Goal: Task Accomplishment & Management: Use online tool/utility

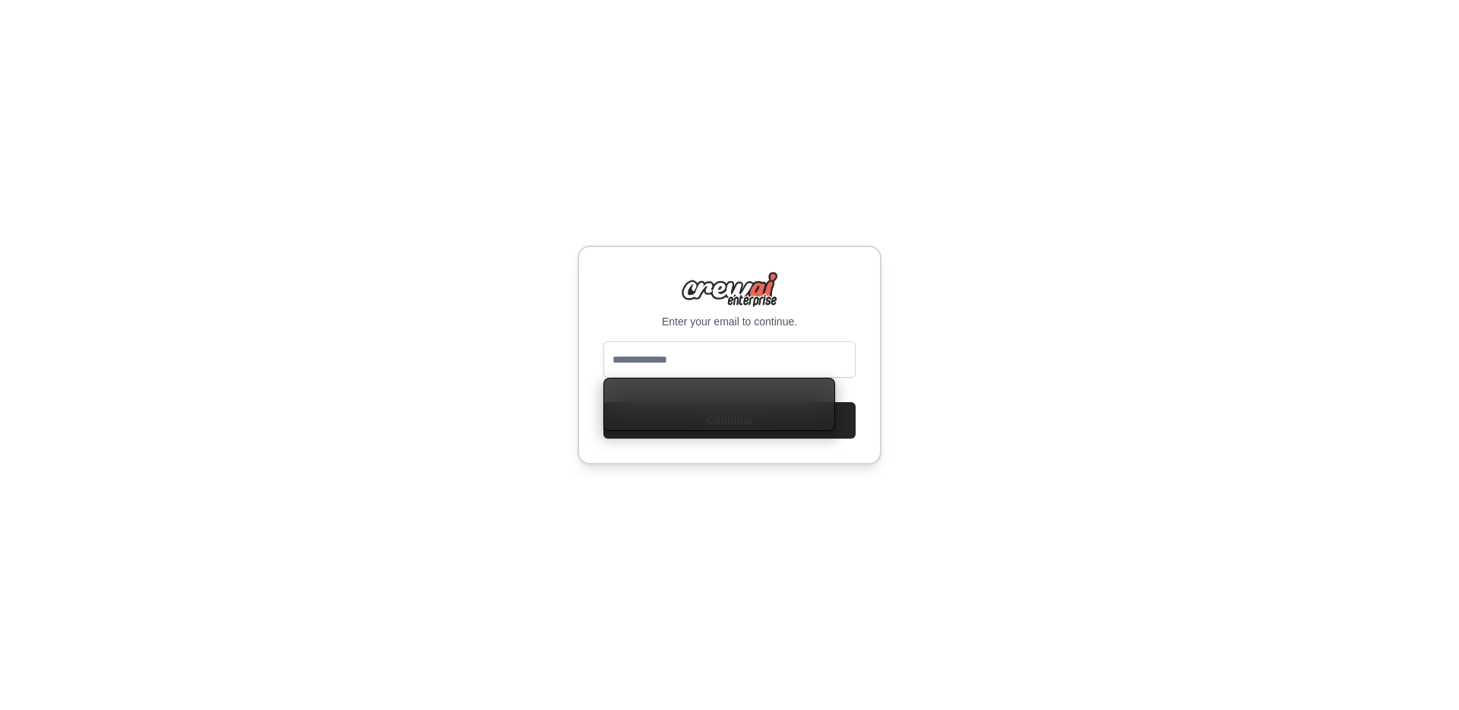
click at [700, 369] on input "email" at bounding box center [729, 359] width 252 height 36
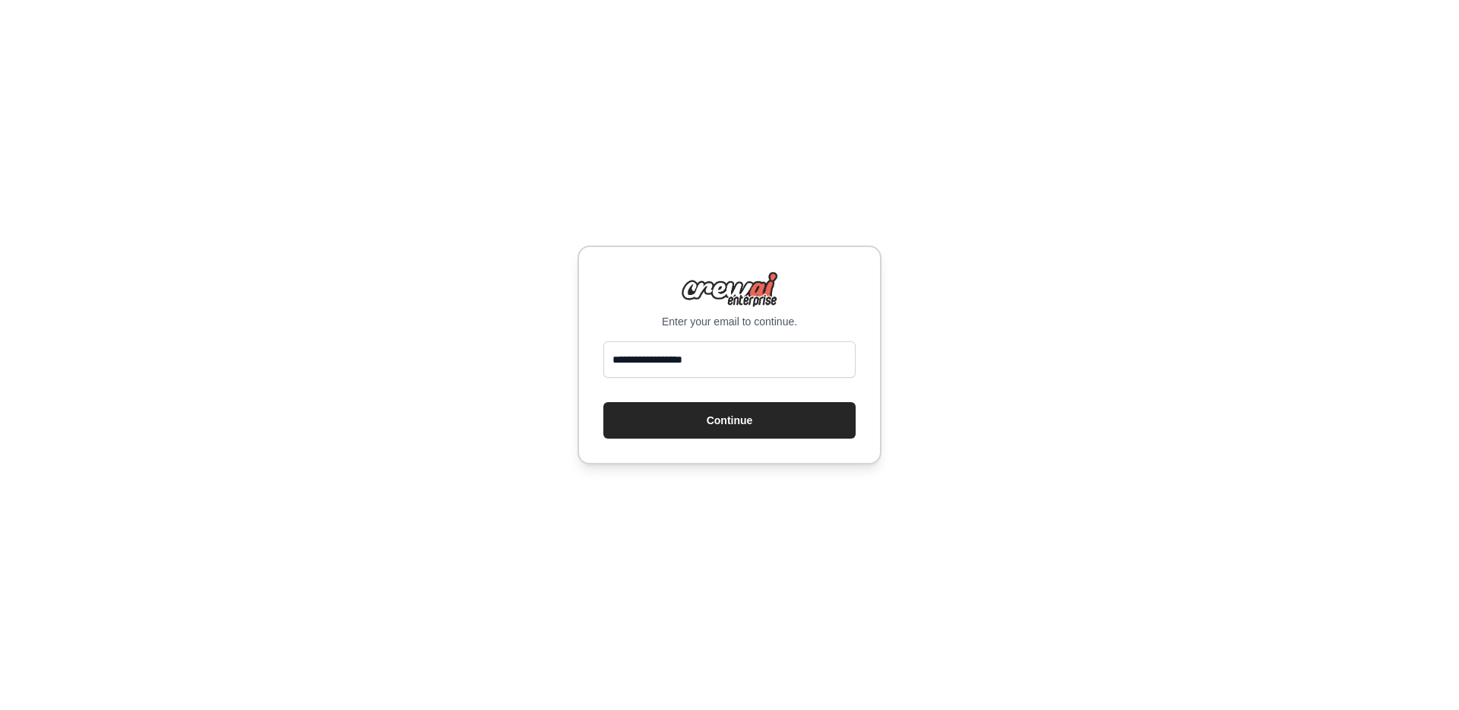
type input "**********"
click at [603, 402] on button "Continue" at bounding box center [729, 420] width 252 height 36
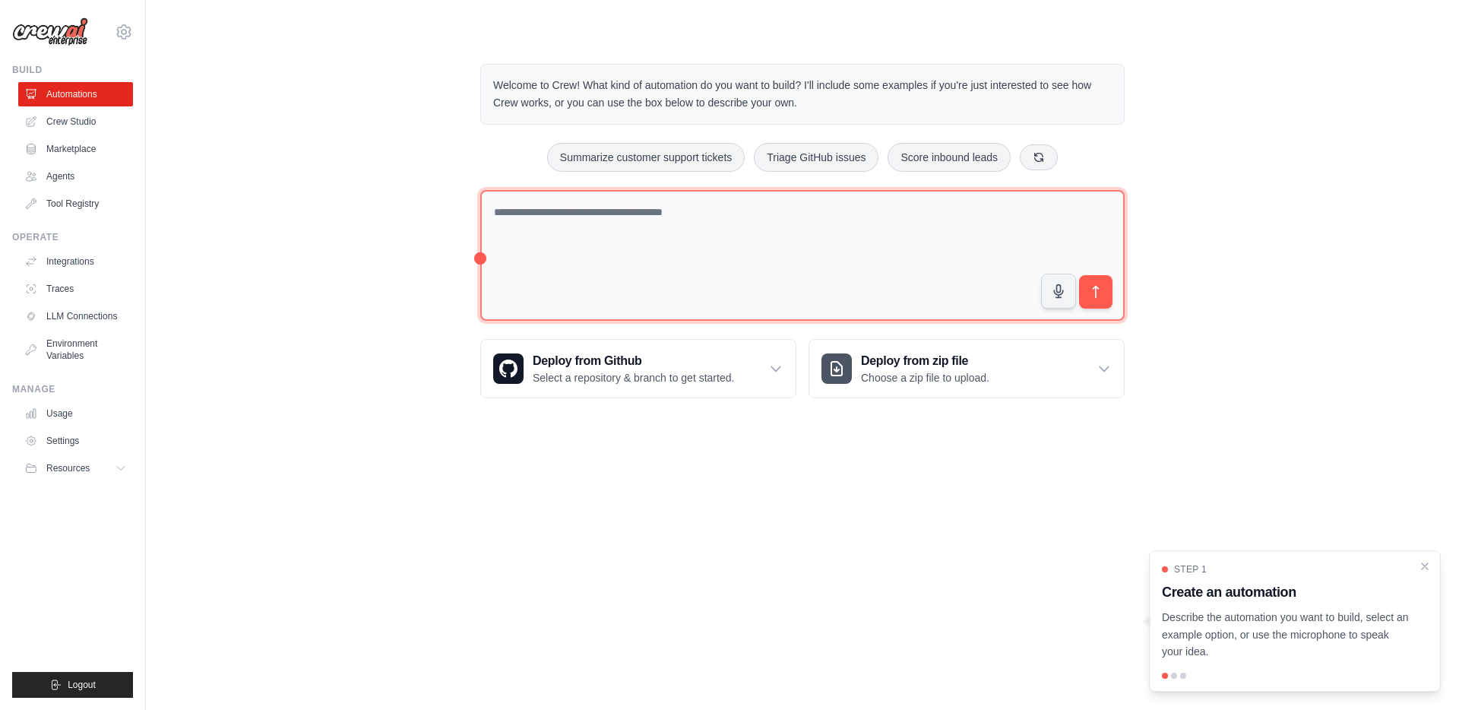
click at [612, 225] on textarea at bounding box center [802, 255] width 644 height 131
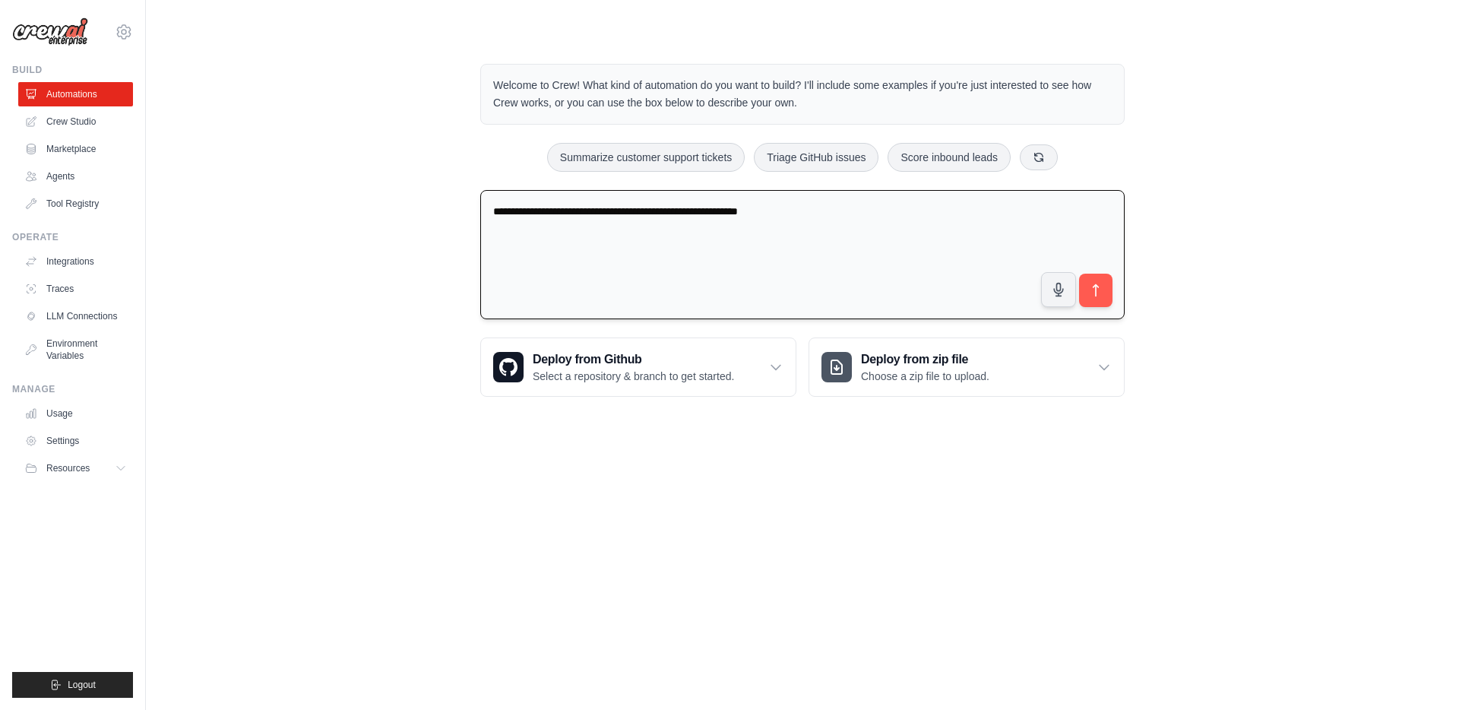
paste textarea "**********"
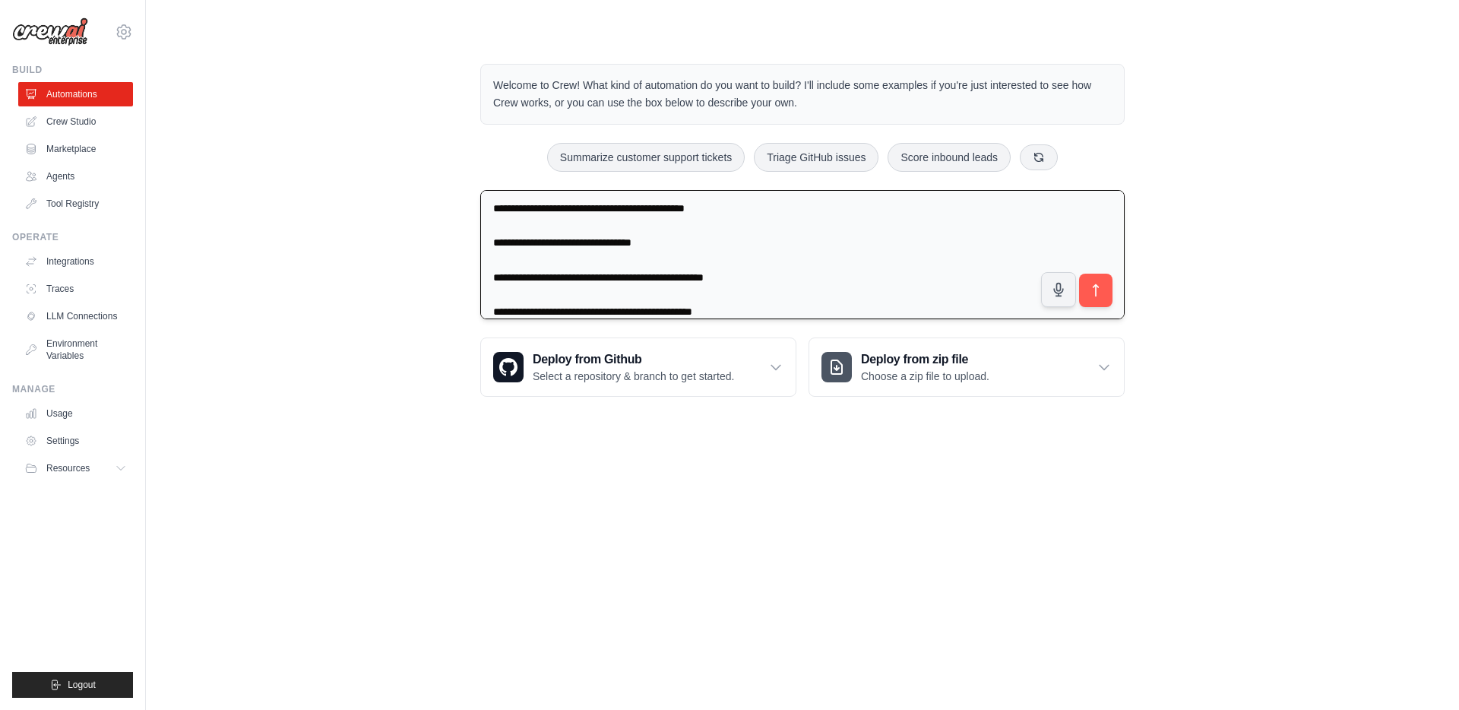
click at [827, 221] on textarea "**********" at bounding box center [802, 255] width 644 height 130
click at [495, 242] on textarea "**********" at bounding box center [802, 255] width 644 height 130
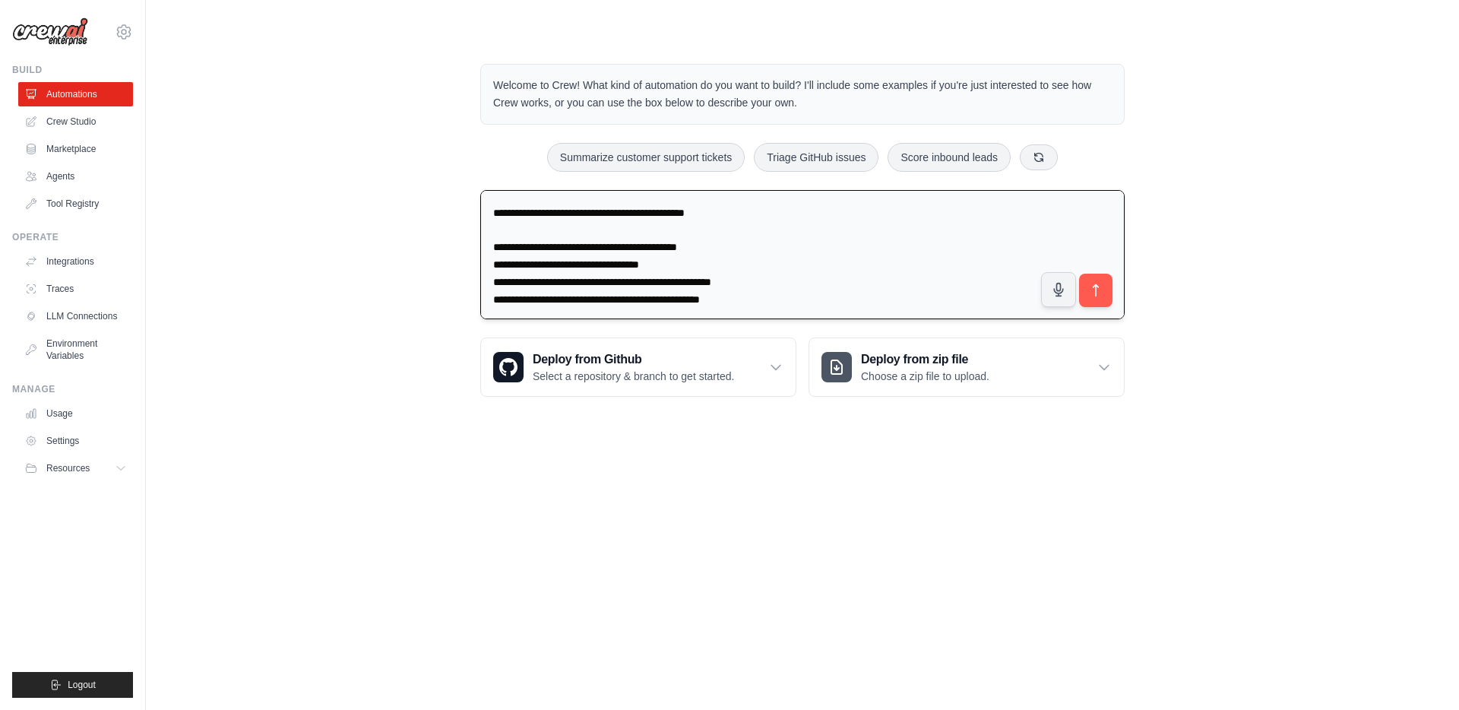
scroll to position [52, 0]
drag, startPoint x: 490, startPoint y: 212, endPoint x: 807, endPoint y: 212, distance: 316.8
click at [807, 212] on textarea "**********" at bounding box center [802, 255] width 644 height 130
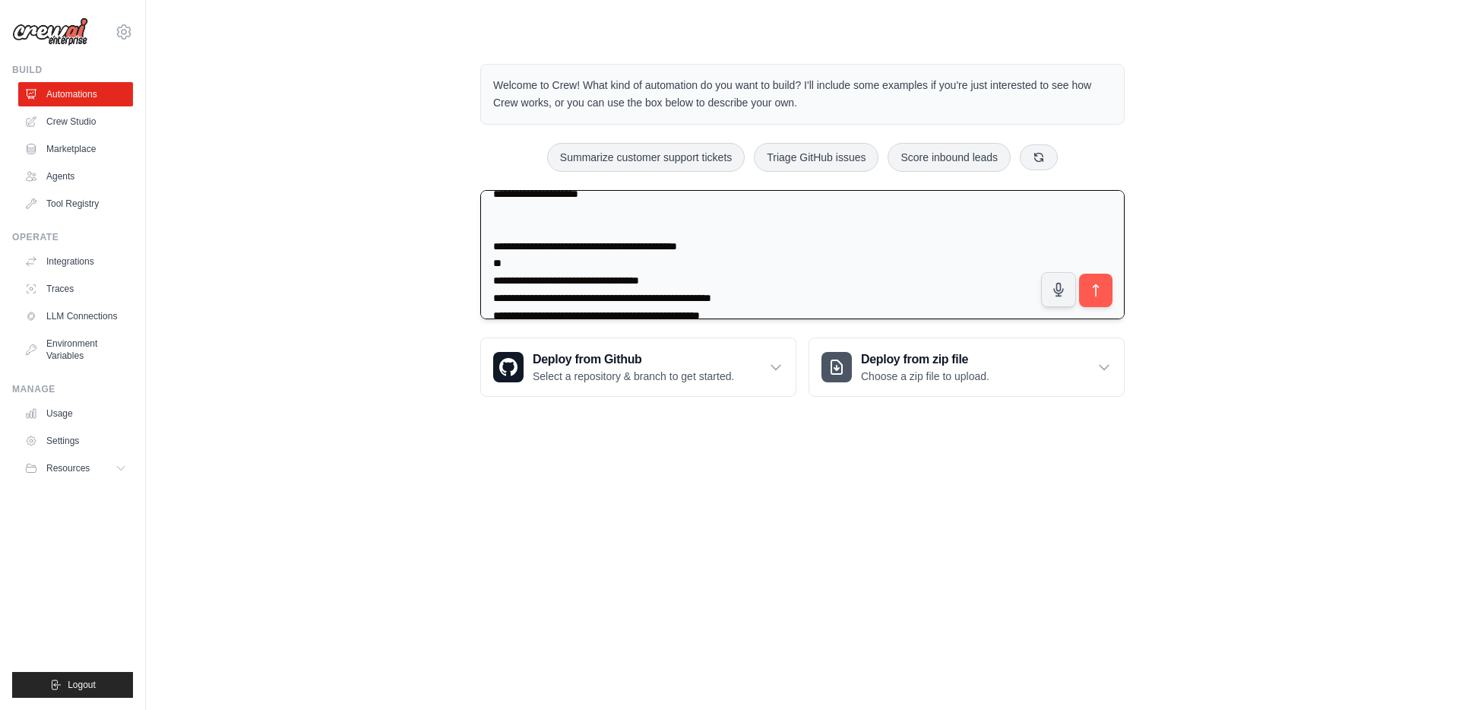
paste textarea "**********"
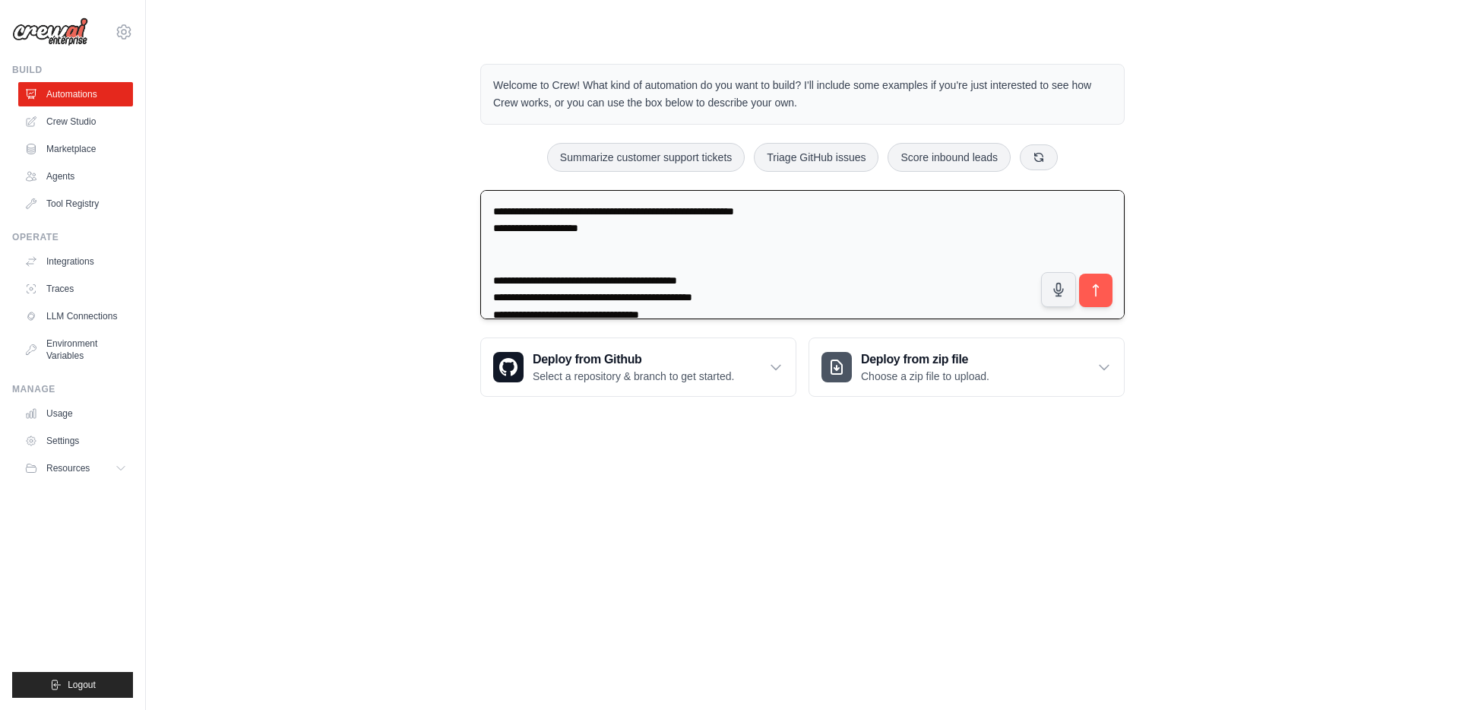
scroll to position [0, 0]
drag, startPoint x: 641, startPoint y: 231, endPoint x: 457, endPoint y: 232, distance: 184.6
click at [457, 232] on div "**********" at bounding box center [802, 230] width 1264 height 381
click at [494, 296] on textarea "**********" at bounding box center [802, 255] width 644 height 130
paste textarea "**********"
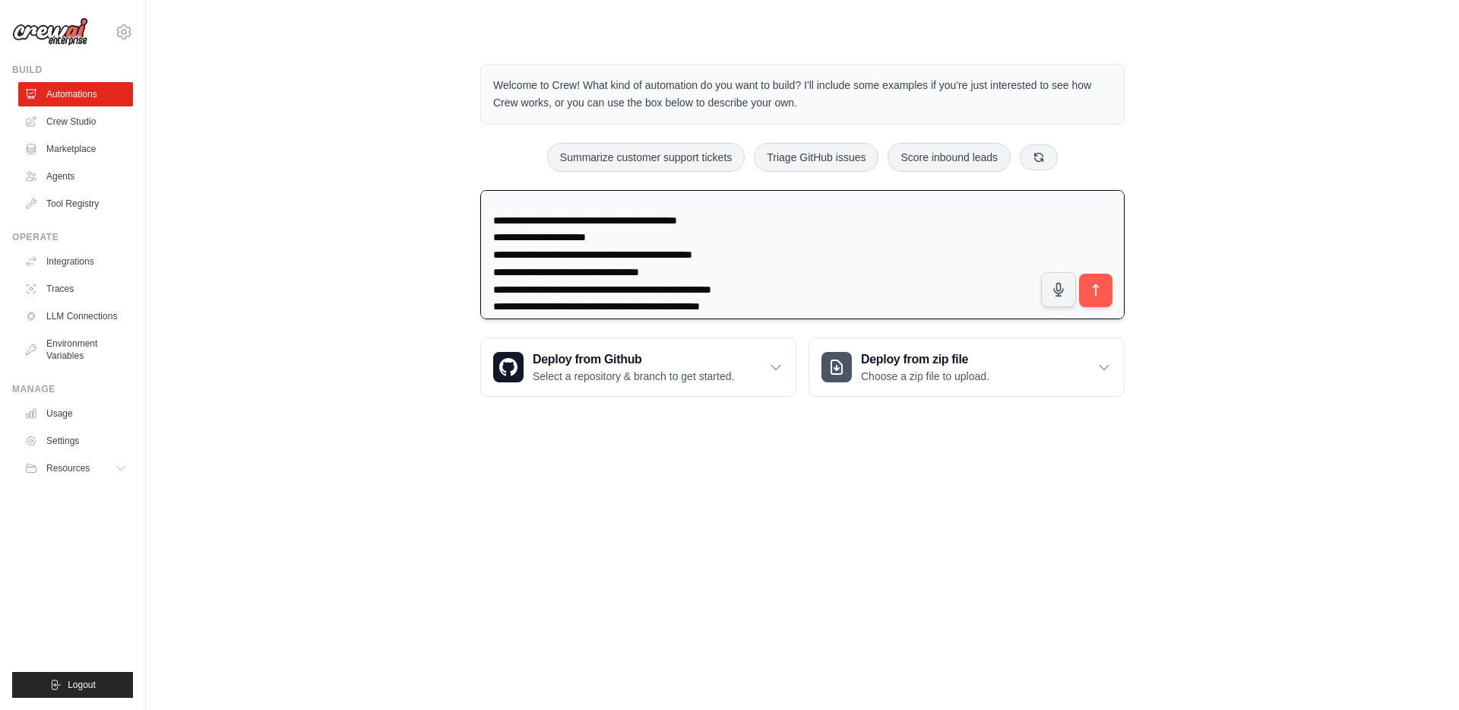
scroll to position [61, 0]
drag, startPoint x: 695, startPoint y: 272, endPoint x: 628, endPoint y: 272, distance: 67.6
click at [628, 272] on textarea "**********" at bounding box center [802, 255] width 644 height 130
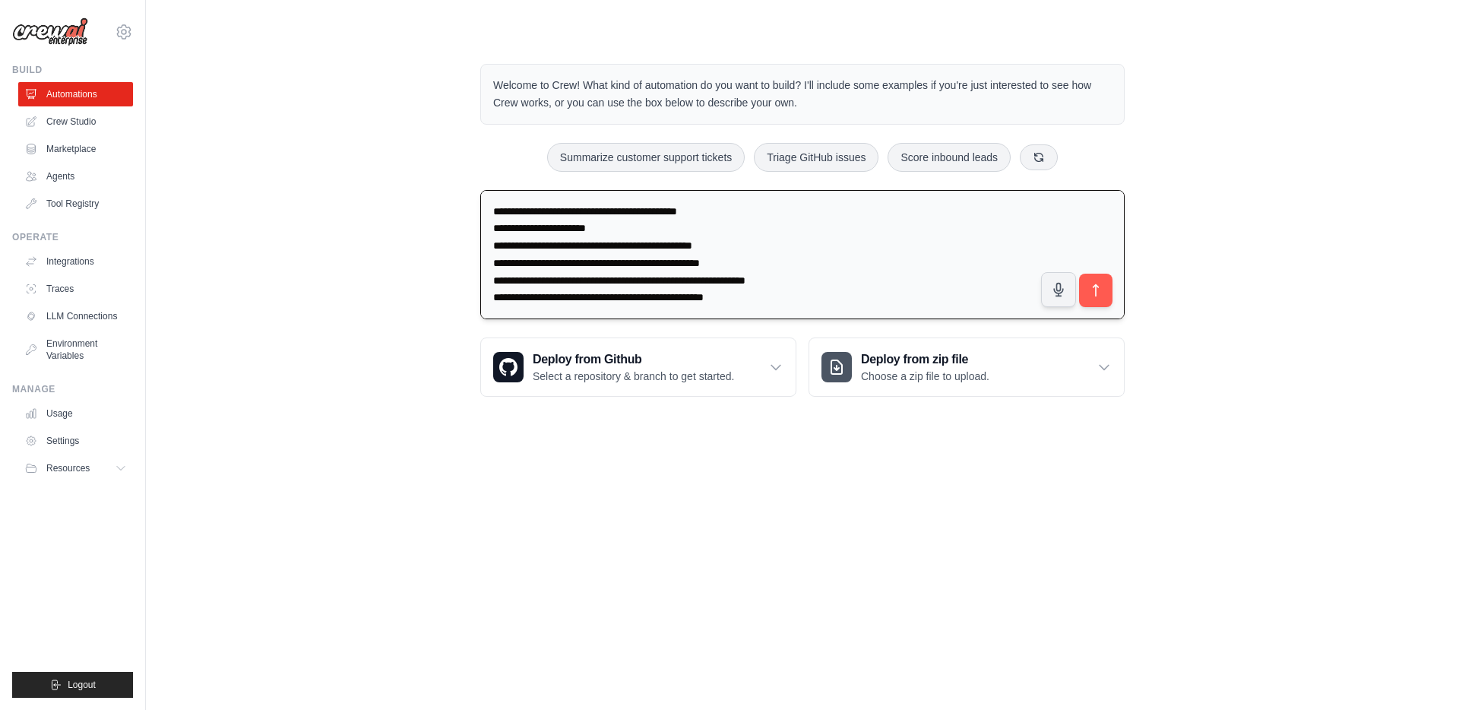
type textarea "**********"
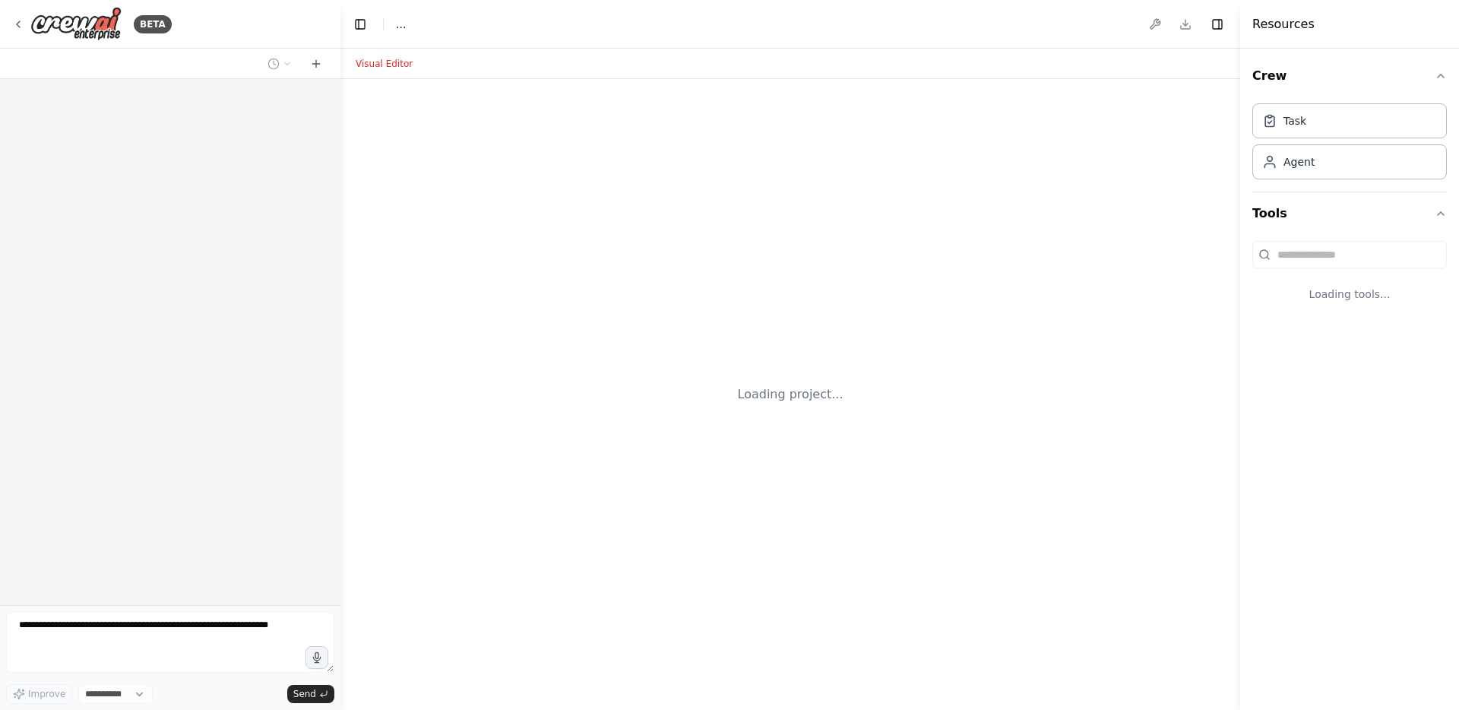
select select "****"
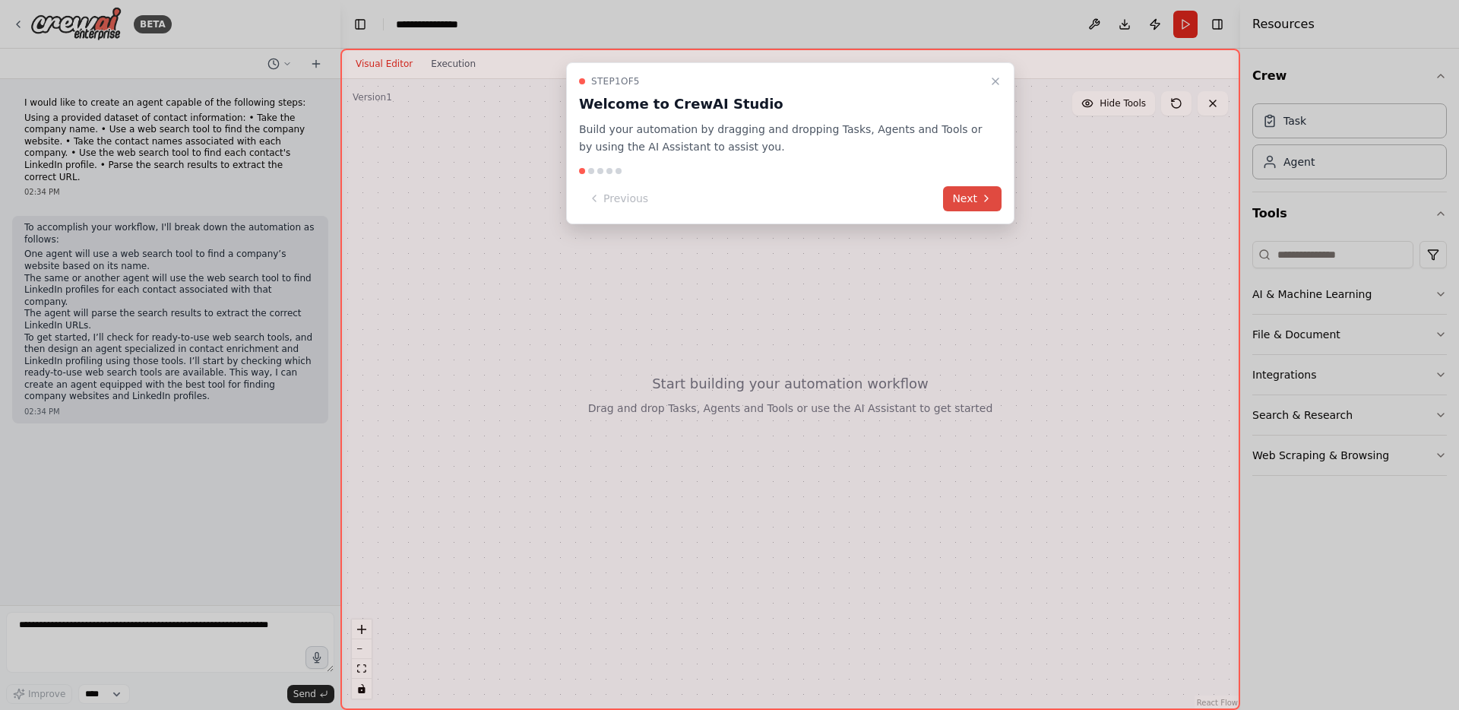
click at [970, 196] on button "Next" at bounding box center [972, 198] width 58 height 25
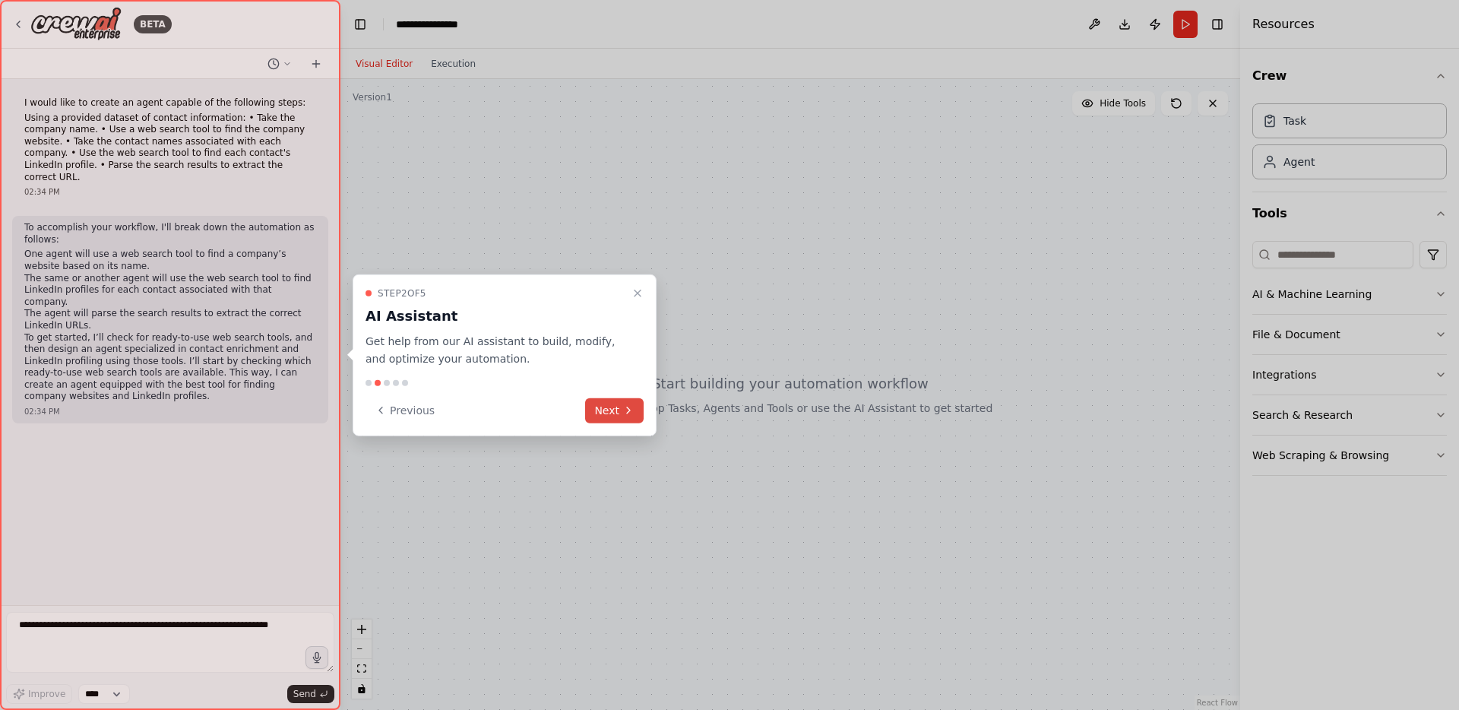
click at [616, 403] on button "Next" at bounding box center [614, 409] width 58 height 25
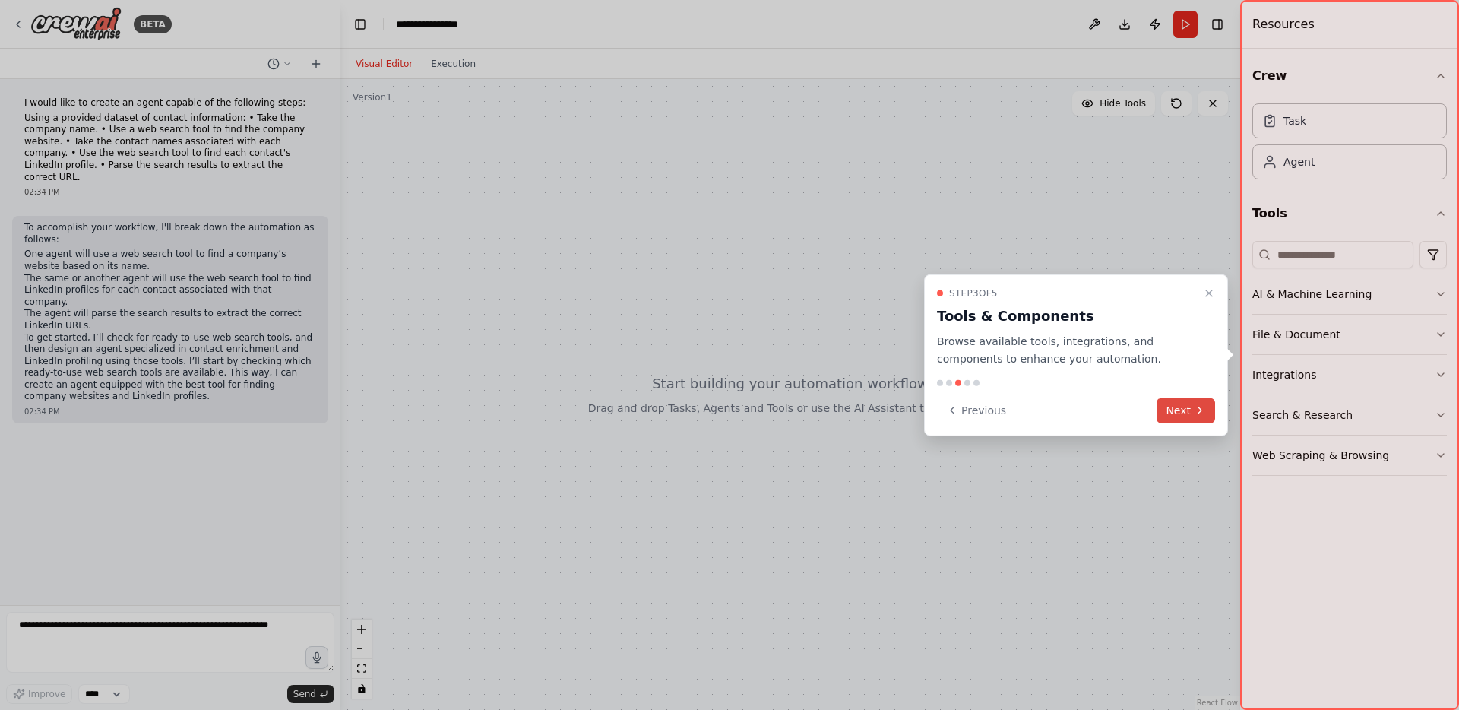
click at [1185, 404] on button "Next" at bounding box center [1185, 409] width 58 height 25
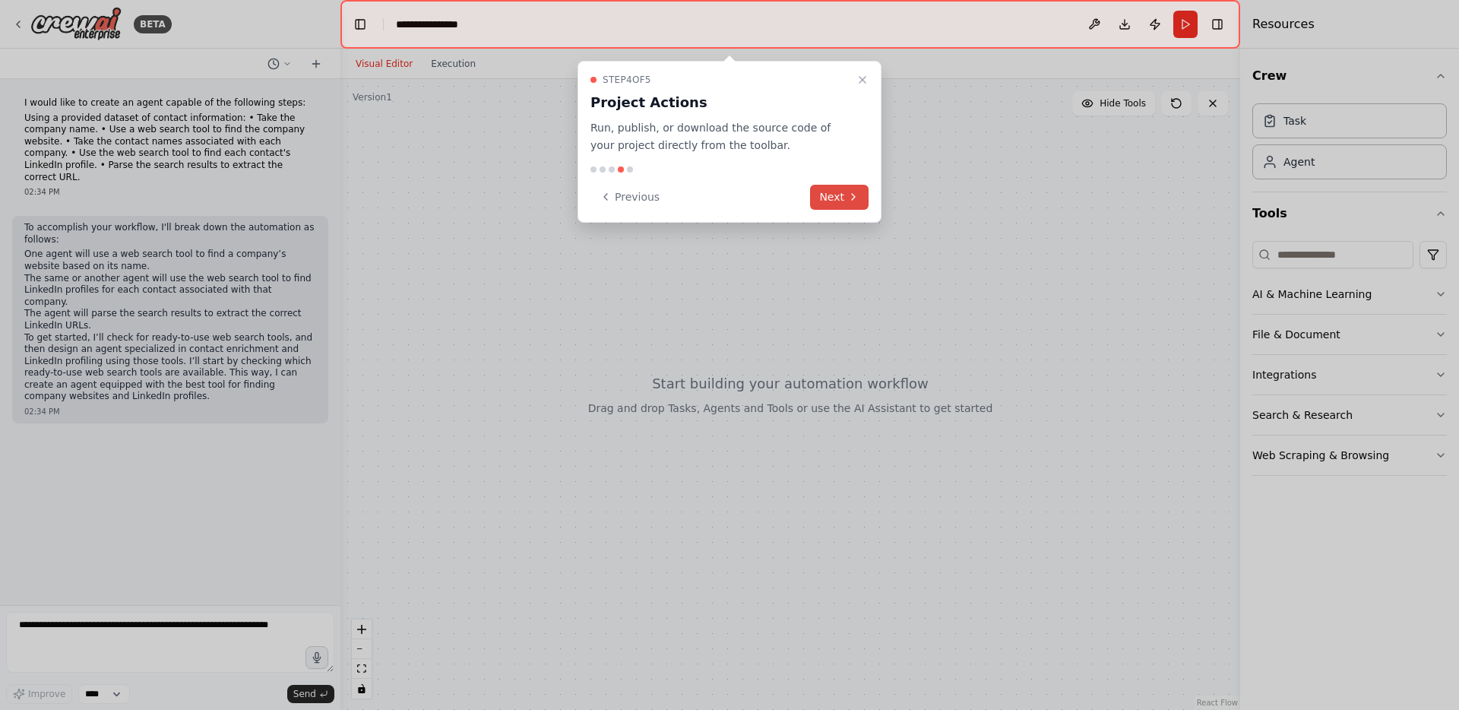
click at [836, 200] on button "Next" at bounding box center [839, 197] width 58 height 25
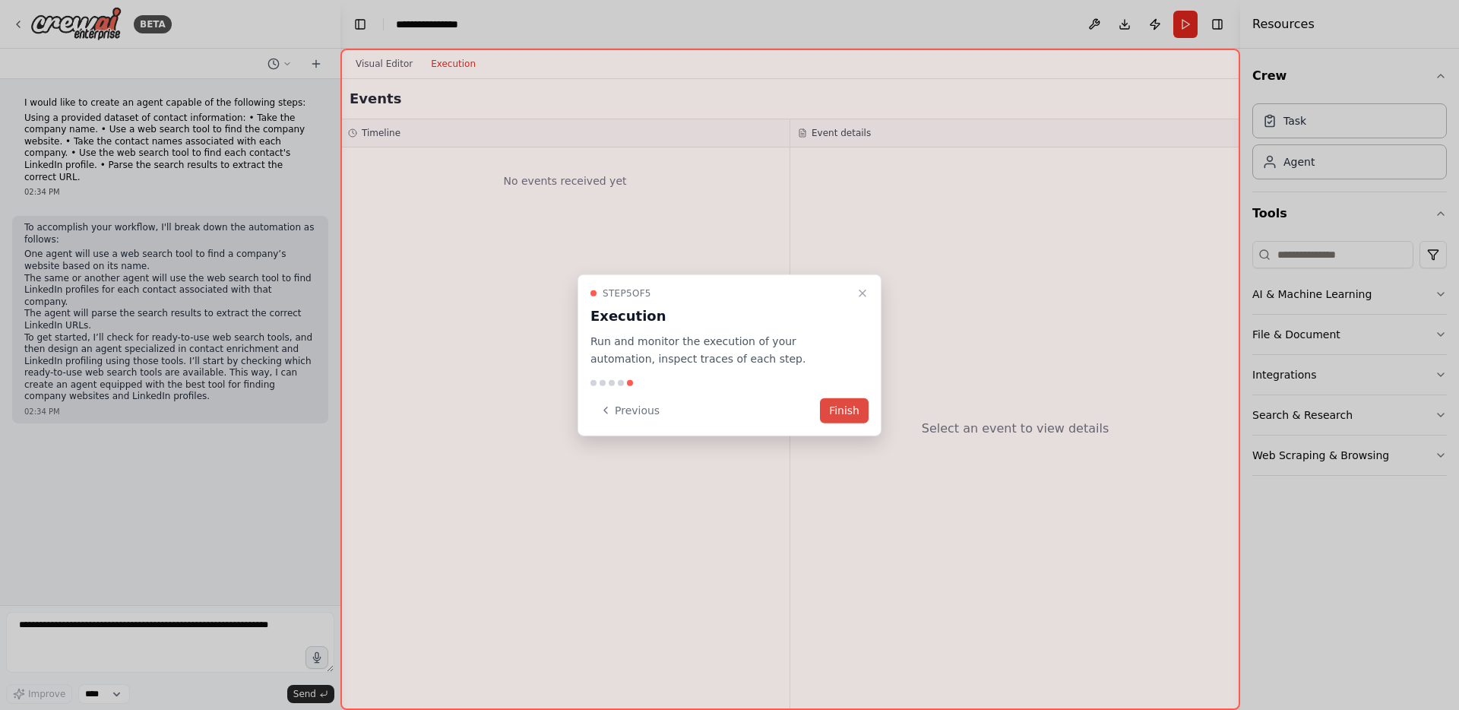
click at [840, 406] on button "Finish" at bounding box center [844, 409] width 49 height 25
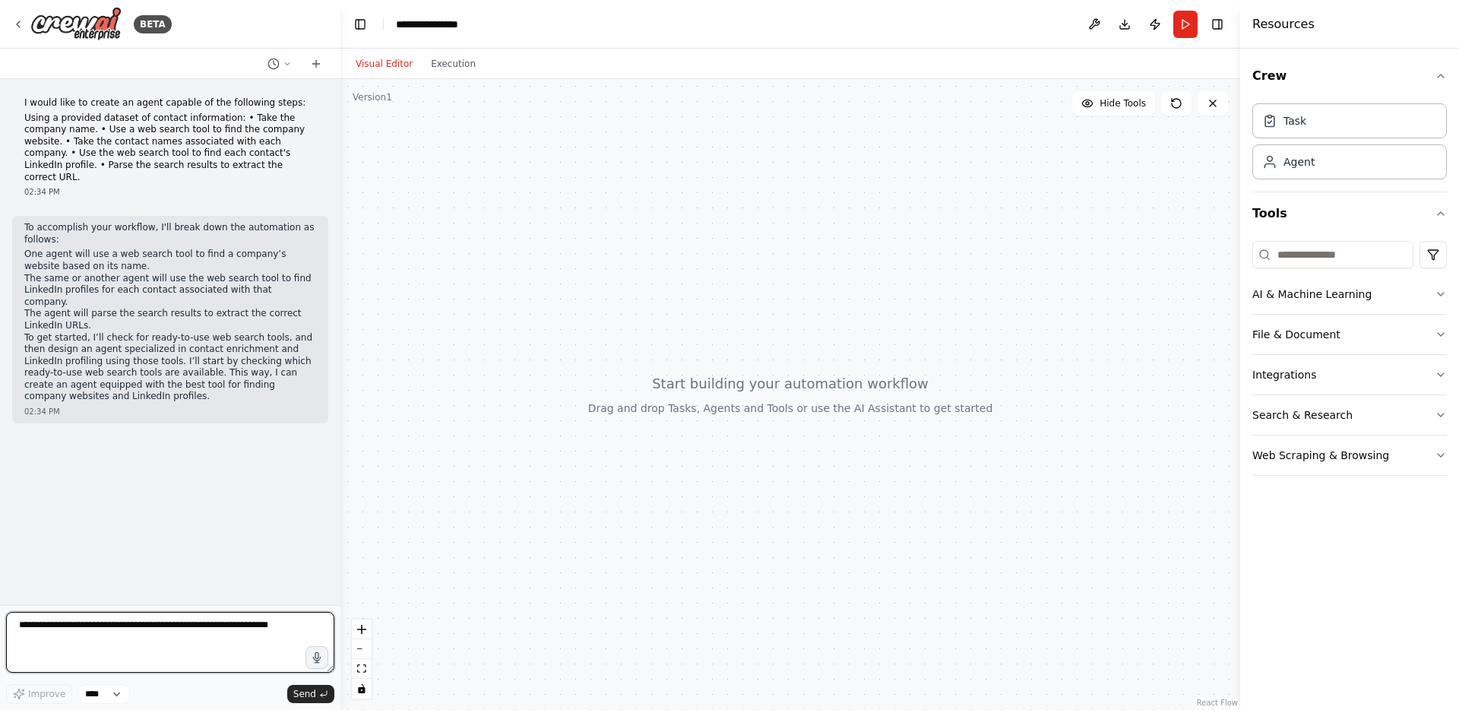
click at [120, 640] on textarea at bounding box center [170, 642] width 328 height 61
click at [1442, 293] on icon "button" at bounding box center [1440, 294] width 12 height 12
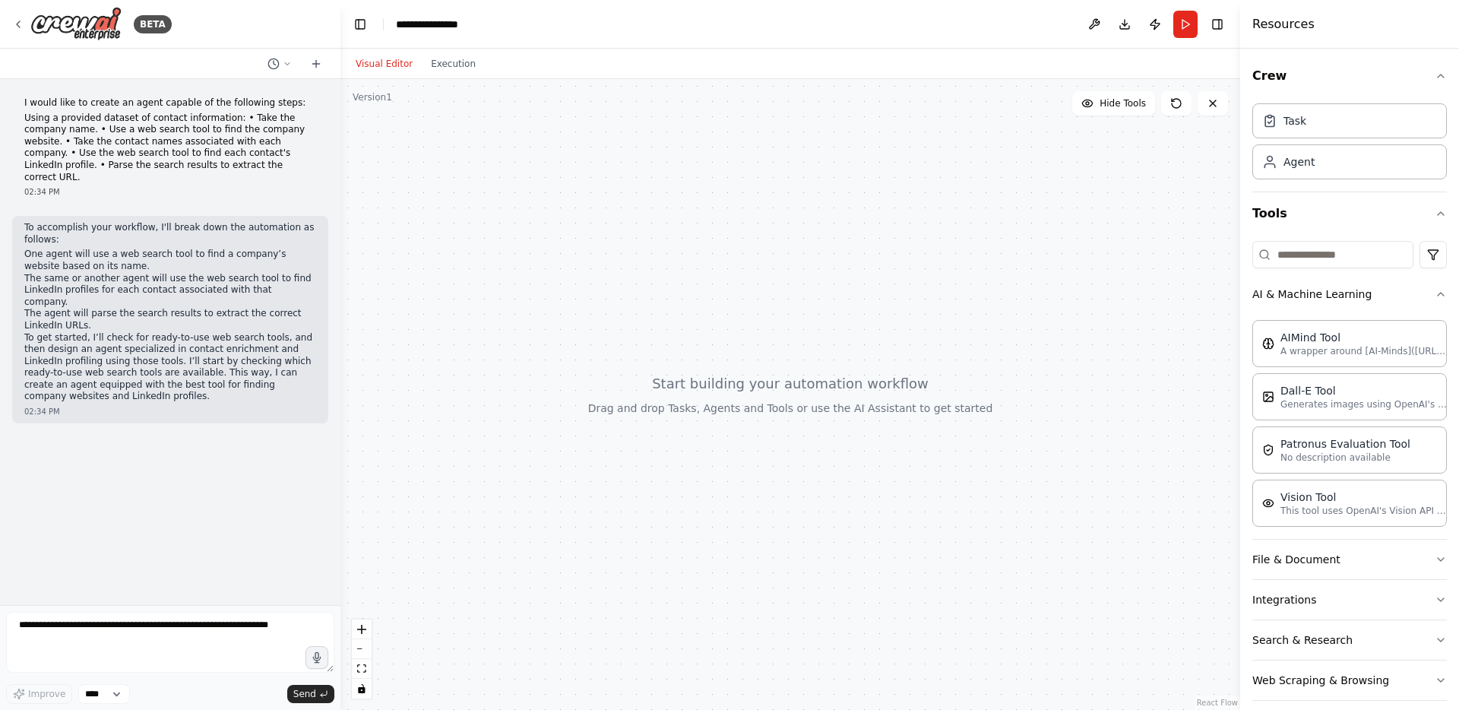
click at [1442, 293] on div "Crew Task Agent Tools AI & Machine Learning AIMind Tool A wrapper around [AI-Mi…" at bounding box center [1349, 379] width 219 height 661
click at [1434, 292] on icon "button" at bounding box center [1440, 294] width 12 height 12
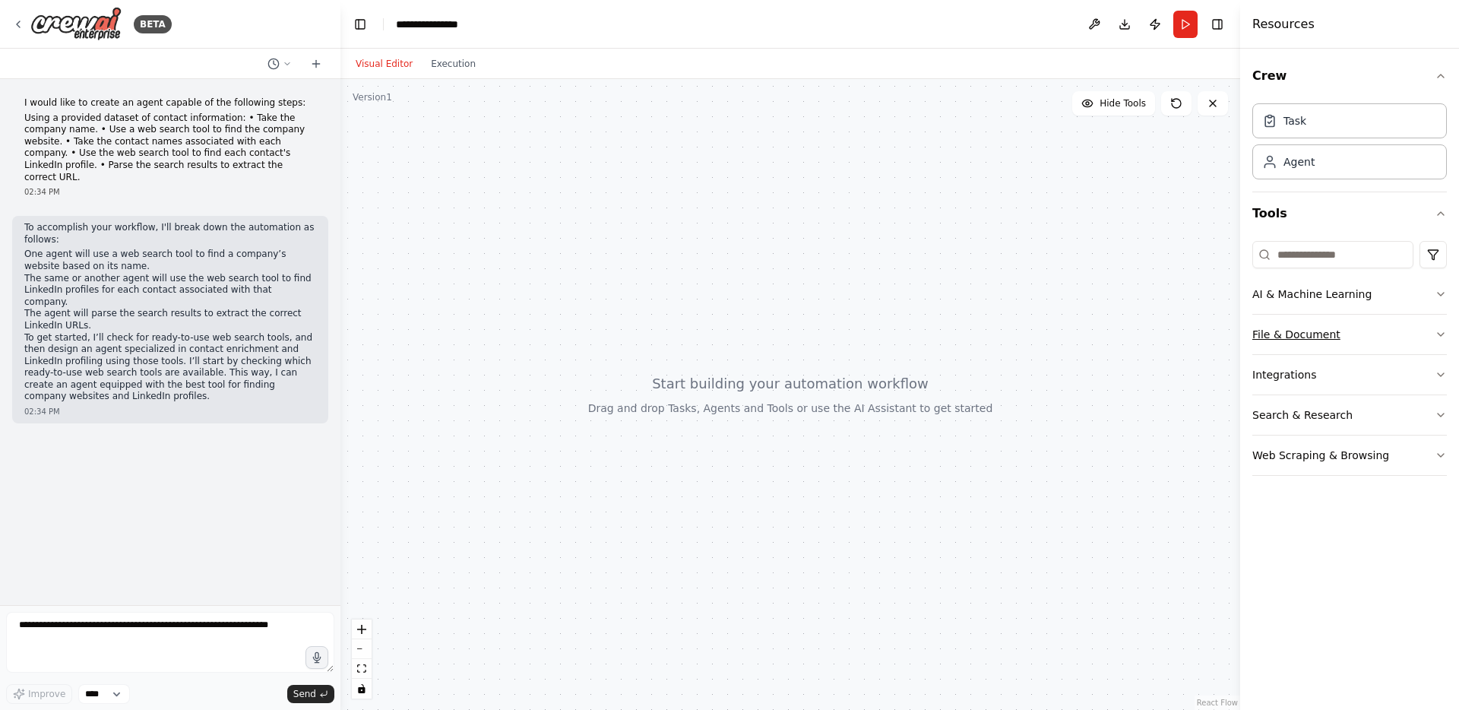
click at [1435, 334] on icon "button" at bounding box center [1440, 334] width 12 height 12
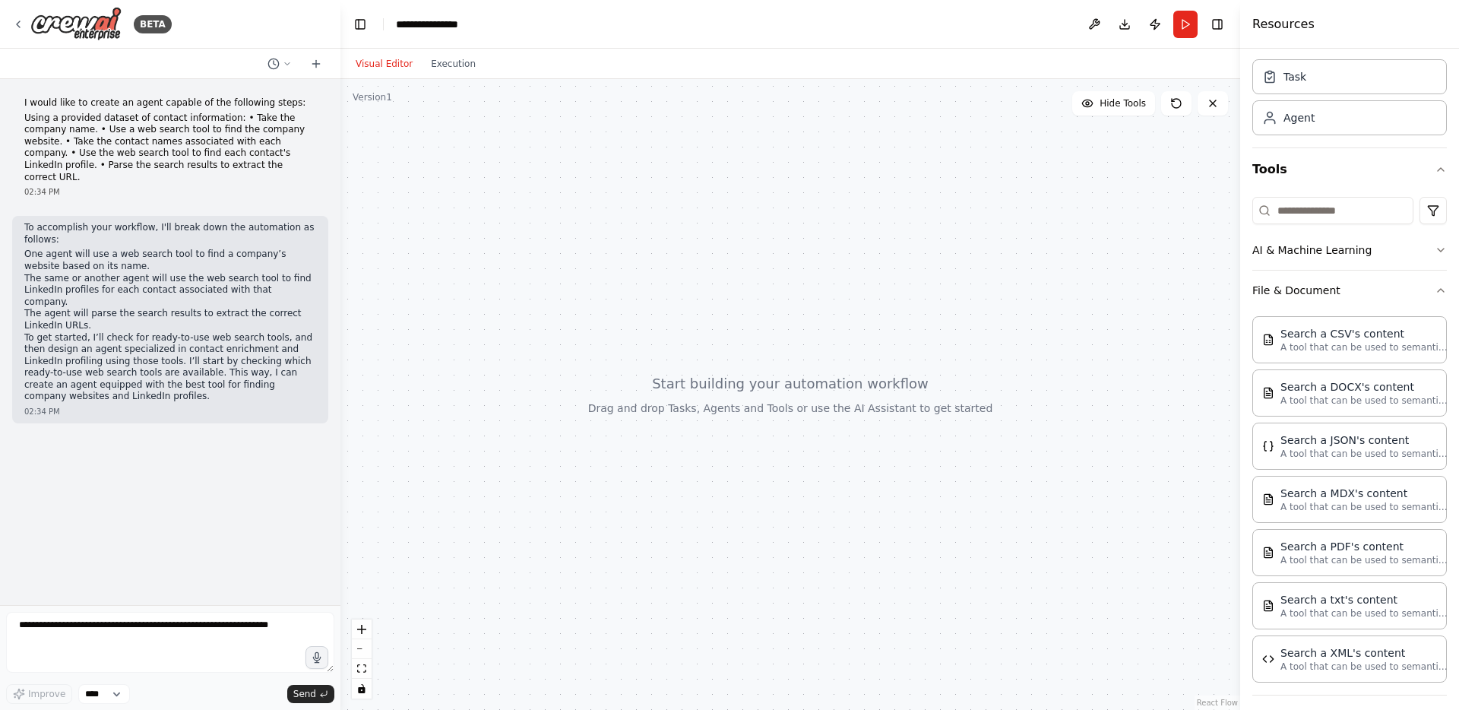
scroll to position [45, 0]
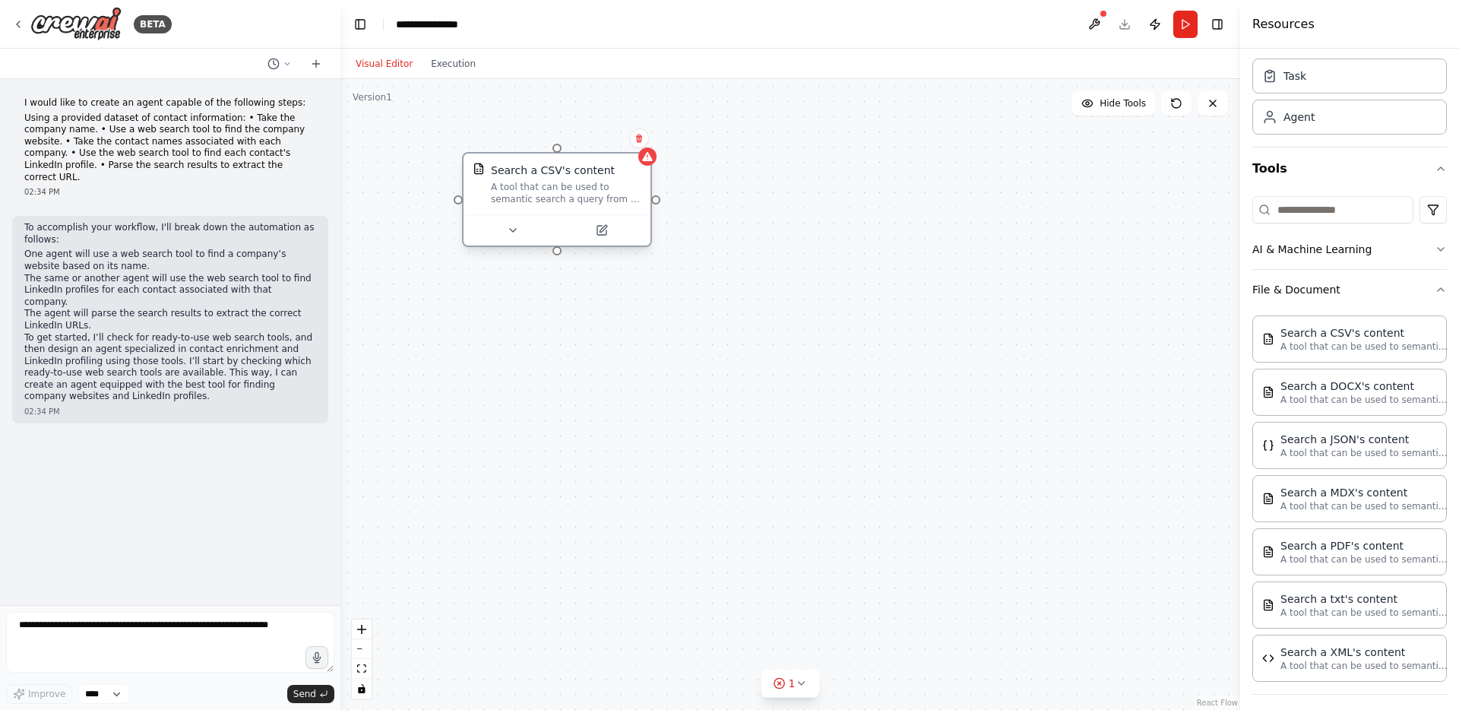
drag, startPoint x: 683, startPoint y: 256, endPoint x: 596, endPoint y: 199, distance: 104.3
click at [596, 199] on div "A tool that can be used to semantic search a query from a CSV's content." at bounding box center [566, 193] width 150 height 24
click at [513, 231] on icon at bounding box center [513, 230] width 6 height 3
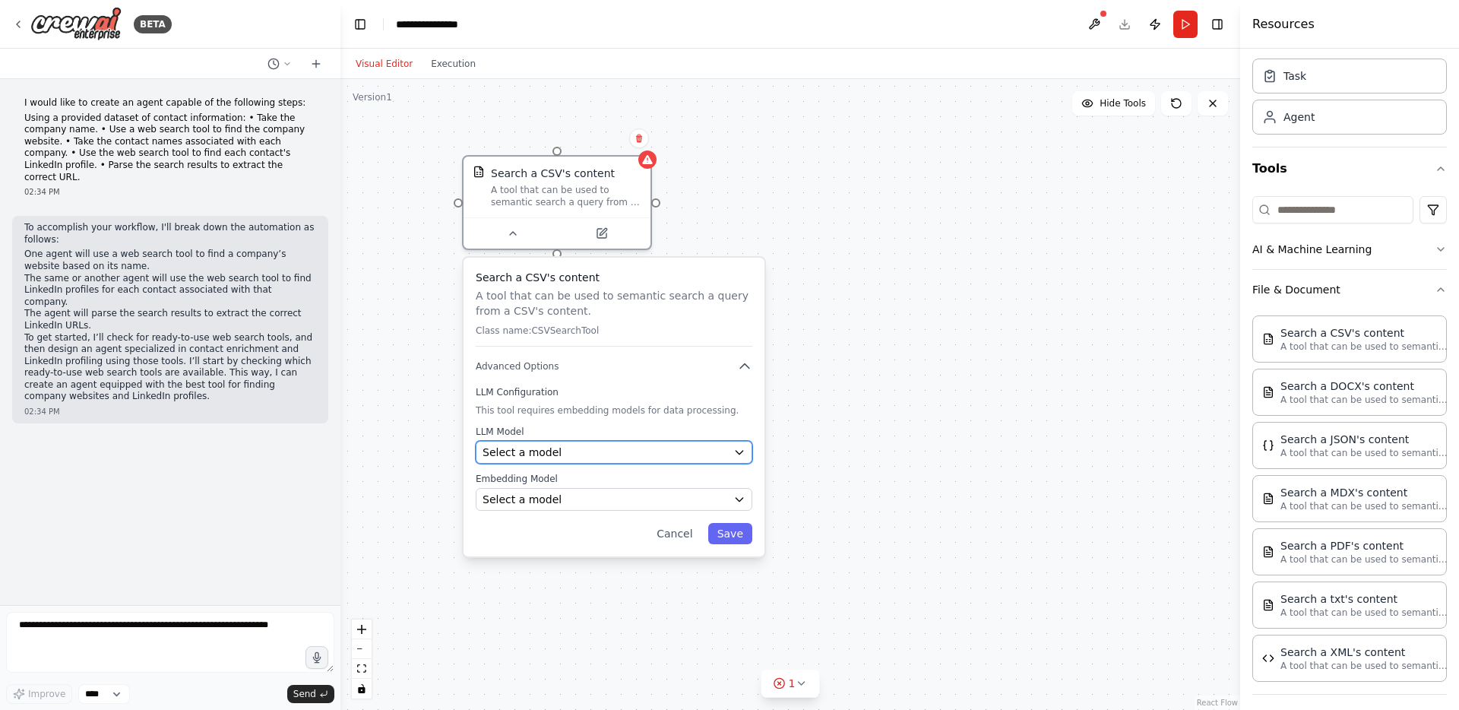
click at [580, 454] on div "Select a model" at bounding box center [604, 451] width 245 height 15
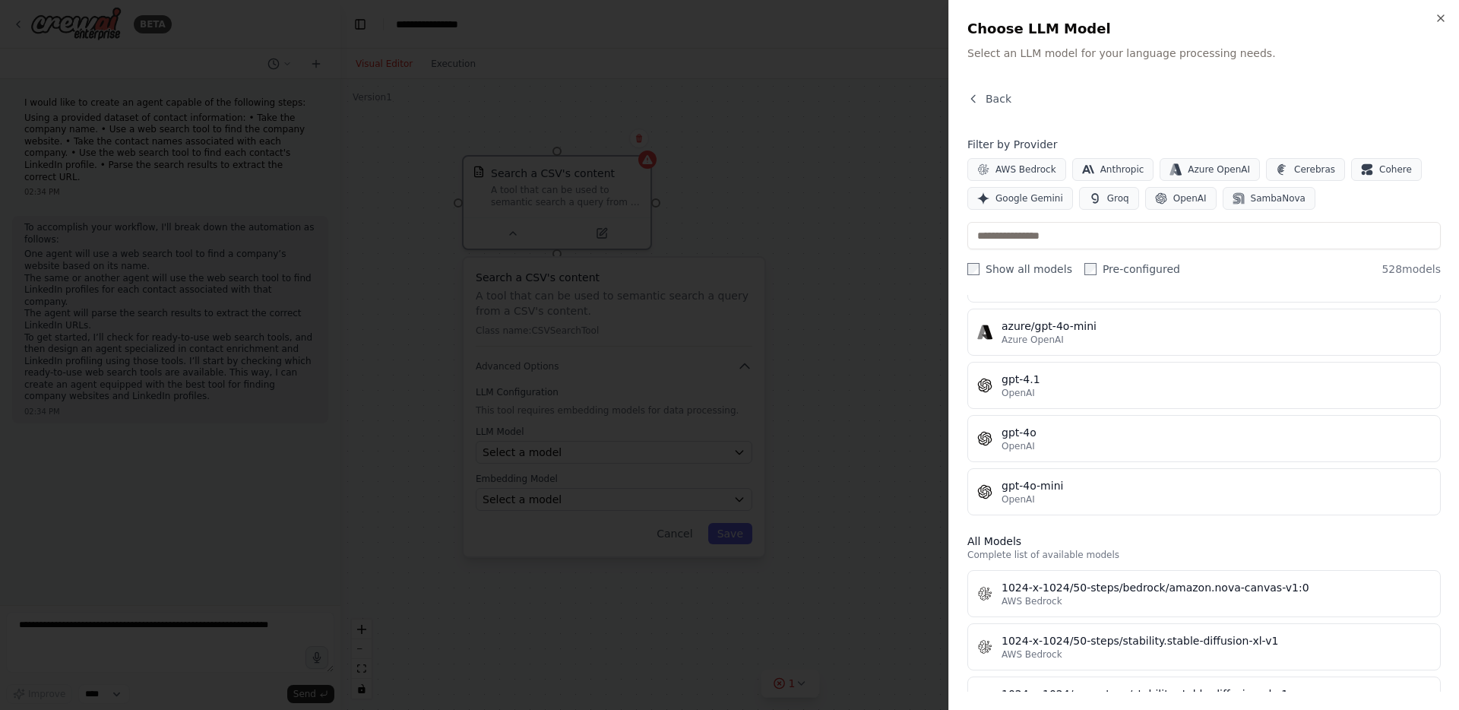
scroll to position [0, 0]
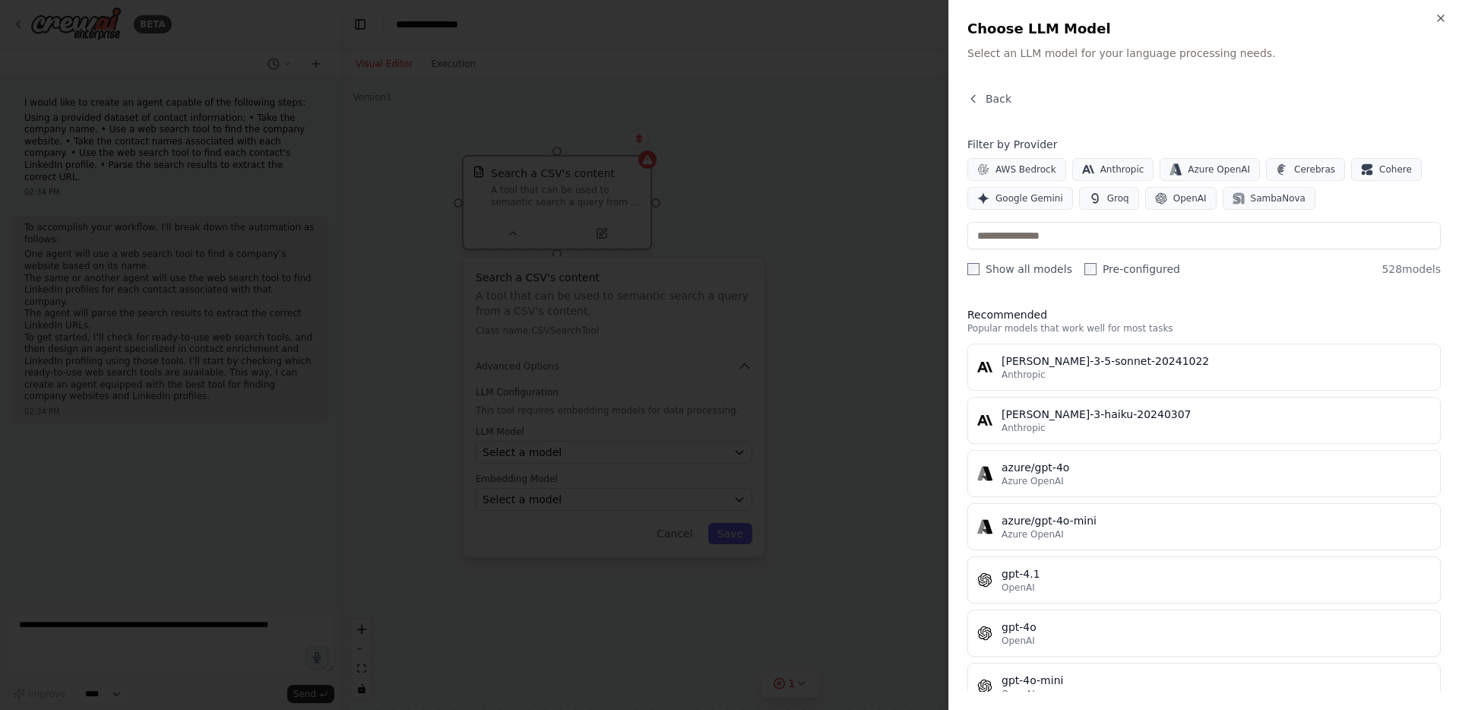
click at [877, 93] on div at bounding box center [729, 355] width 1459 height 710
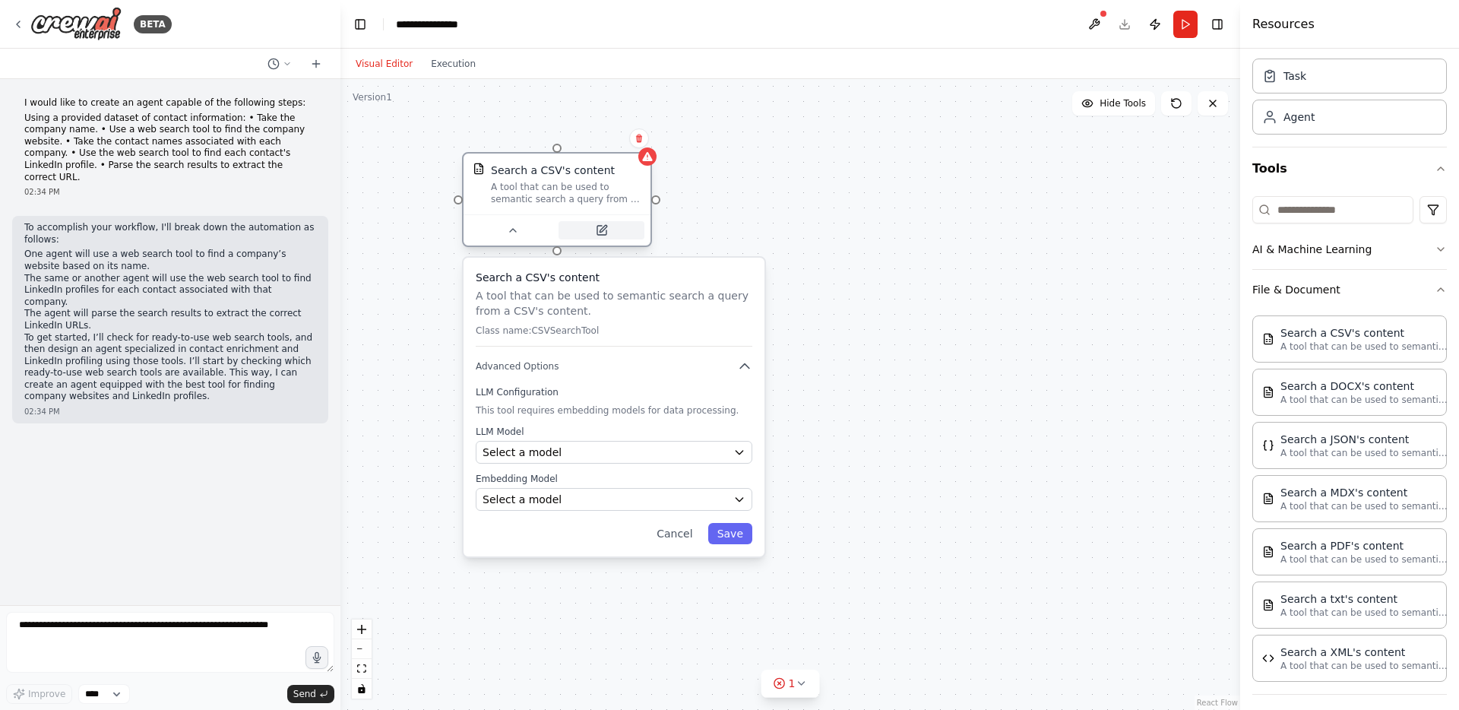
click at [600, 231] on icon at bounding box center [602, 228] width 7 height 7
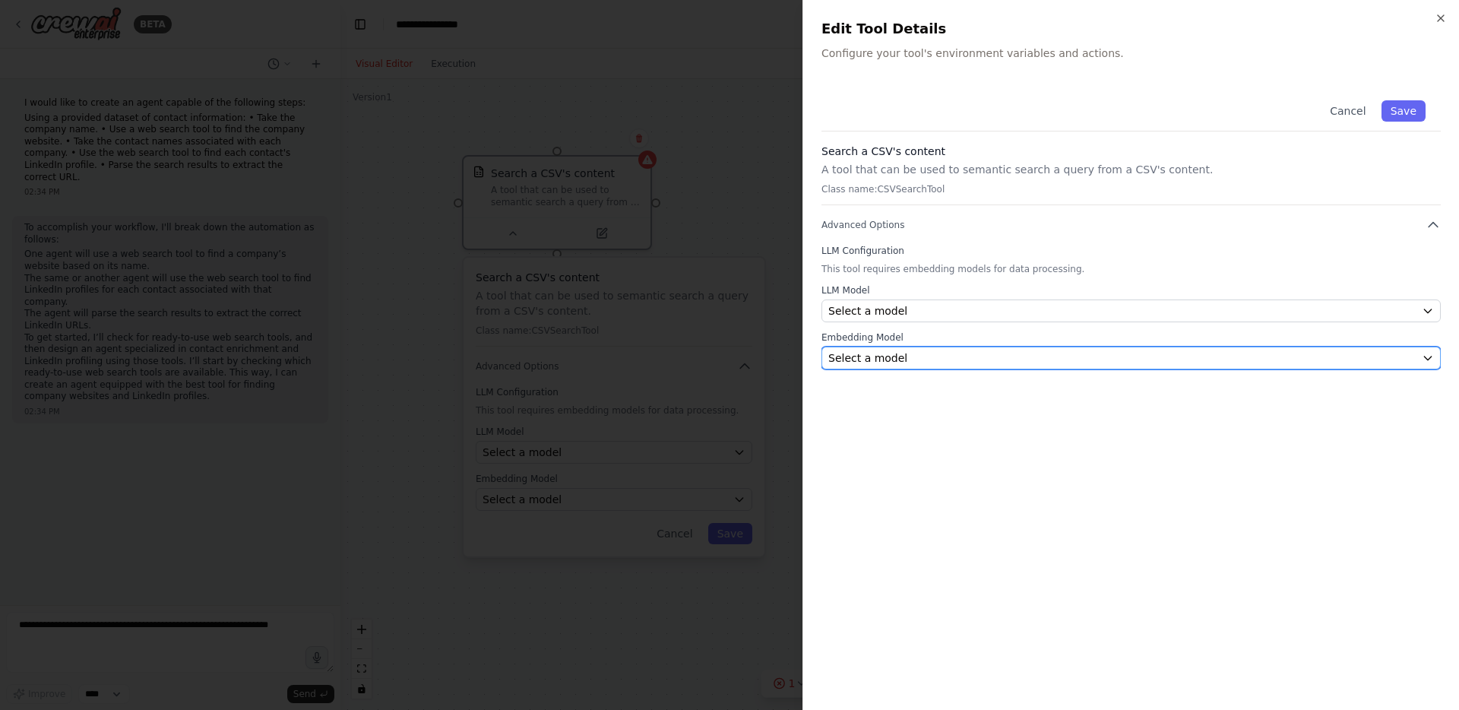
click at [1421, 364] on button "Select a model" at bounding box center [1130, 357] width 619 height 23
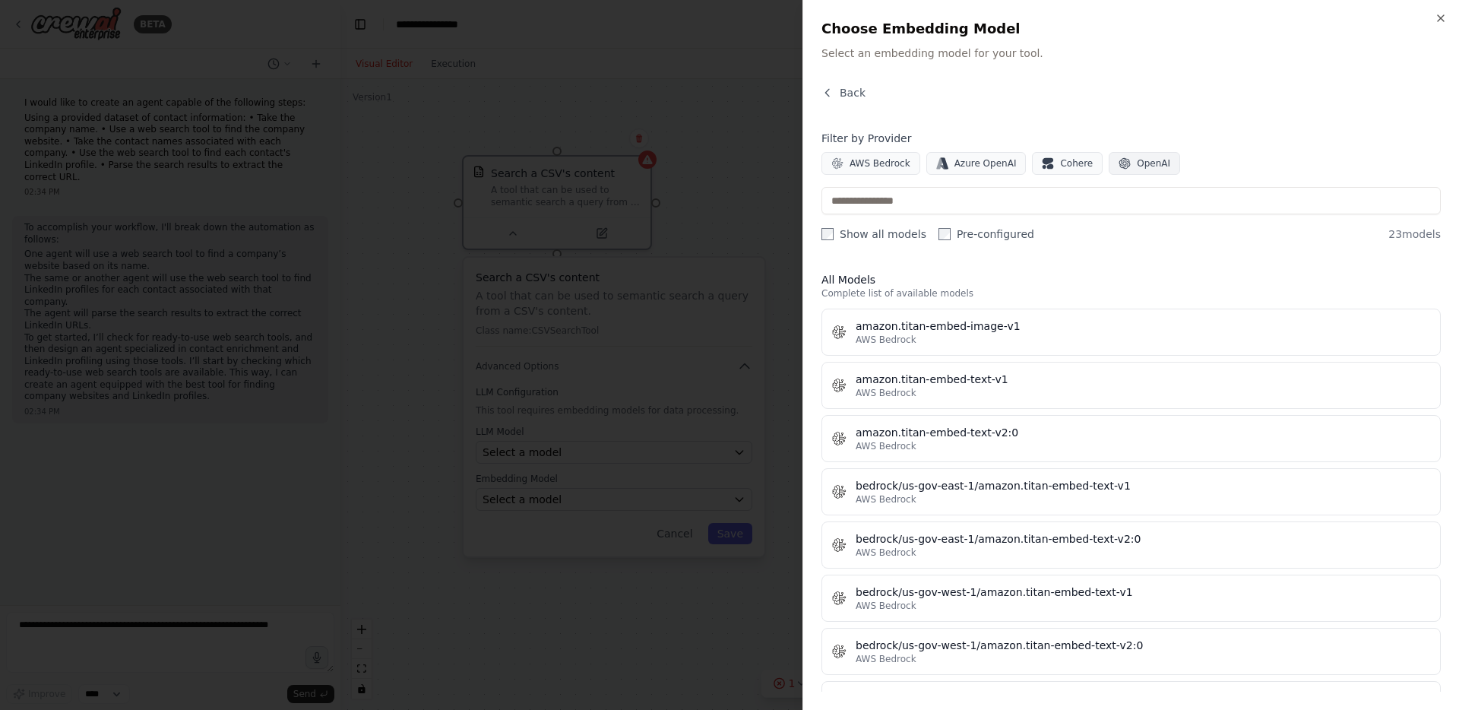
click at [1155, 167] on span "OpenAI" at bounding box center [1152, 163] width 33 height 12
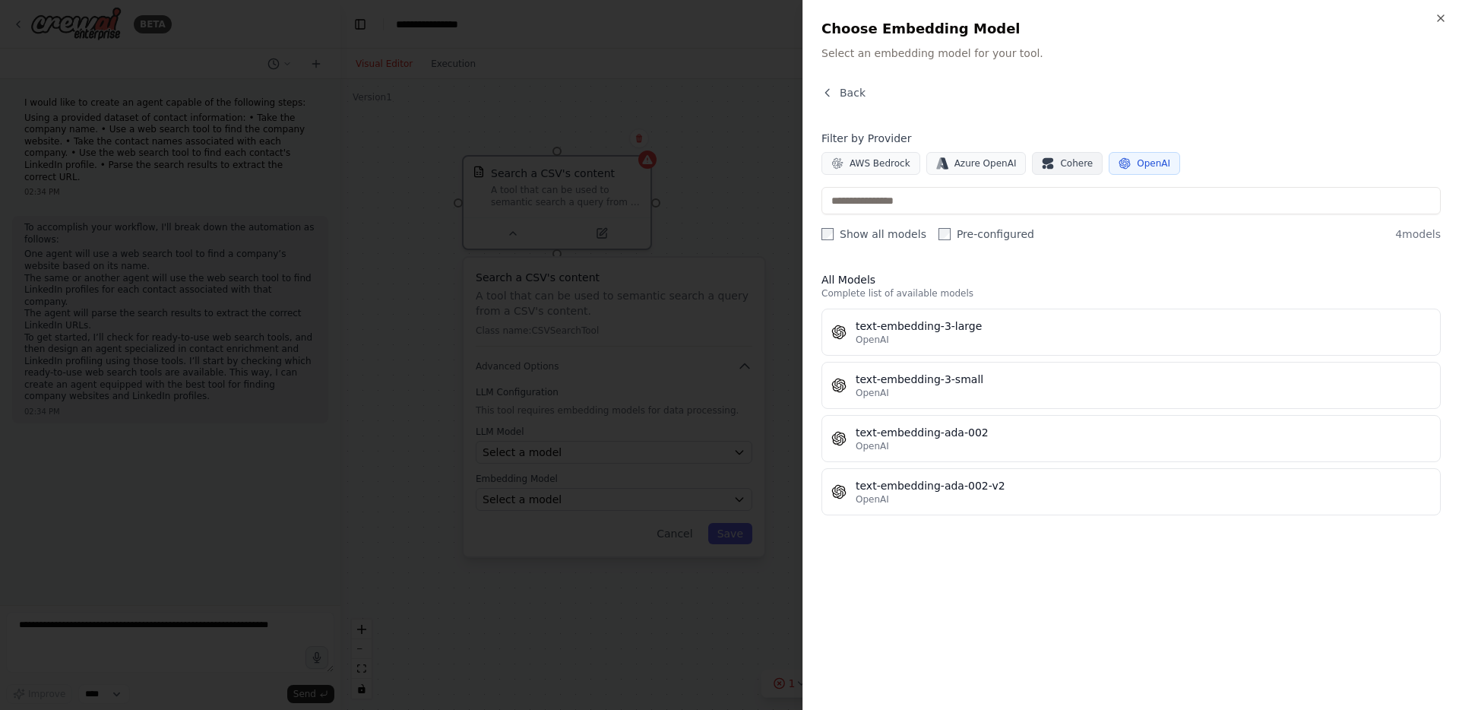
click at [1060, 162] on span "Cohere" at bounding box center [1076, 163] width 33 height 12
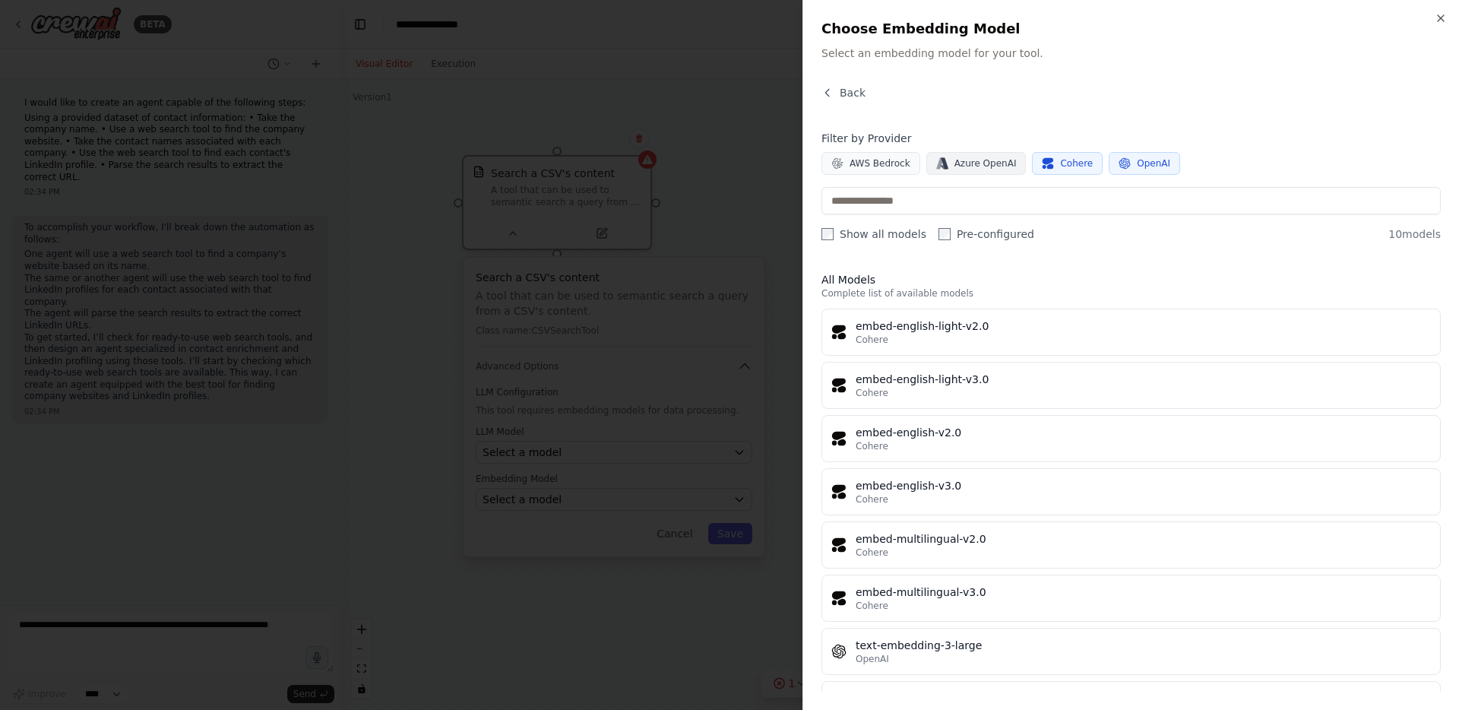
click at [1004, 156] on button "Azure OpenAI" at bounding box center [976, 163] width 100 height 23
click at [1109, 162] on button "OpenAI" at bounding box center [1143, 163] width 71 height 23
click at [1074, 162] on span "Cohere" at bounding box center [1076, 163] width 33 height 12
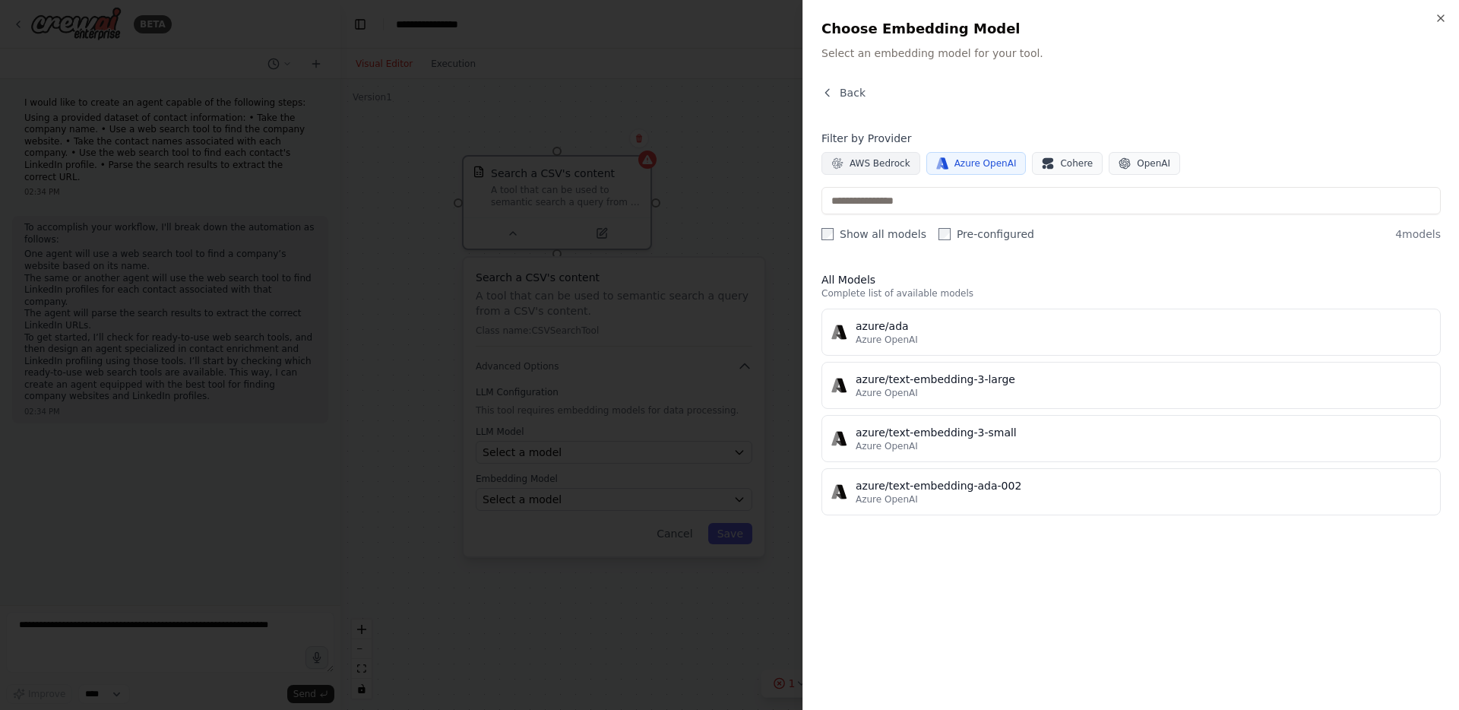
click at [893, 167] on span "AWS Bedrock" at bounding box center [879, 163] width 61 height 12
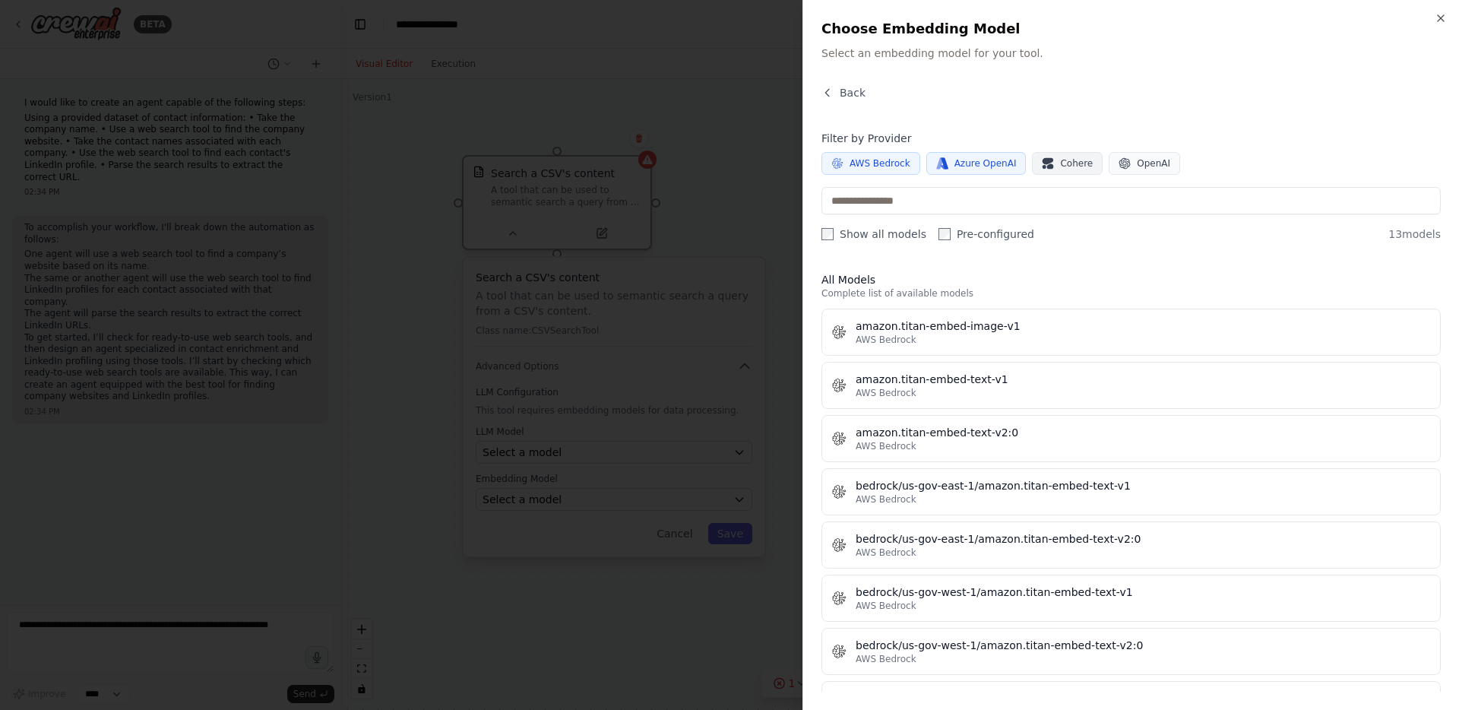
click at [1032, 166] on button "Cohere" at bounding box center [1067, 163] width 71 height 23
click at [1007, 165] on span "Azure OpenAI" at bounding box center [985, 163] width 62 height 12
click at [1070, 165] on span "Cohere" at bounding box center [1076, 163] width 33 height 12
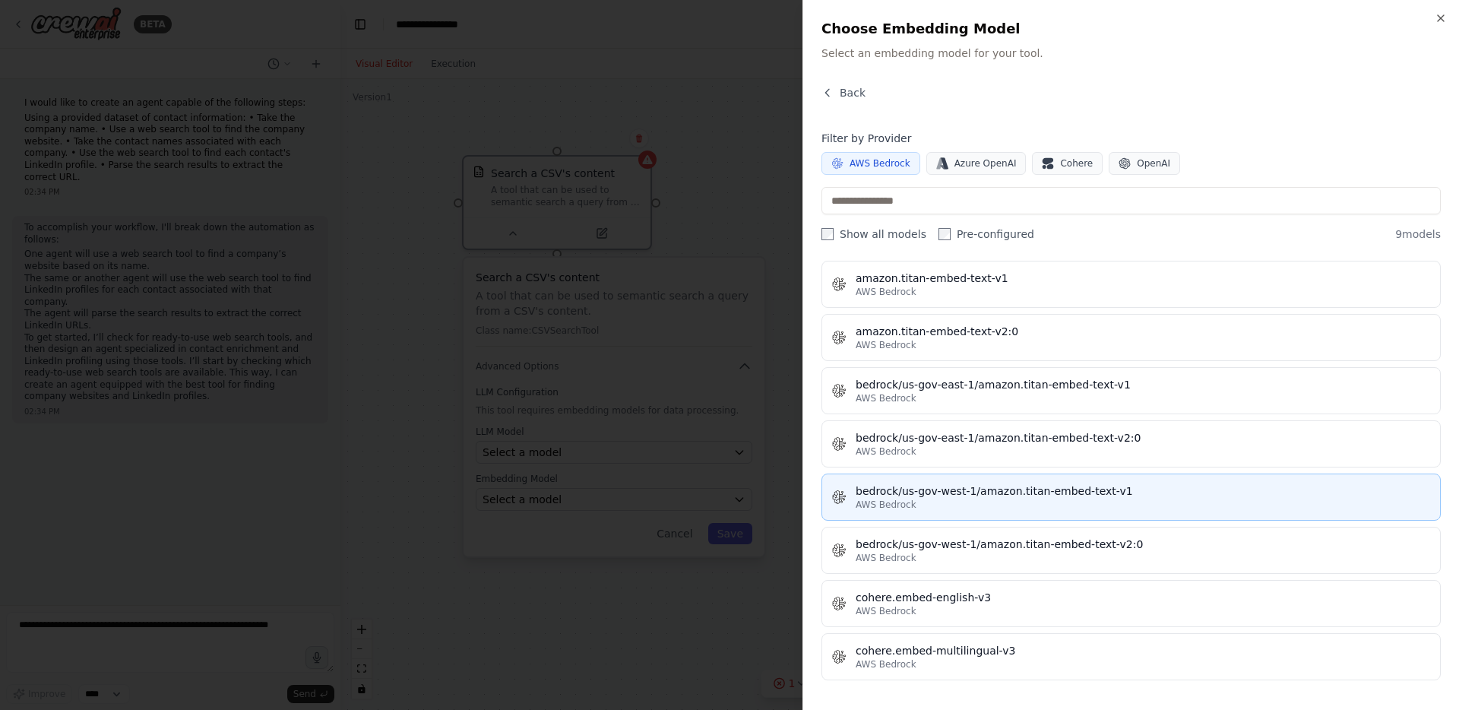
scroll to position [102, 0]
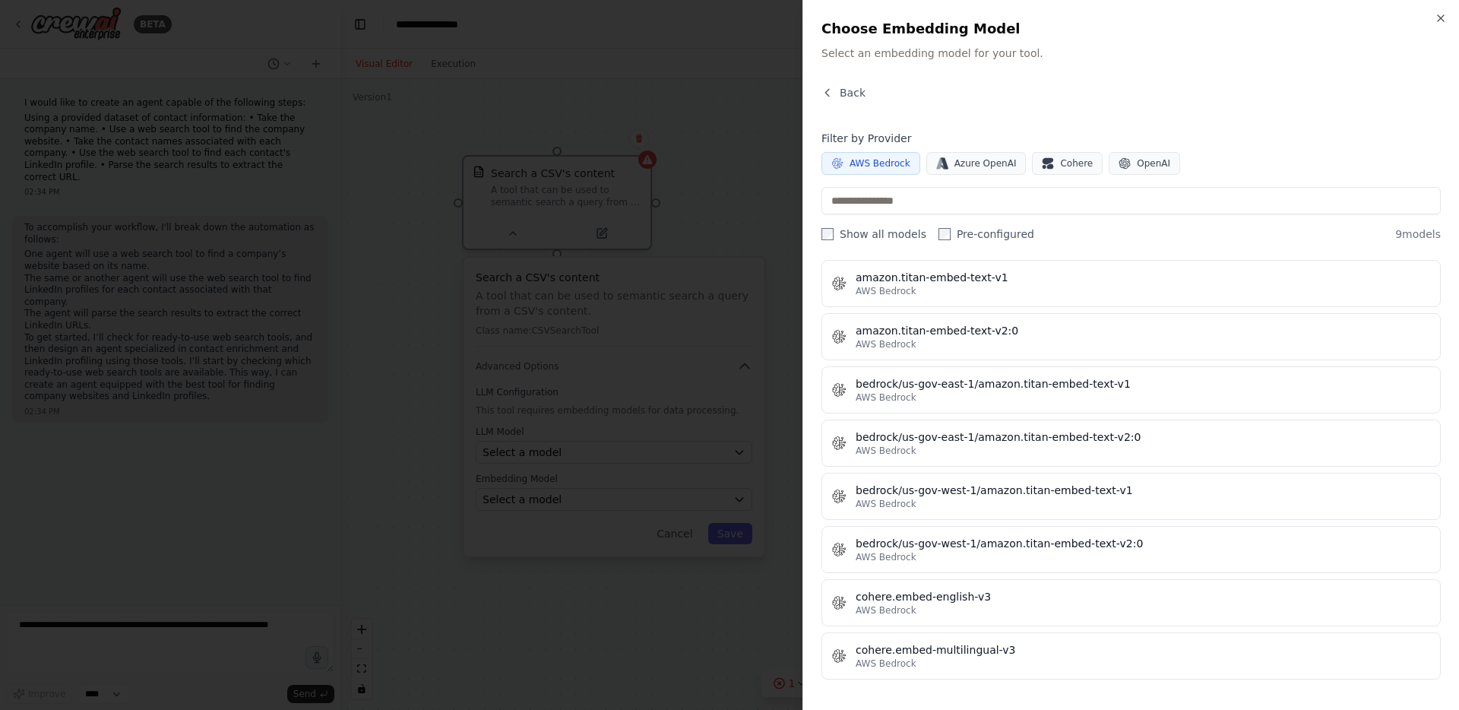
click at [887, 160] on span "AWS Bedrock" at bounding box center [879, 163] width 61 height 12
click at [1155, 161] on span "OpenAI" at bounding box center [1152, 163] width 33 height 12
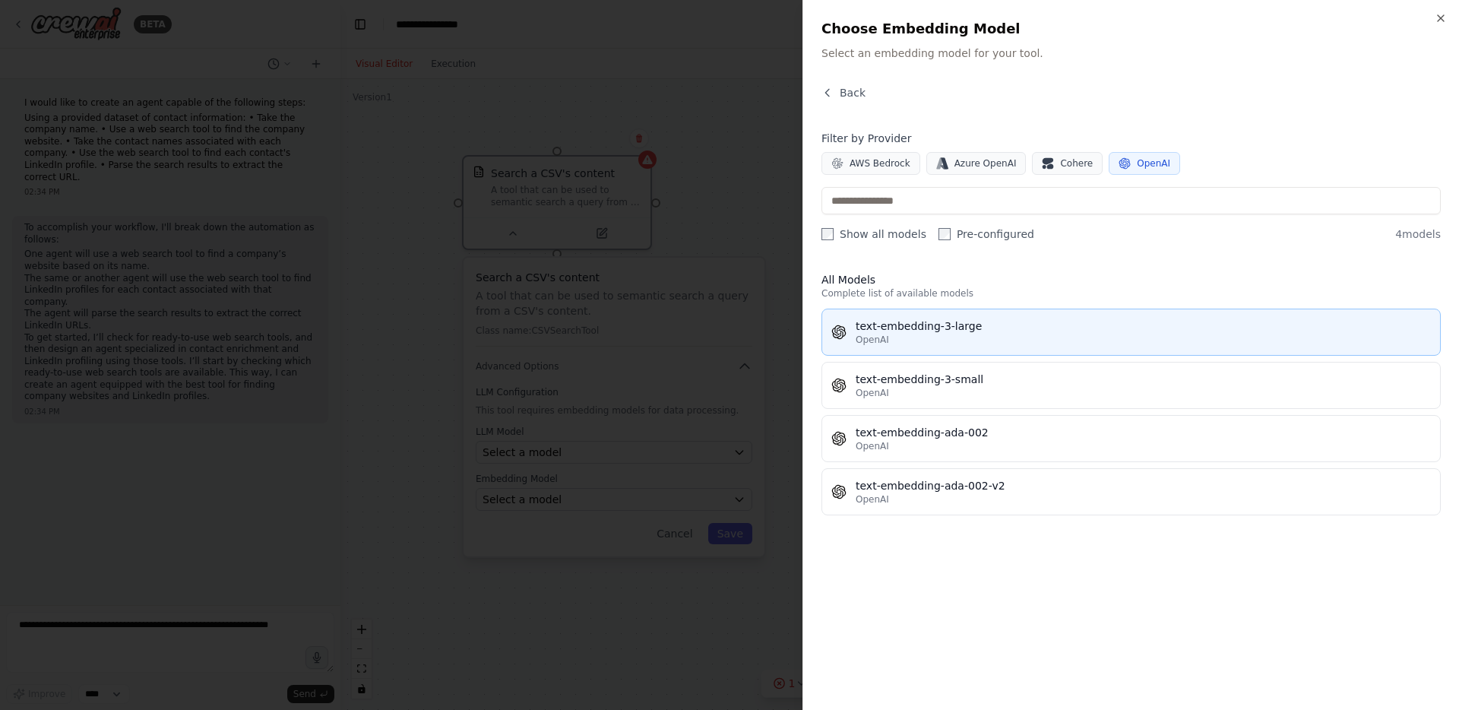
click at [927, 321] on div "text-embedding-3-large" at bounding box center [1142, 325] width 575 height 15
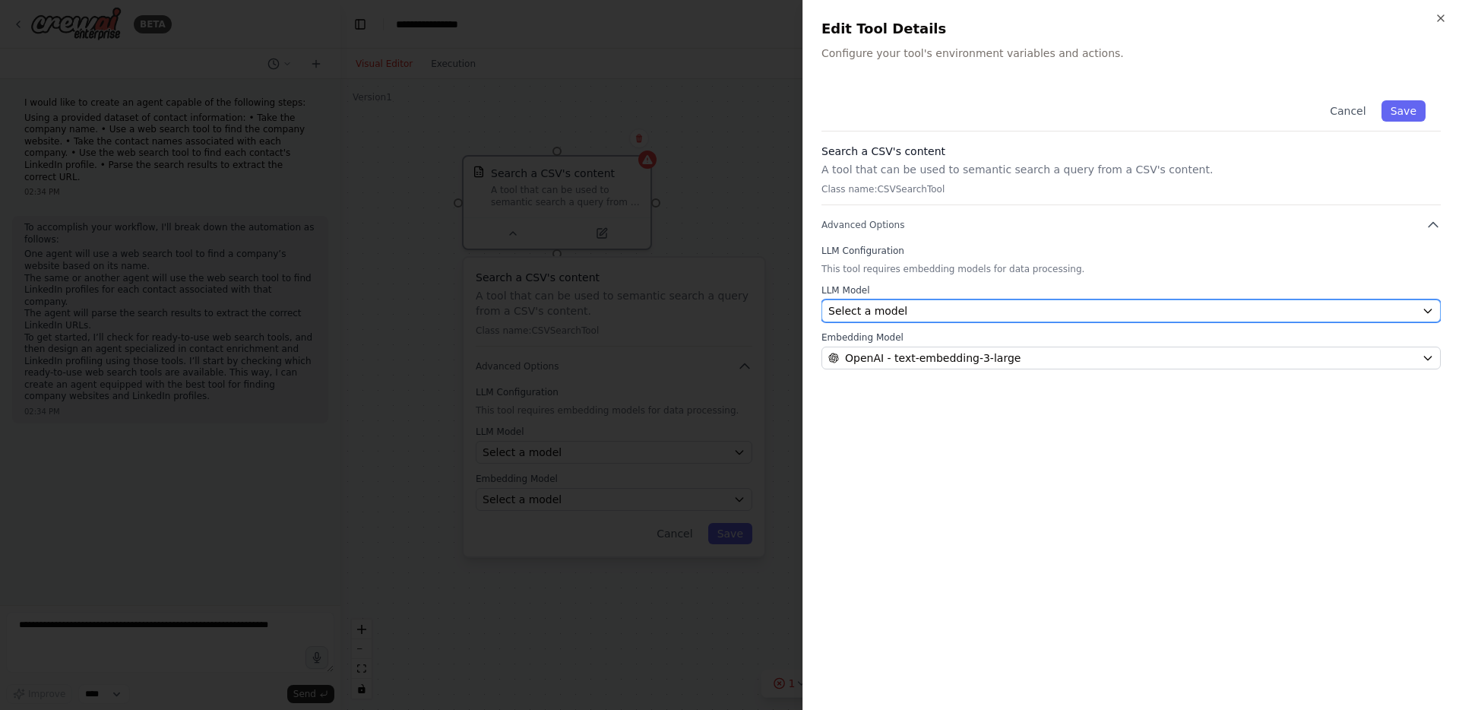
click at [1005, 304] on div "Select a model" at bounding box center [1121, 310] width 587 height 15
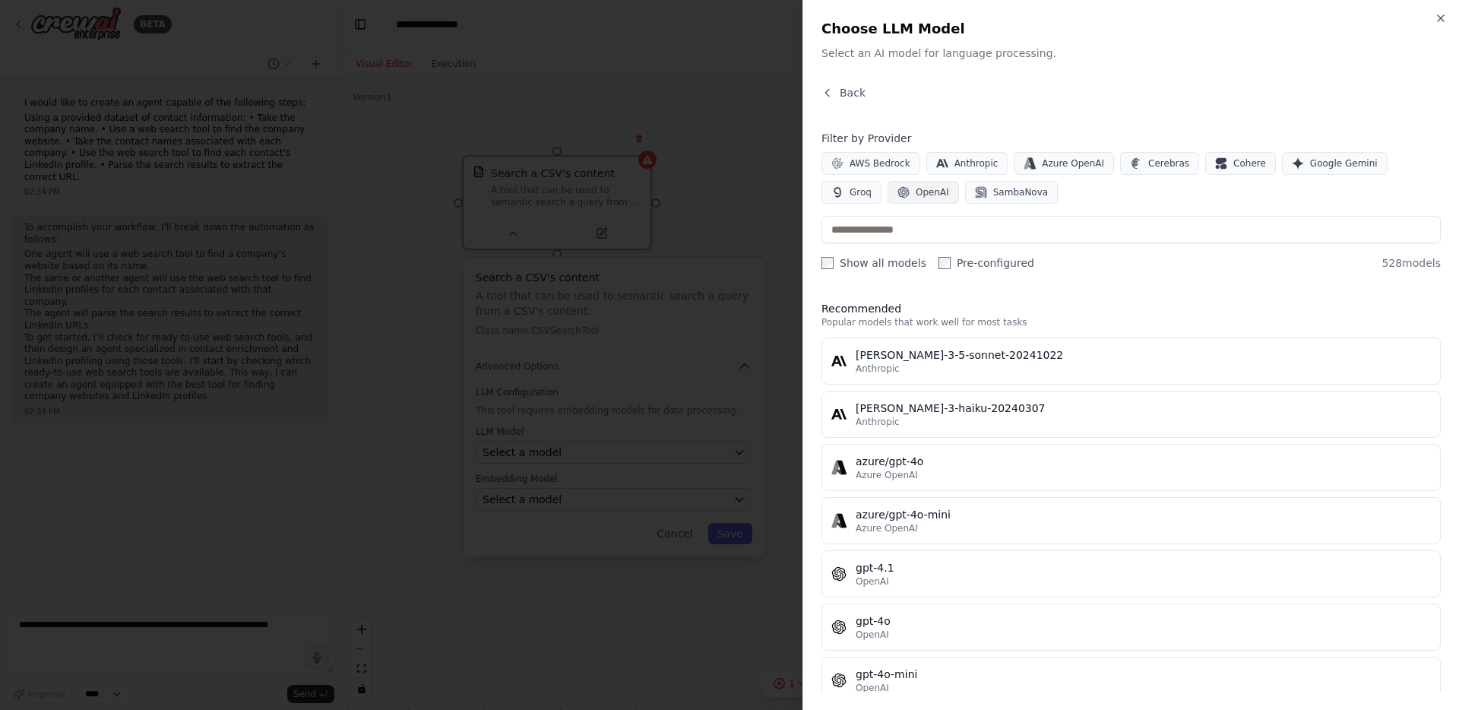
click at [915, 188] on span "OpenAI" at bounding box center [931, 192] width 33 height 12
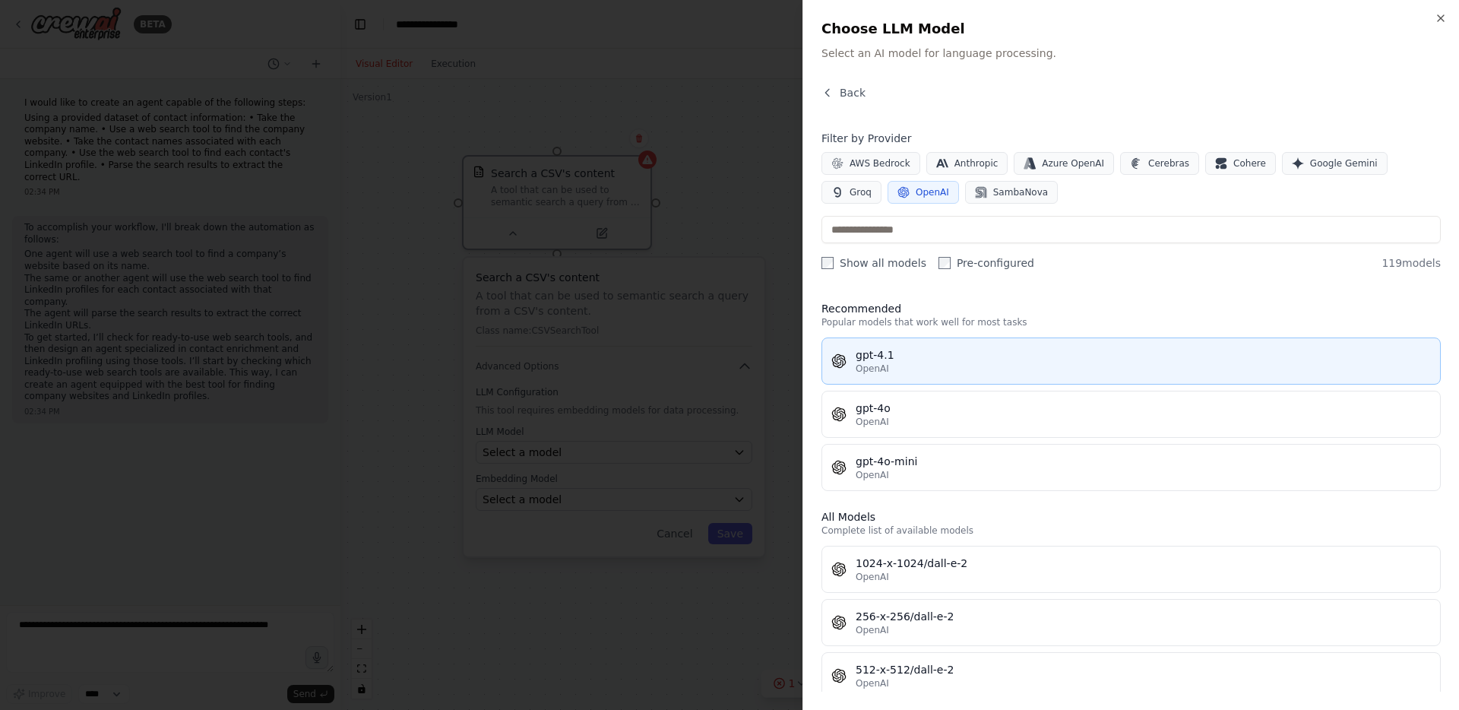
click at [881, 352] on div "gpt-4.1" at bounding box center [1142, 354] width 575 height 15
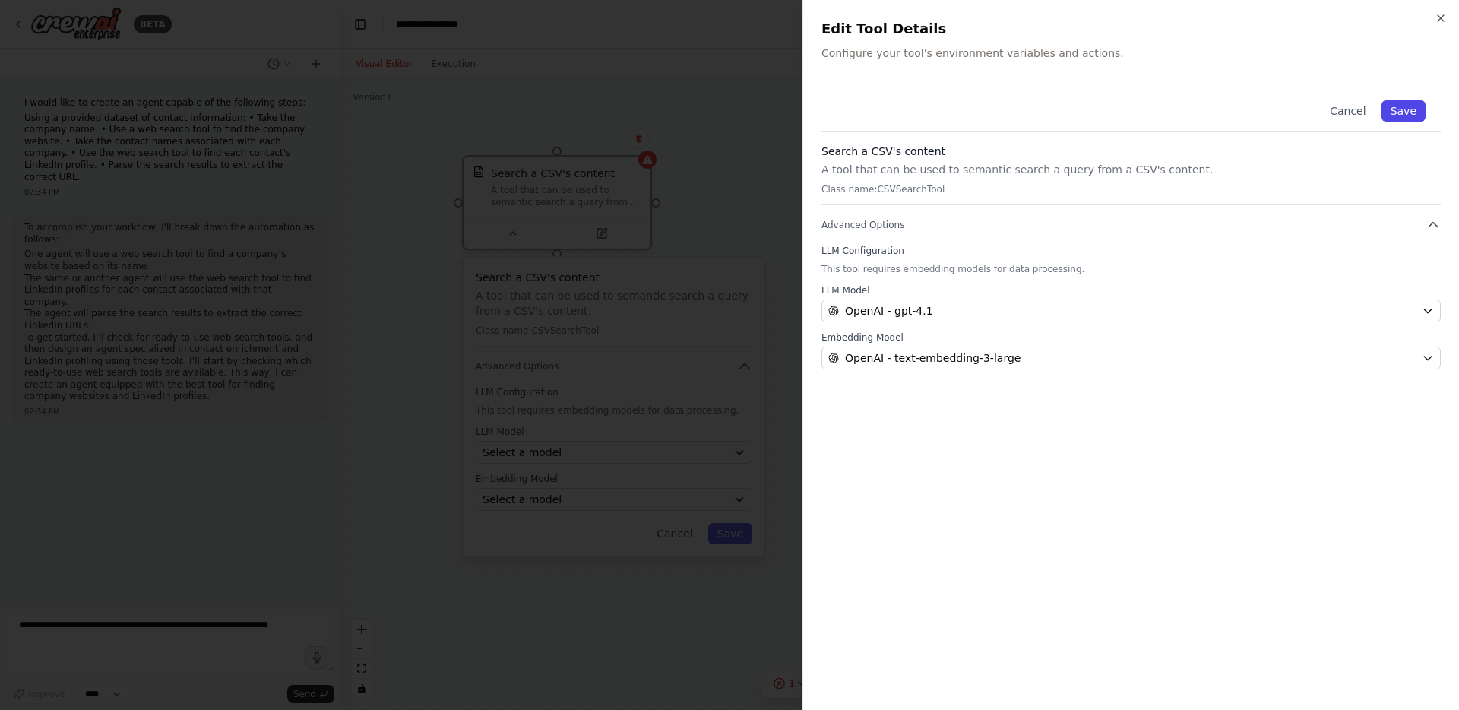
click at [1408, 109] on button "Save" at bounding box center [1403, 110] width 44 height 21
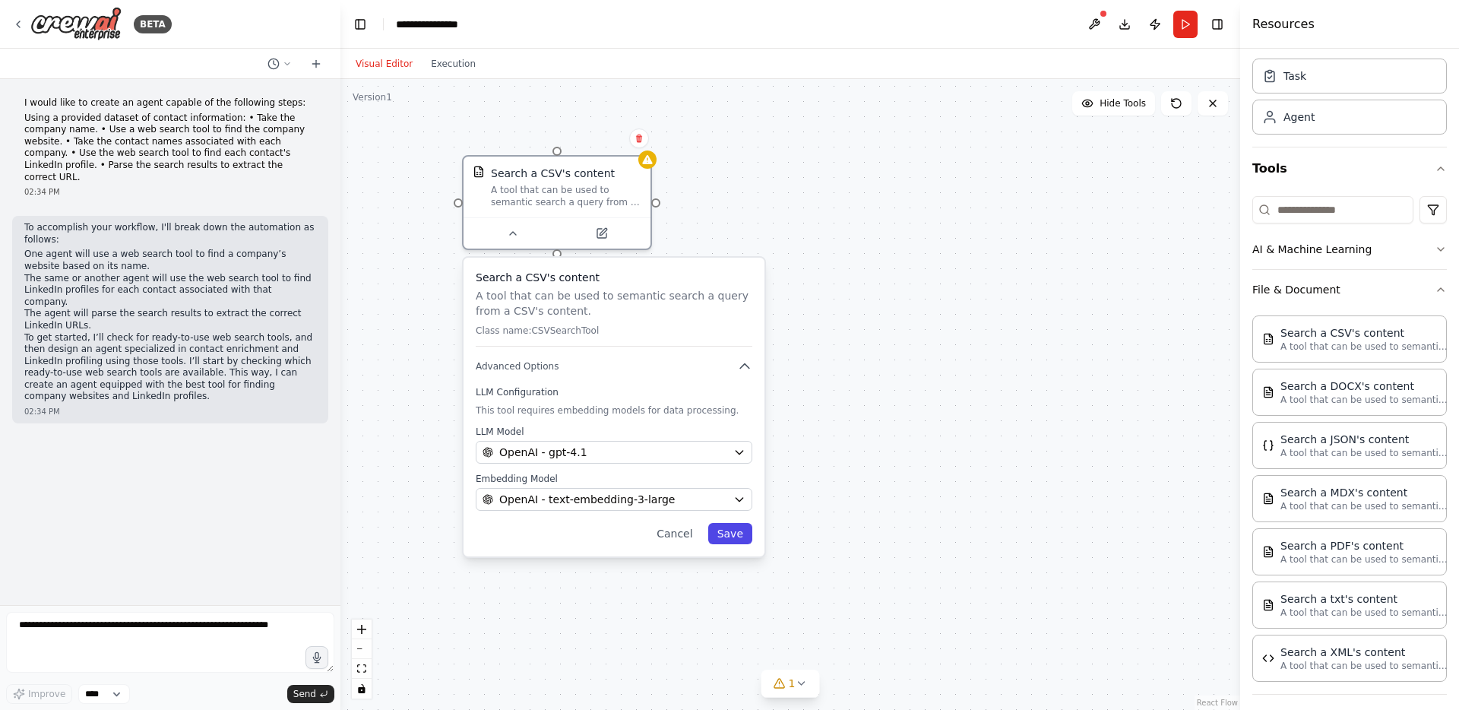
click at [735, 539] on button "Save" at bounding box center [730, 533] width 44 height 21
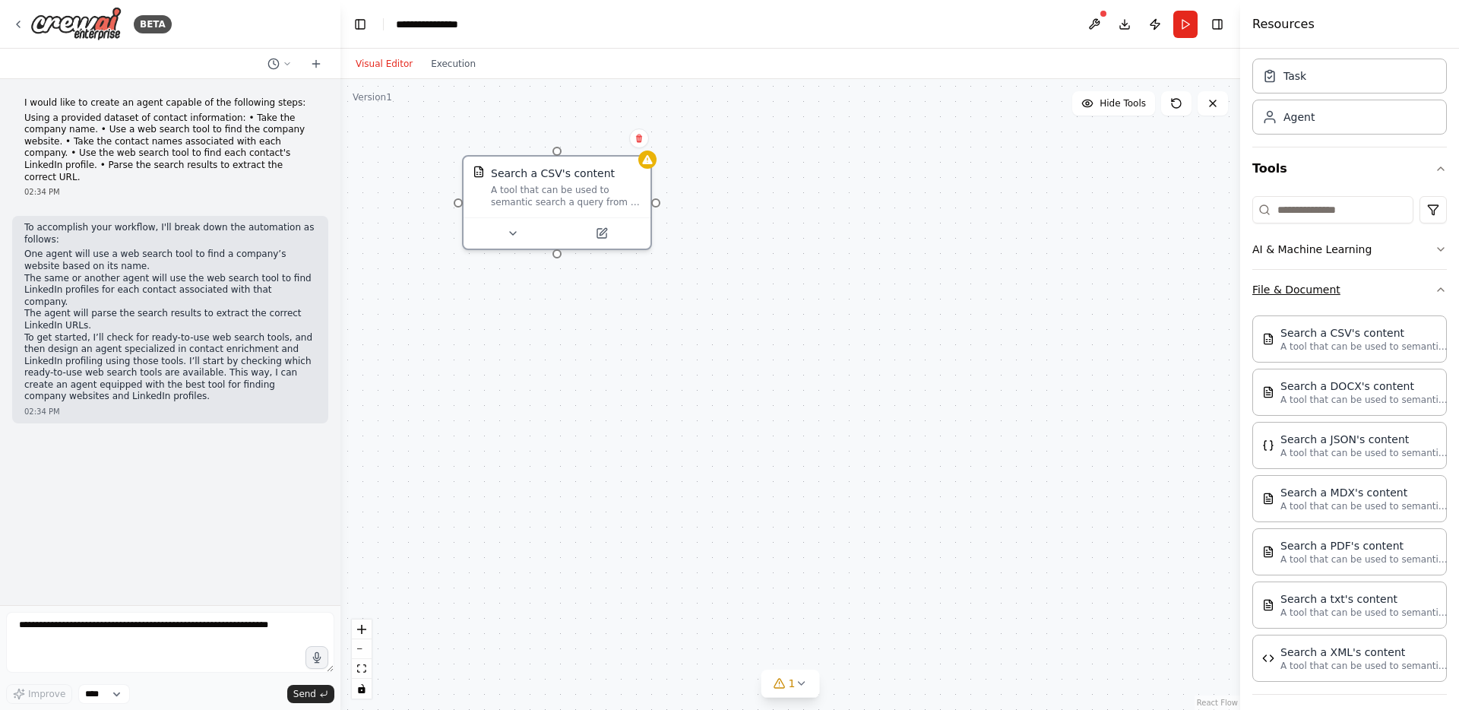
click at [1434, 287] on icon "button" at bounding box center [1440, 289] width 12 height 12
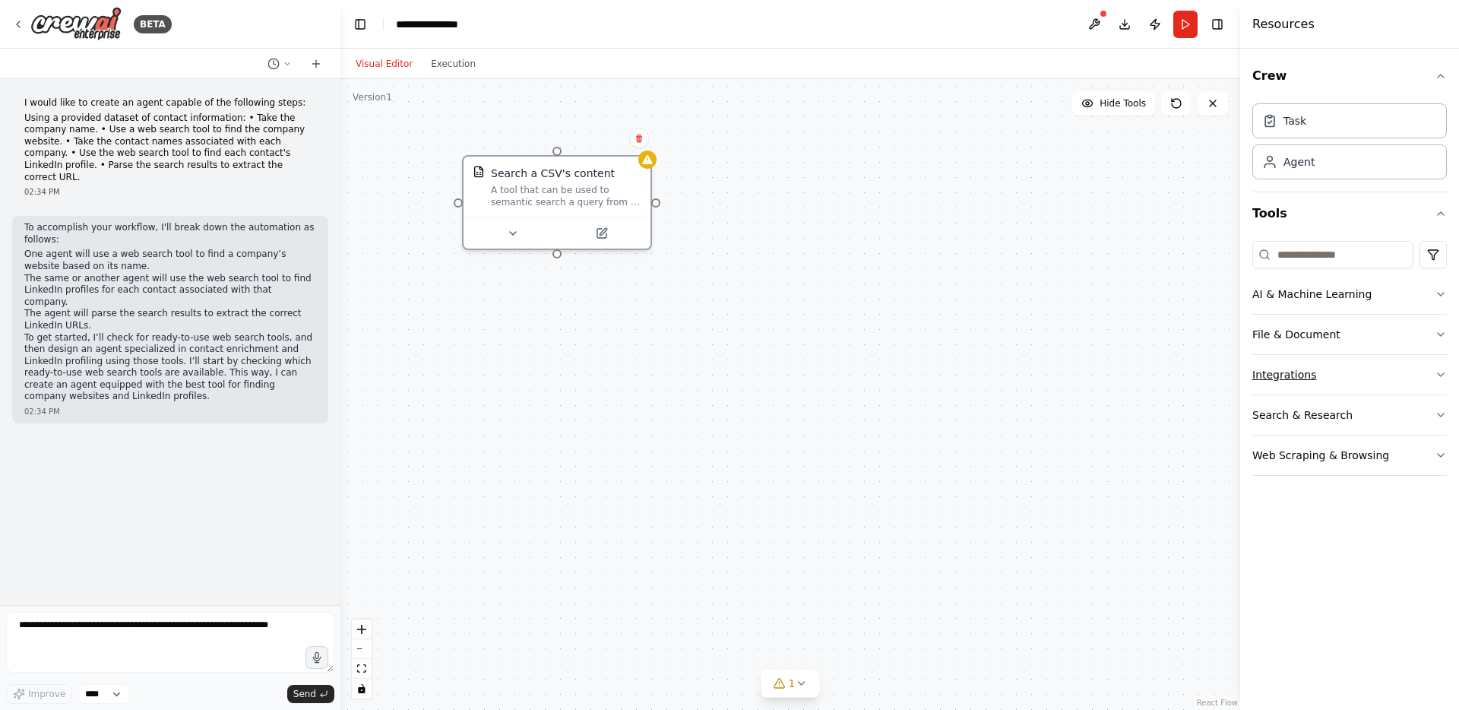
click at [1442, 372] on icon "button" at bounding box center [1440, 374] width 12 height 12
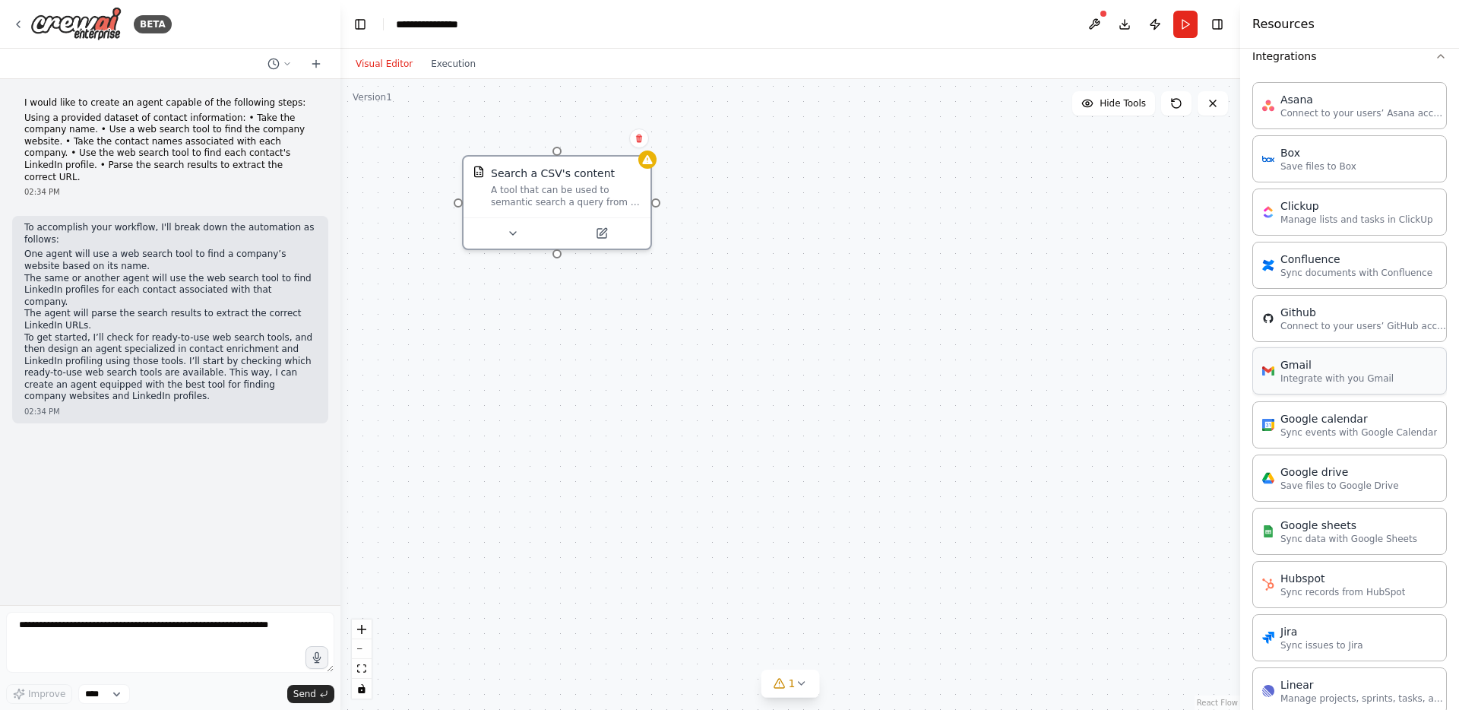
scroll to position [367, 0]
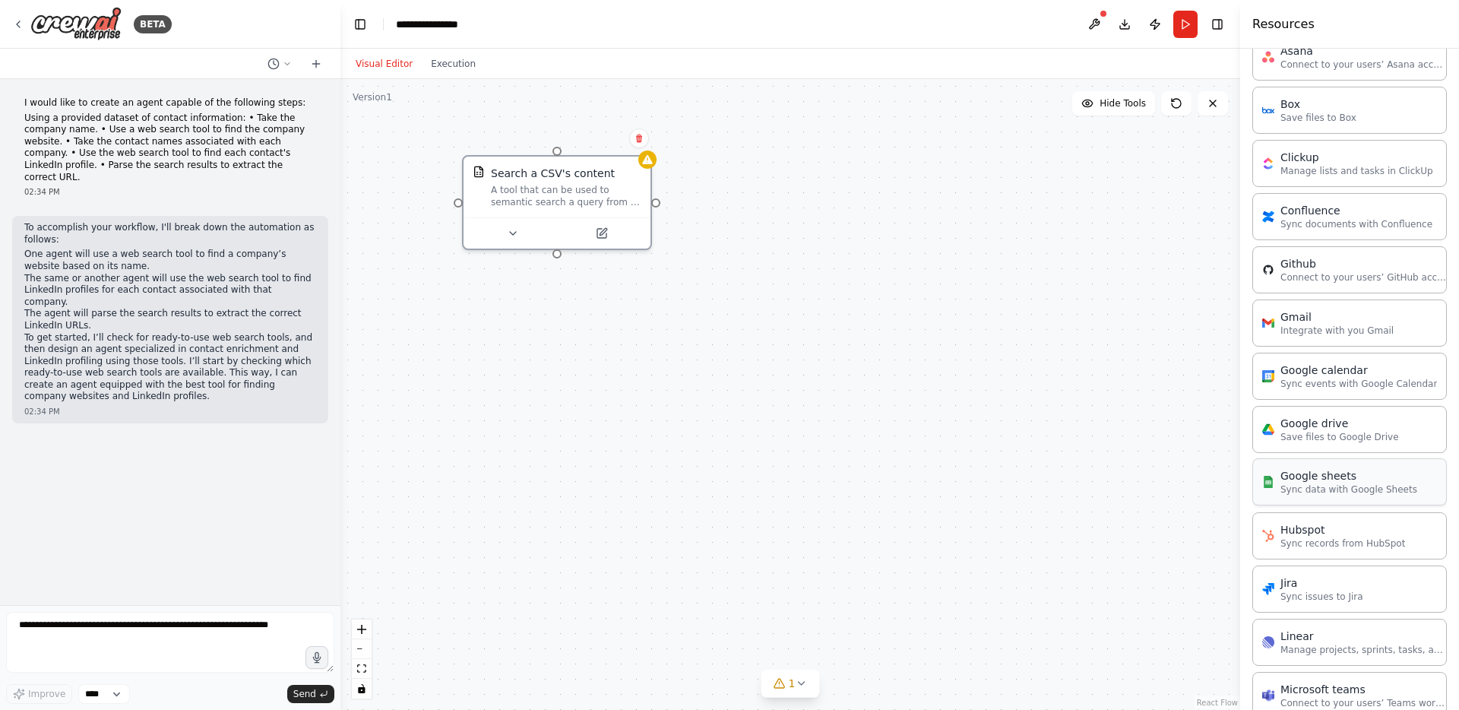
click at [1318, 484] on p "Sync data with Google Sheets" at bounding box center [1348, 489] width 137 height 12
drag, startPoint x: 836, startPoint y: 215, endPoint x: 777, endPoint y: 164, distance: 77.5
click at [777, 164] on div "Google sheets" at bounding box center [787, 170] width 76 height 15
drag, startPoint x: 798, startPoint y: 183, endPoint x: 797, endPoint y: 194, distance: 10.7
click at [797, 194] on div "Google sheets 0 of 3 Sync data with Google Sheets" at bounding box center [824, 193] width 150 height 30
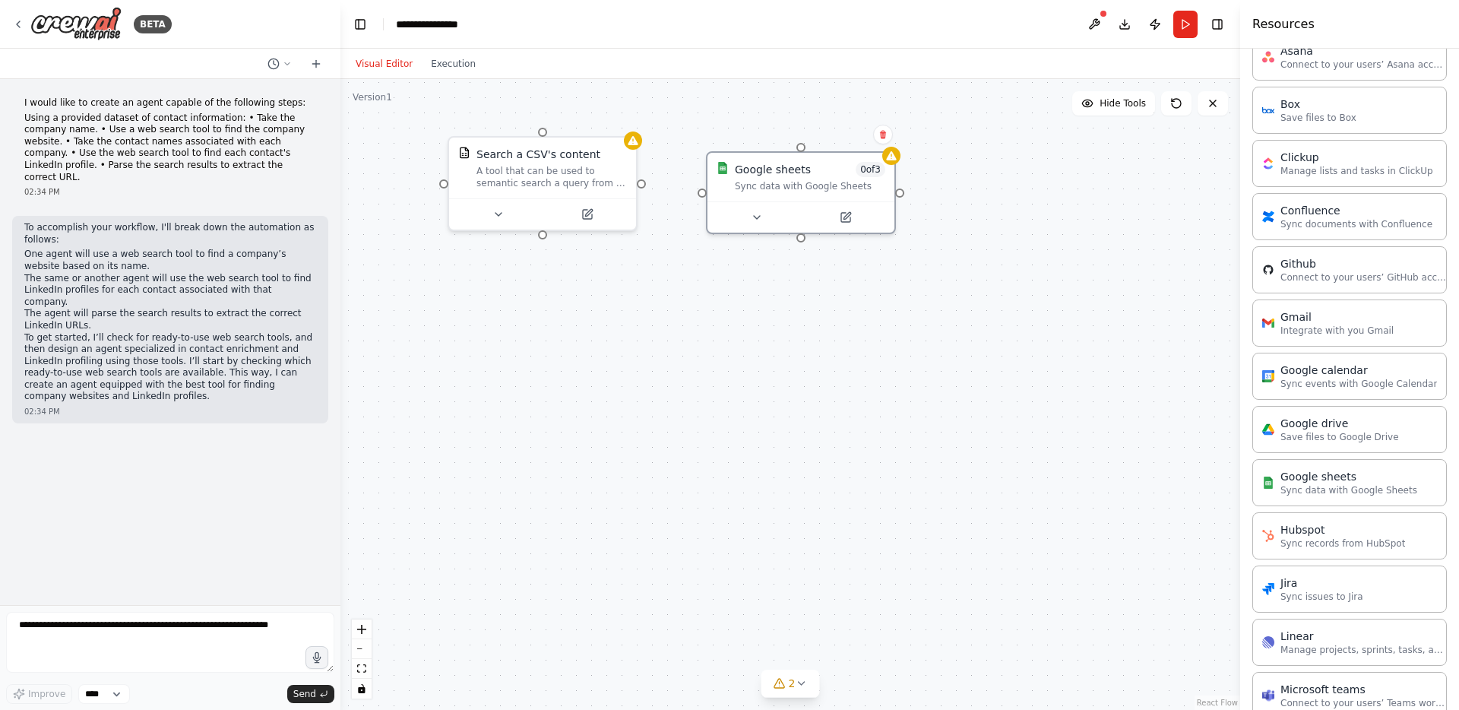
drag, startPoint x: 657, startPoint y: 205, endPoint x: 643, endPoint y: 185, distance: 24.0
click at [643, 185] on div "Search a CSV's content A tool that can be used to semantic search a query from …" at bounding box center [789, 394] width 899 height 631
drag, startPoint x: 643, startPoint y: 179, endPoint x: 711, endPoint y: 182, distance: 67.7
click at [711, 182] on div "Search a CSV's content A tool that can be used to semantic search a query from …" at bounding box center [776, 374] width 899 height 631
drag, startPoint x: 543, startPoint y: 128, endPoint x: 801, endPoint y: 182, distance: 263.7
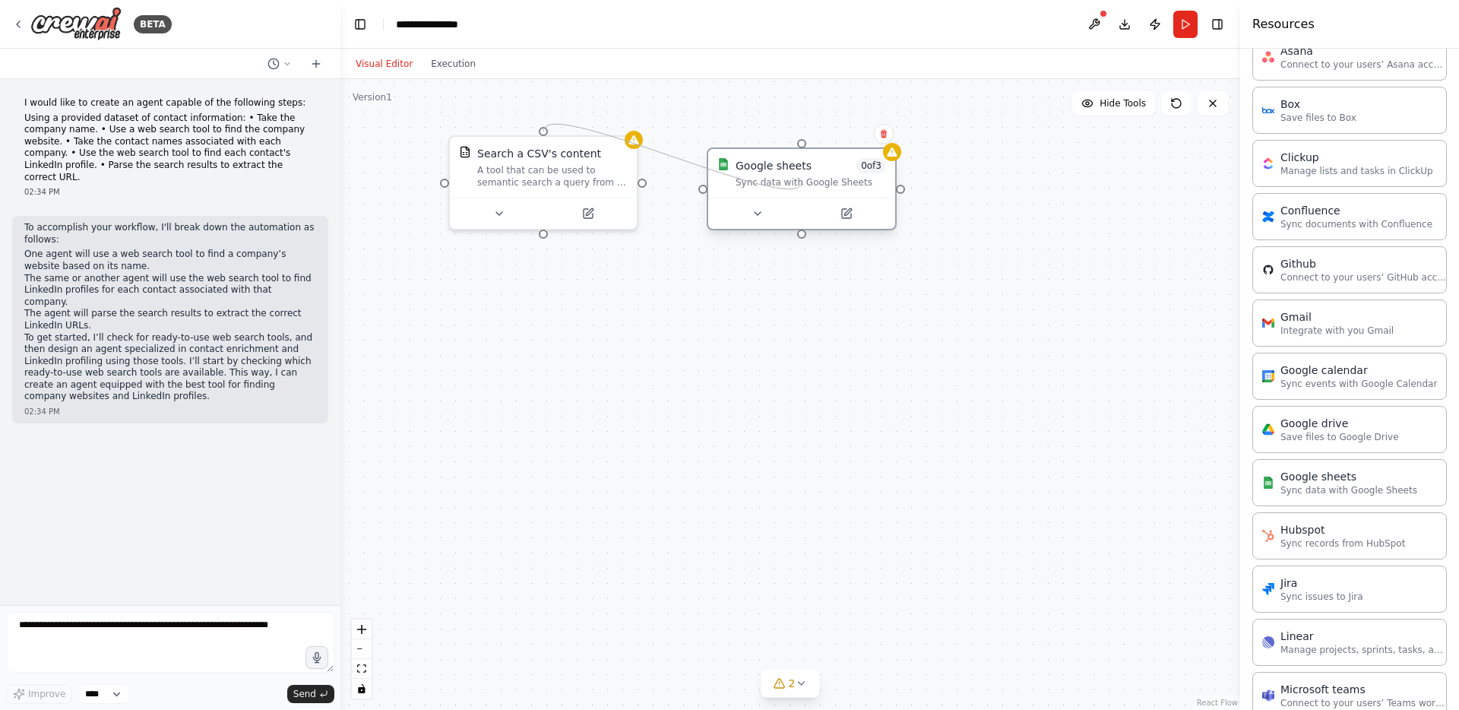
click at [801, 182] on div "Search a CSV's content A tool that can be used to semantic search a query from …" at bounding box center [776, 374] width 899 height 631
click at [842, 212] on icon at bounding box center [846, 213] width 9 height 9
click at [843, 212] on icon at bounding box center [846, 213] width 9 height 9
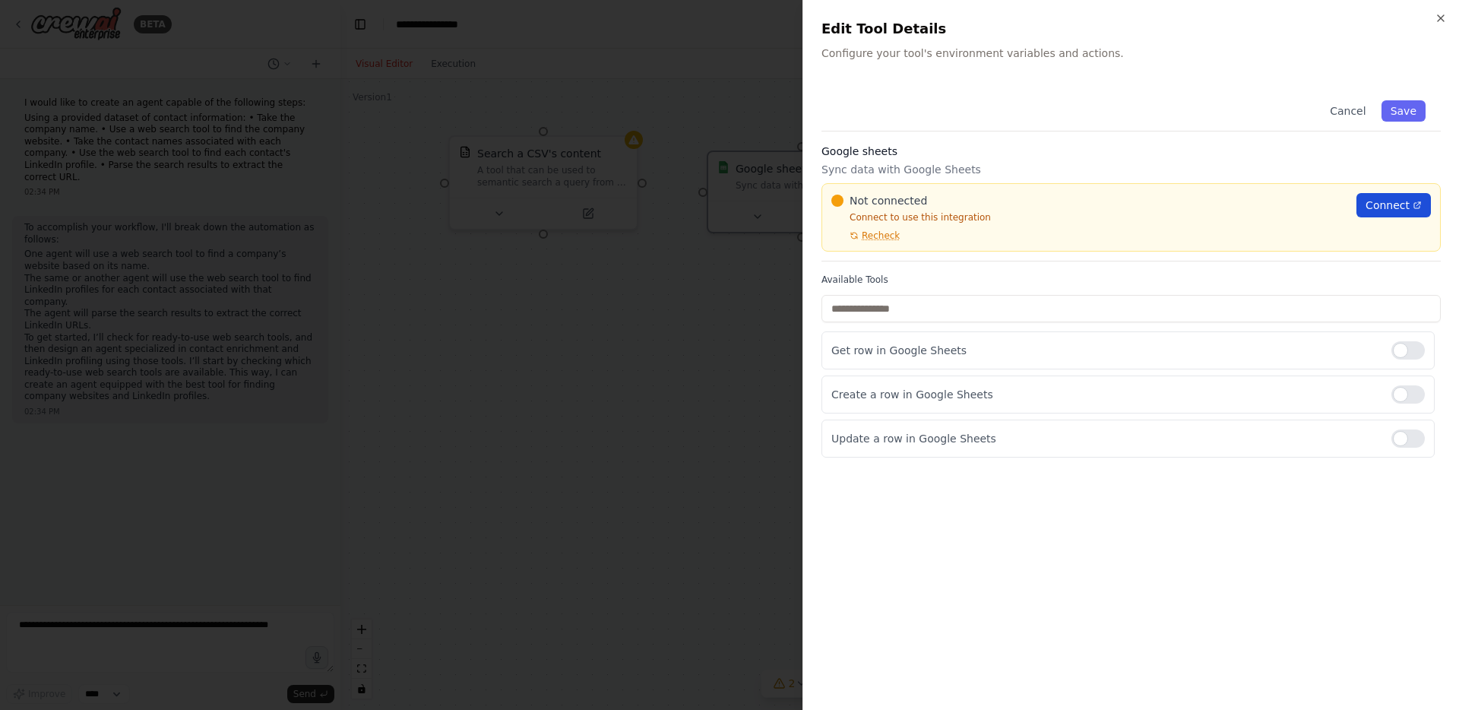
click at [1390, 207] on span "Connect" at bounding box center [1387, 205] width 44 height 15
click at [1402, 108] on button "Save" at bounding box center [1403, 110] width 44 height 21
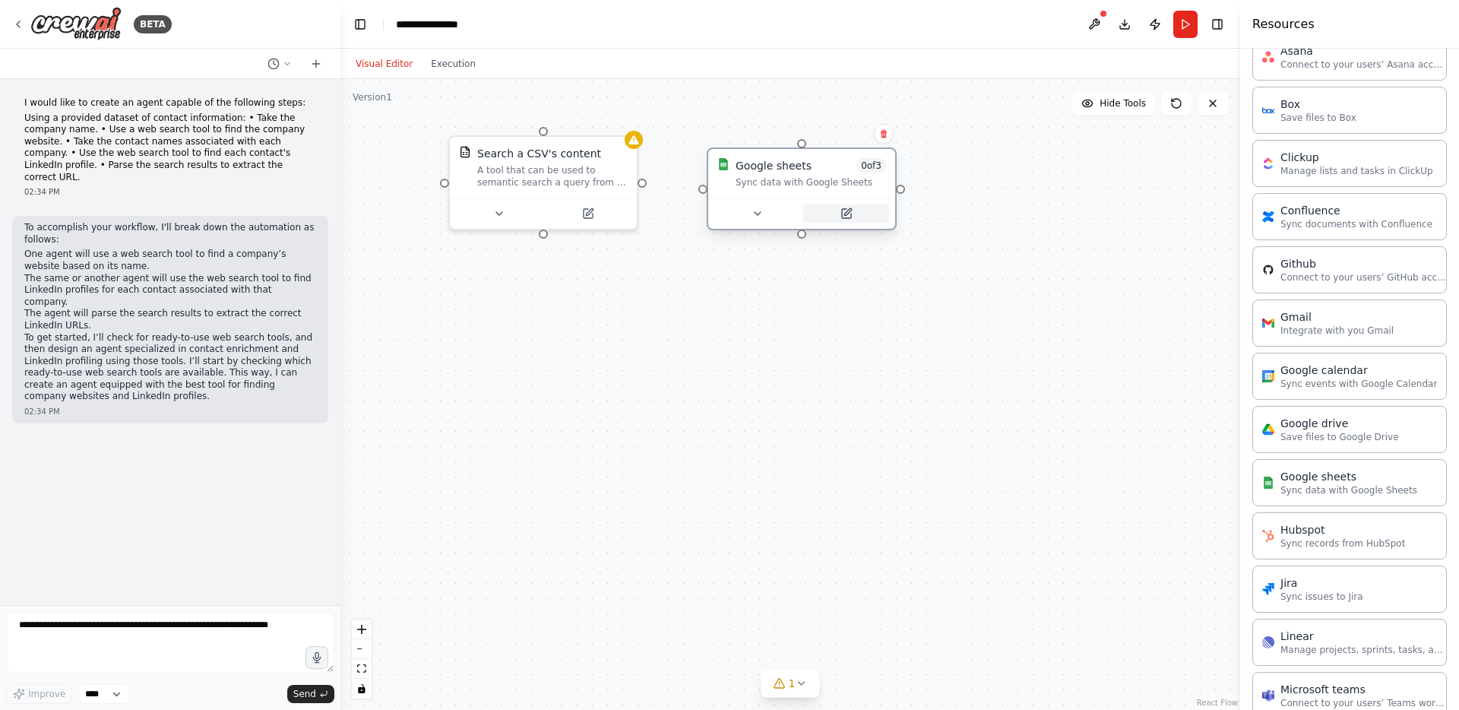
click at [850, 217] on icon at bounding box center [846, 213] width 9 height 9
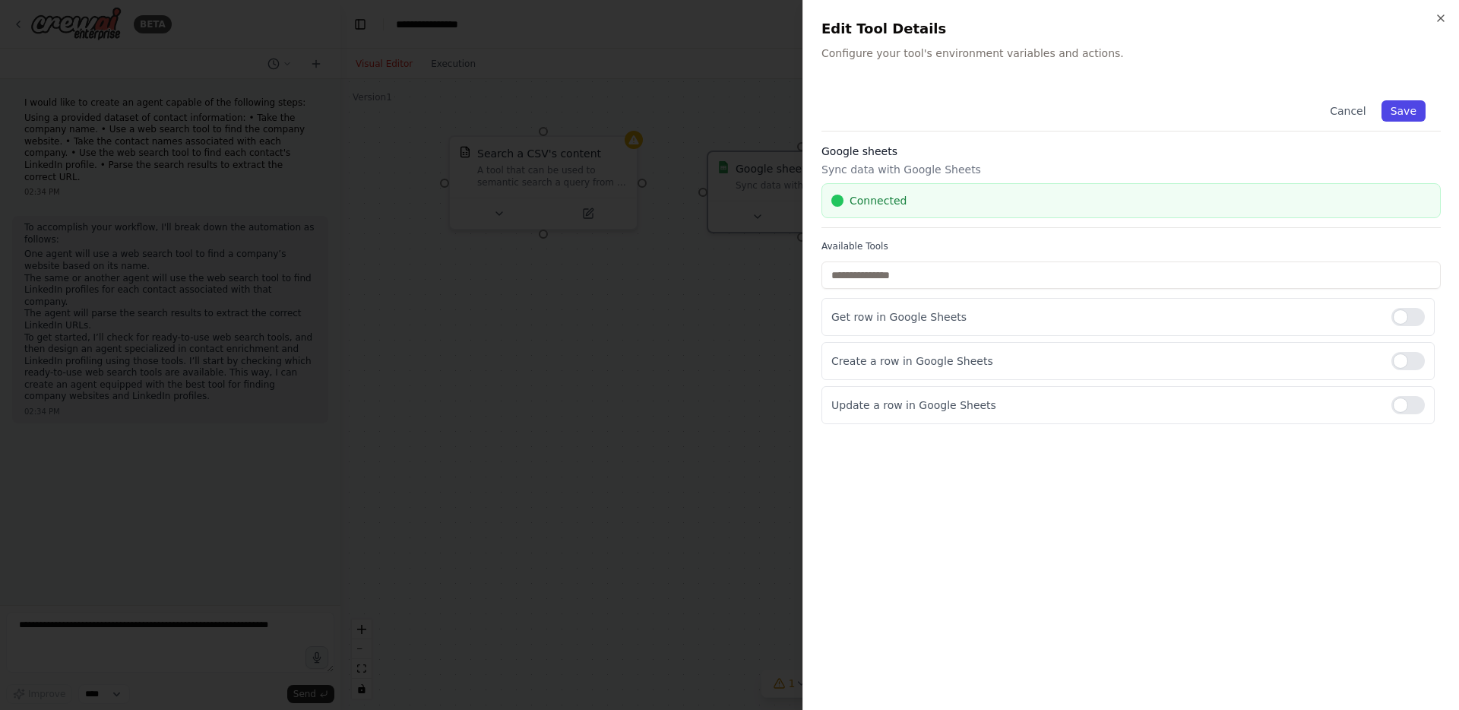
click at [1393, 109] on button "Save" at bounding box center [1403, 110] width 44 height 21
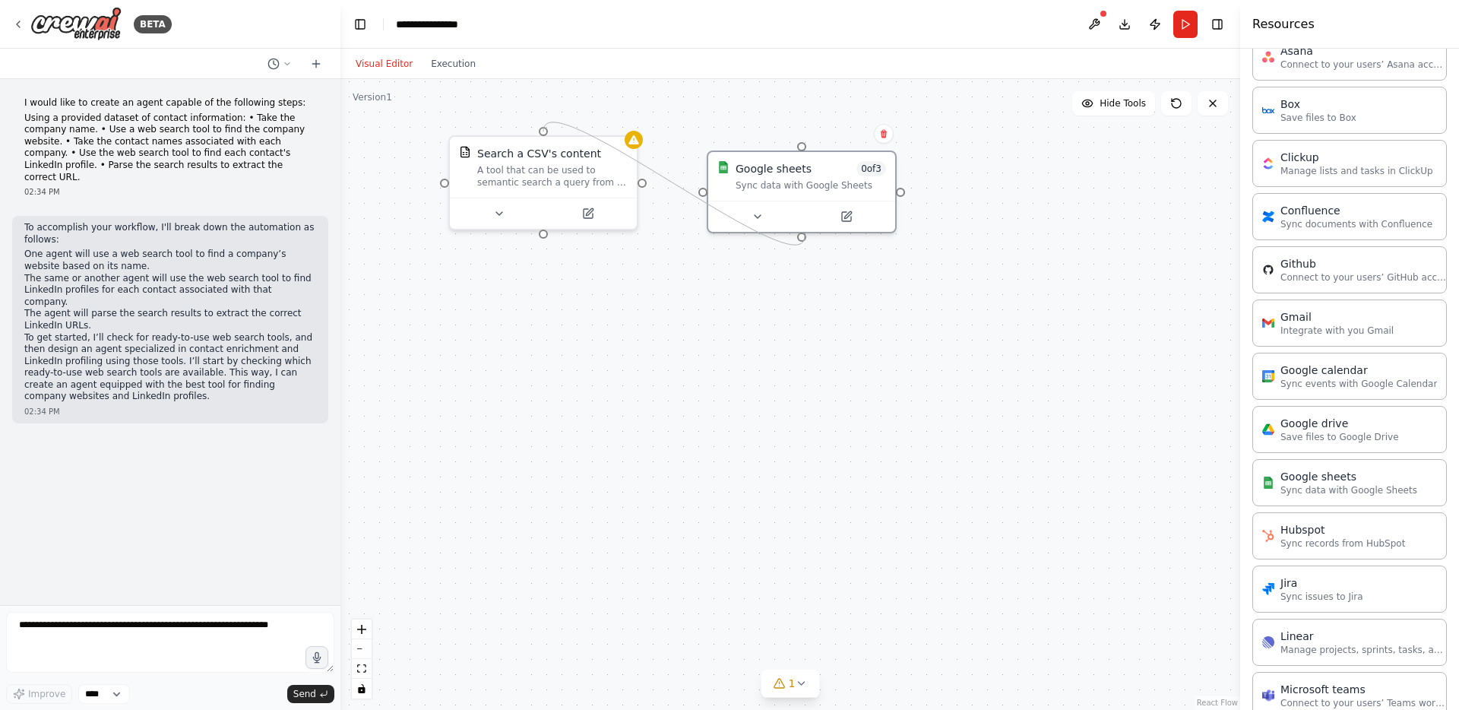
drag, startPoint x: 643, startPoint y: 184, endPoint x: 804, endPoint y: 236, distance: 168.4
click at [804, 236] on div "Search a CSV's content A tool that can be used to semantic search a query from …" at bounding box center [789, 394] width 899 height 631
drag, startPoint x: 542, startPoint y: 234, endPoint x: 904, endPoint y: 190, distance: 365.0
click at [904, 190] on div "Search a CSV's content A tool that can be used to semantic search a query from …" at bounding box center [789, 394] width 899 height 631
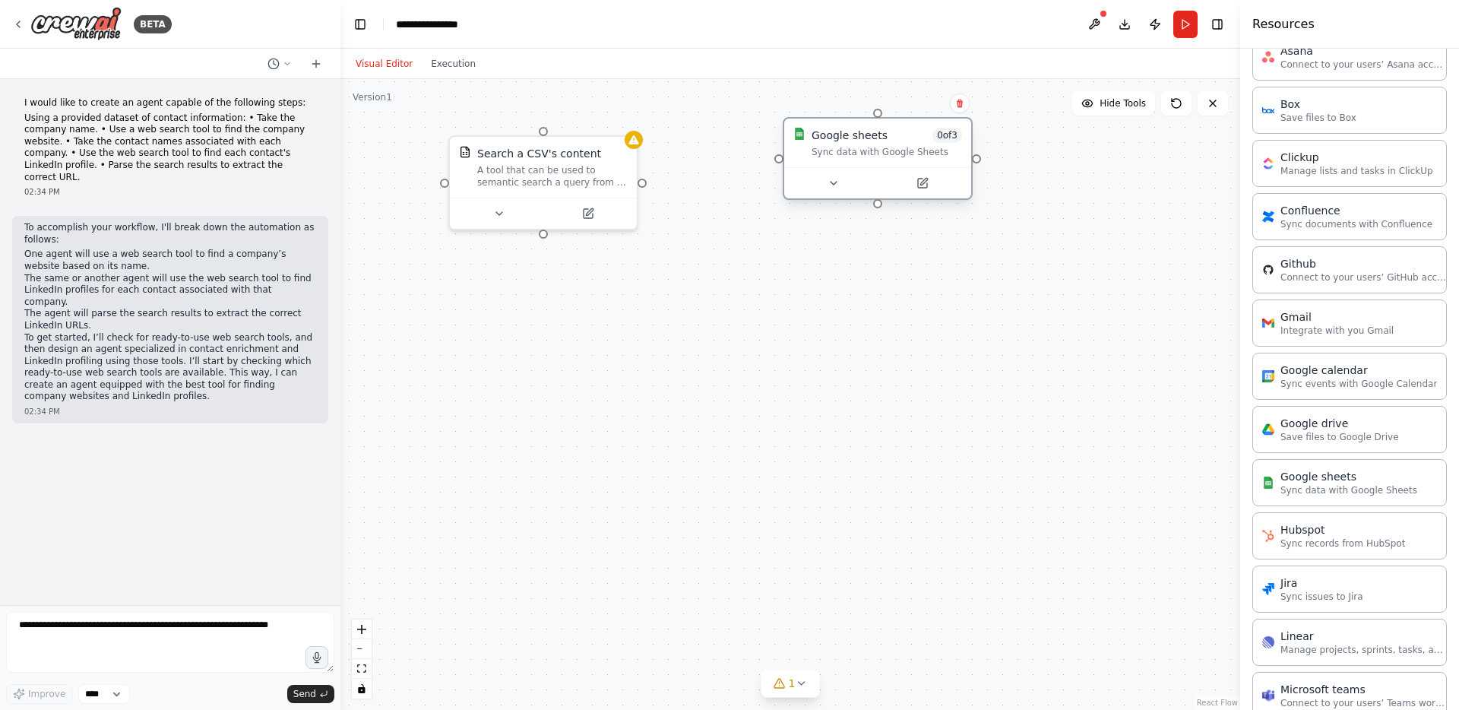
drag, startPoint x: 767, startPoint y: 167, endPoint x: 849, endPoint y: 132, distance: 88.5
click at [849, 132] on div "Google sheets" at bounding box center [849, 135] width 76 height 15
click at [828, 185] on icon at bounding box center [833, 183] width 12 height 12
click at [833, 182] on icon at bounding box center [833, 183] width 6 height 3
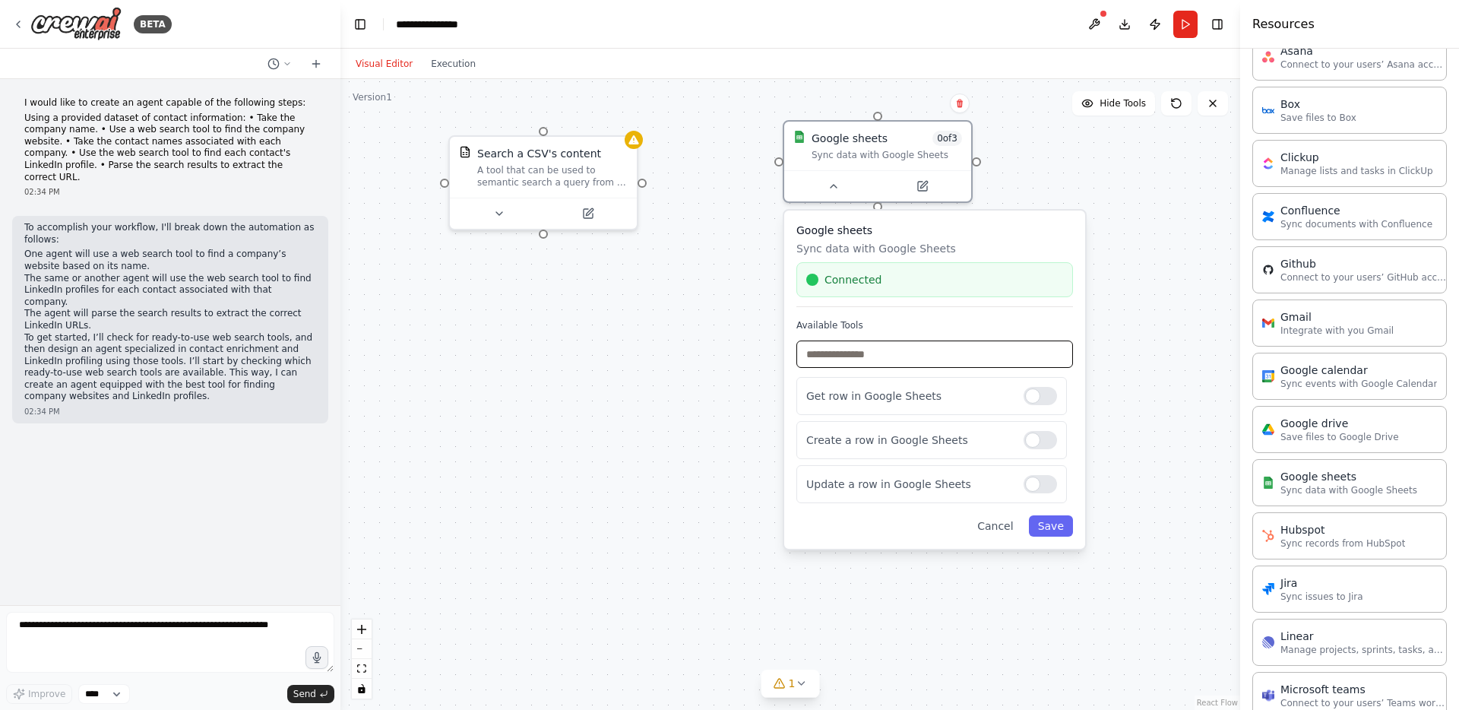
click at [905, 347] on input "text" at bounding box center [934, 353] width 277 height 27
click at [870, 192] on div at bounding box center [877, 182] width 187 height 31
click at [830, 182] on icon at bounding box center [833, 183] width 12 height 12
click at [928, 180] on button at bounding box center [922, 183] width 86 height 18
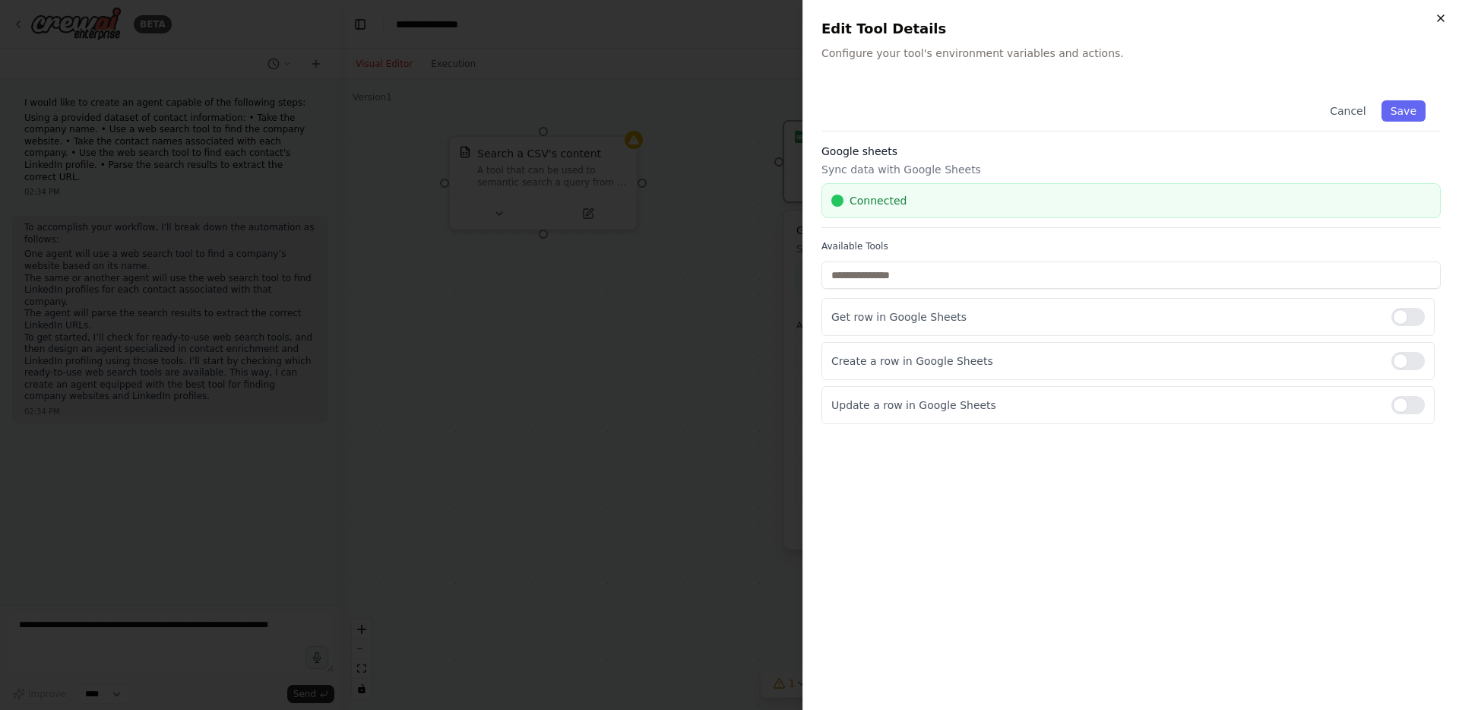
drag, startPoint x: 1440, startPoint y: 10, endPoint x: 1437, endPoint y: 19, distance: 9.4
click at [1440, 13] on div "Close Edit Tool Details Configure your tool's environment variables and actions…" at bounding box center [1130, 355] width 656 height 710
click at [1440, 17] on icon "button" at bounding box center [1440, 18] width 12 height 12
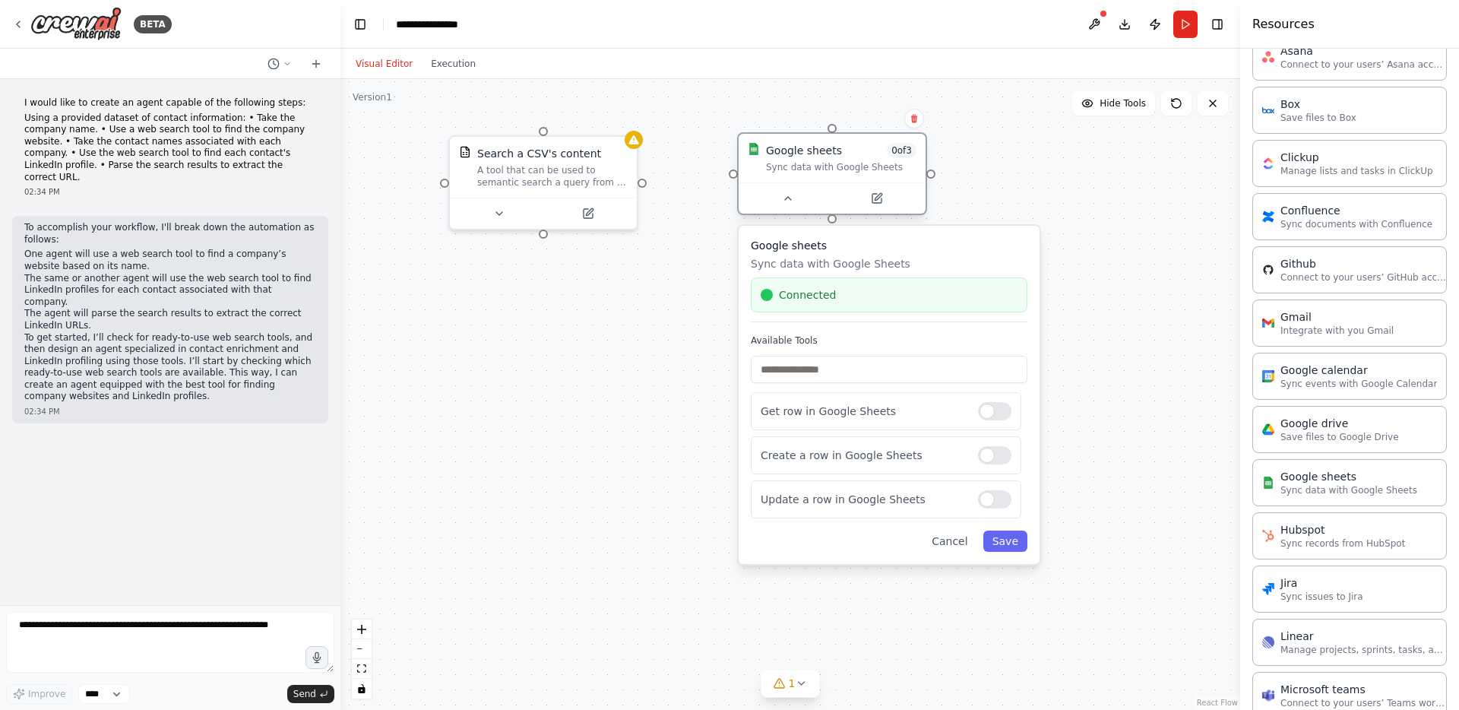
drag, startPoint x: 884, startPoint y: 131, endPoint x: 838, endPoint y: 154, distance: 51.6
click at [838, 154] on div "Google sheets 0 of 3" at bounding box center [841, 150] width 150 height 15
click at [805, 681] on icon at bounding box center [801, 683] width 12 height 12
click at [979, 643] on button at bounding box center [983, 644] width 26 height 18
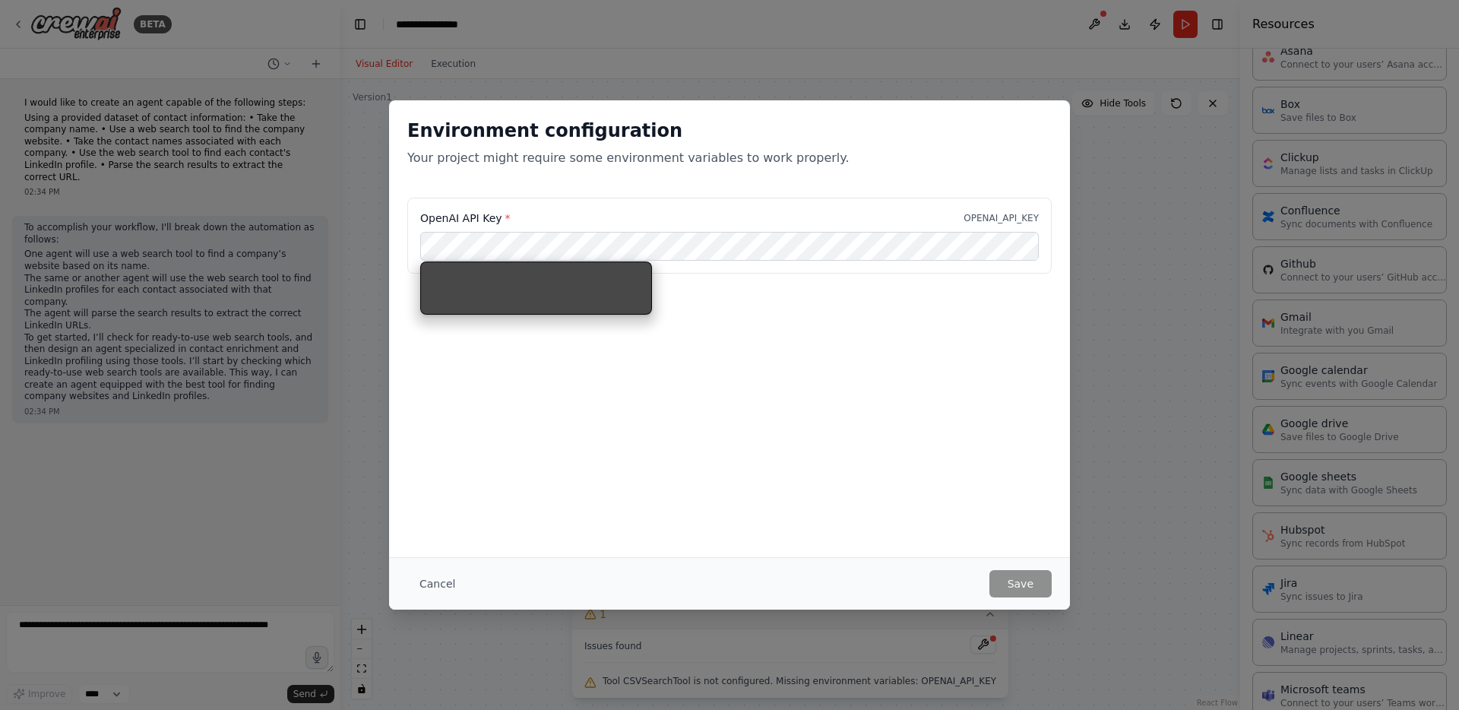
click at [992, 212] on p "OPENAI_API_KEY" at bounding box center [1000, 218] width 75 height 12
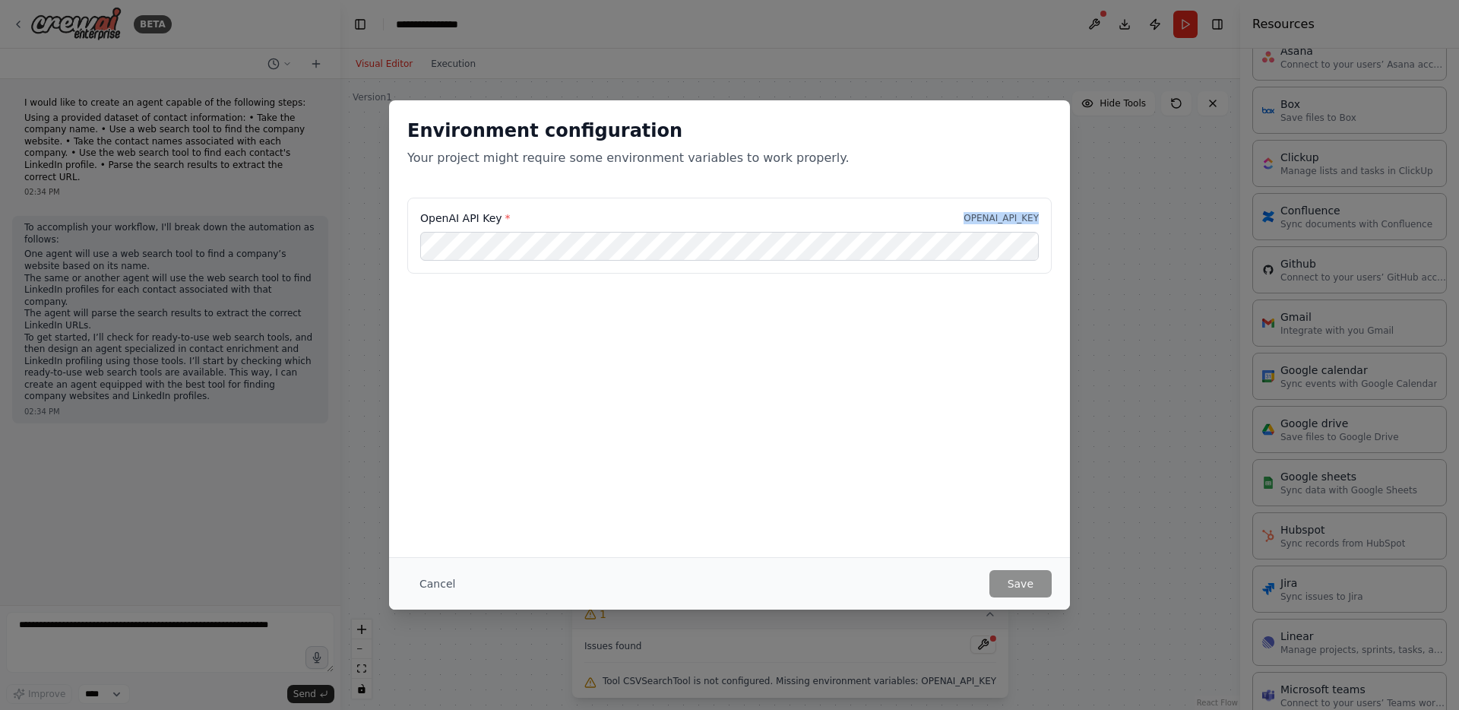
drag, startPoint x: 963, startPoint y: 219, endPoint x: 1067, endPoint y: 213, distance: 103.5
click at [1067, 213] on div "OpenAI API Key * OPENAI_API_KEY" at bounding box center [729, 245] width 681 height 94
copy p "OPENAI_API_KEY"
click at [1136, 181] on div "Environment configuration Your project might require some environment variables…" at bounding box center [729, 355] width 1459 height 710
click at [1023, 73] on div "Environment configuration Your project might require some environment variables…" at bounding box center [729, 355] width 1459 height 710
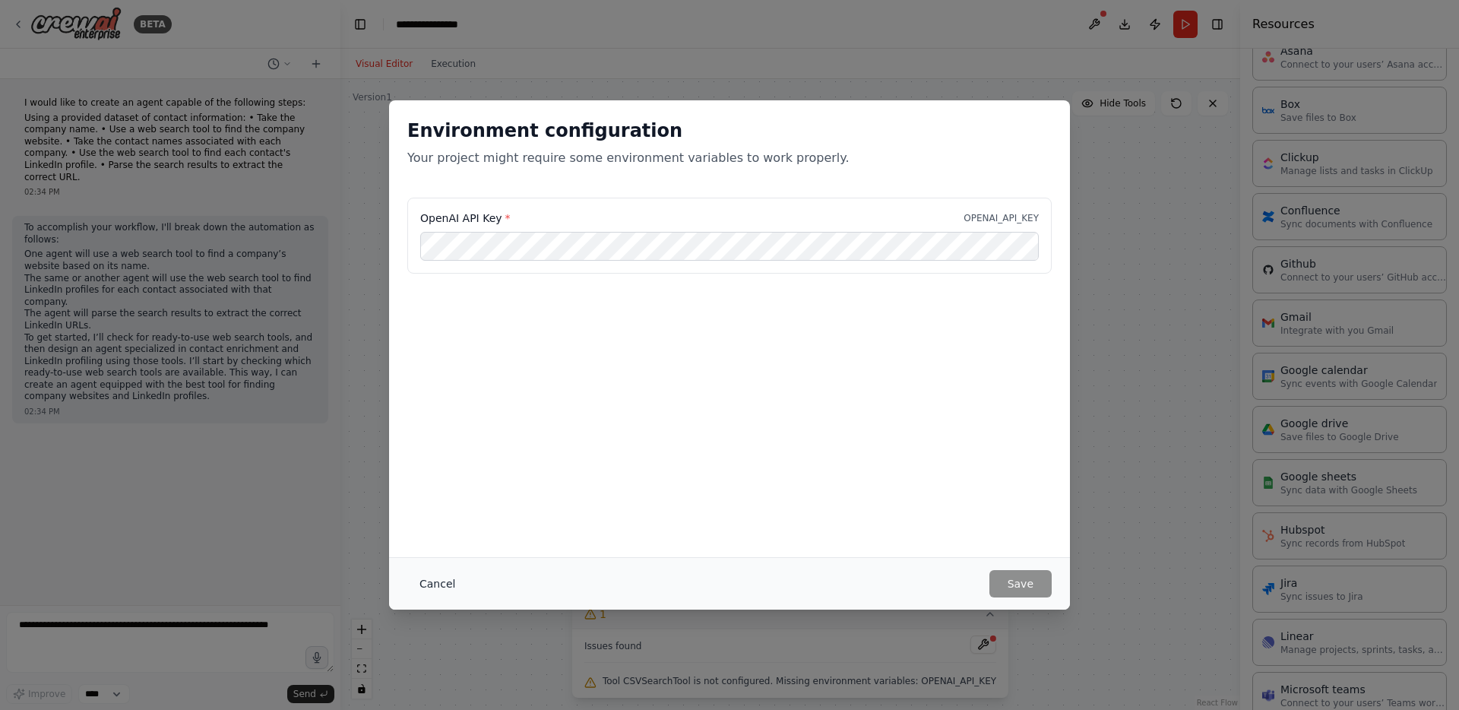
click at [448, 578] on button "Cancel" at bounding box center [437, 583] width 60 height 27
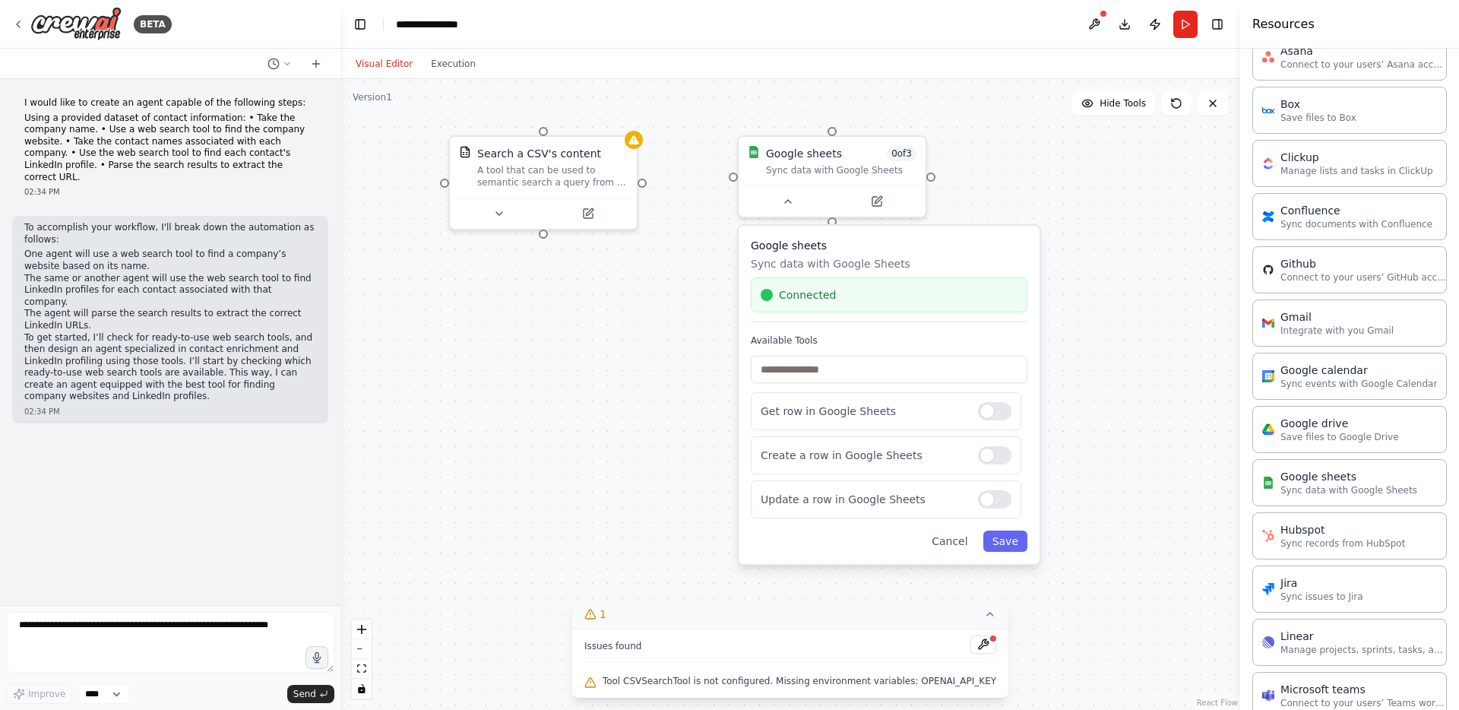
click at [940, 51] on div "Visual Editor Execution" at bounding box center [789, 64] width 899 height 30
click at [1097, 18] on button at bounding box center [1094, 24] width 24 height 27
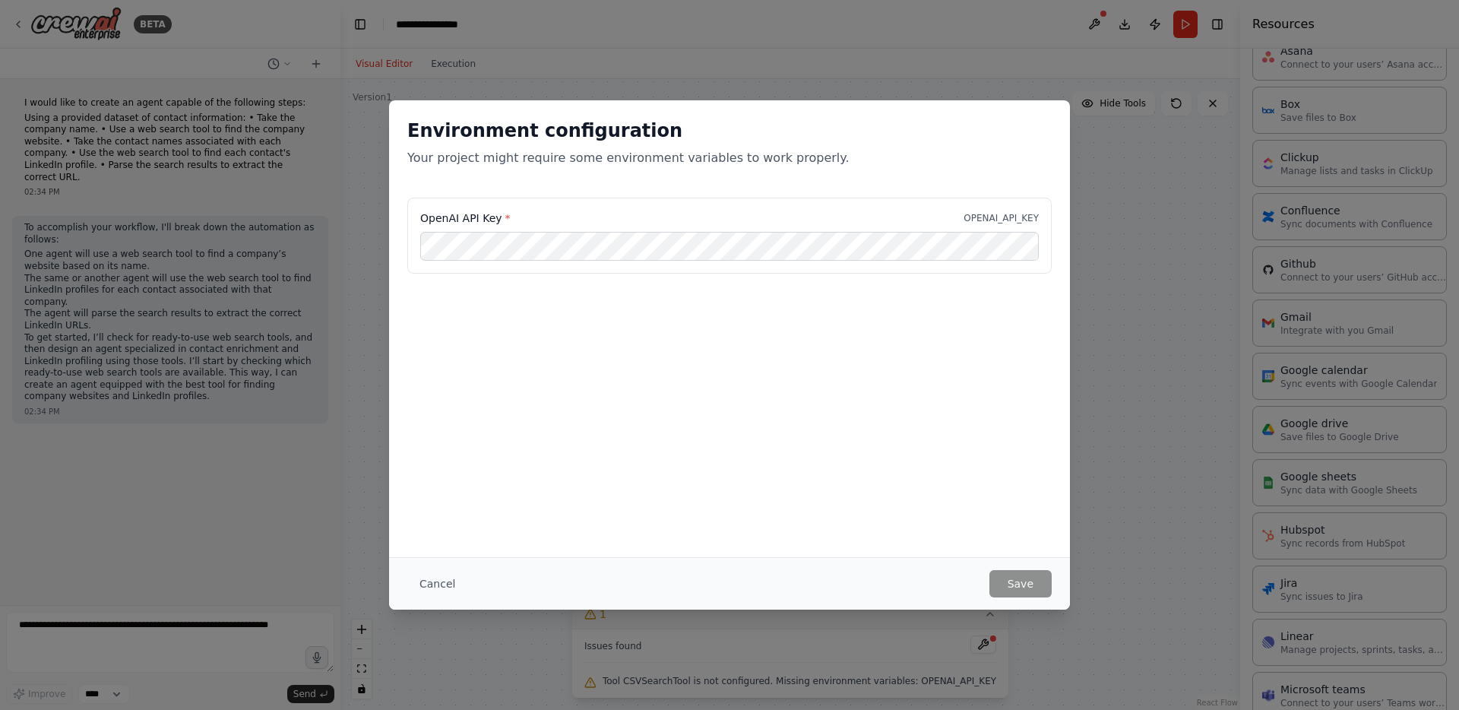
click at [1096, 20] on div "Environment configuration Your project might require some environment variables…" at bounding box center [729, 355] width 1459 height 710
click at [429, 583] on button "Cancel" at bounding box center [437, 583] width 60 height 27
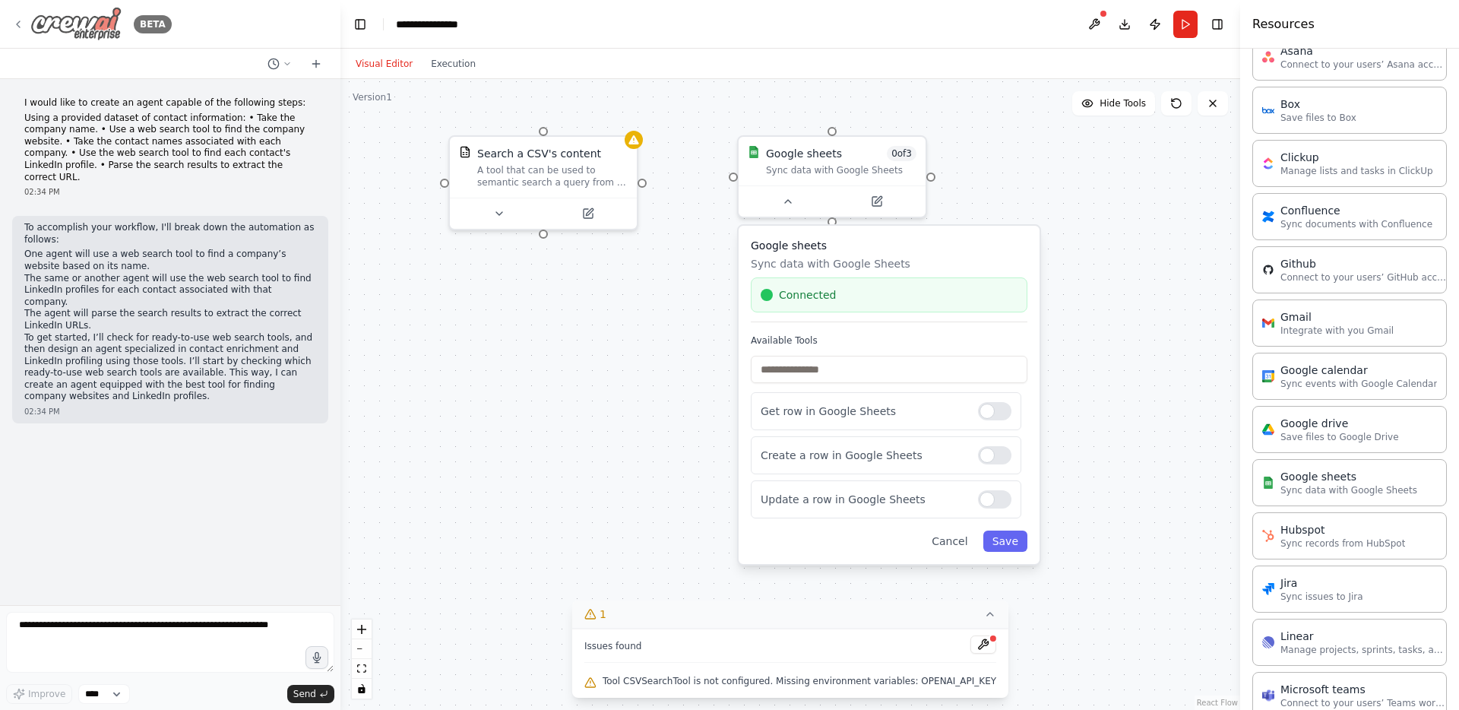
click at [24, 24] on div "BETA" at bounding box center [92, 24] width 160 height 34
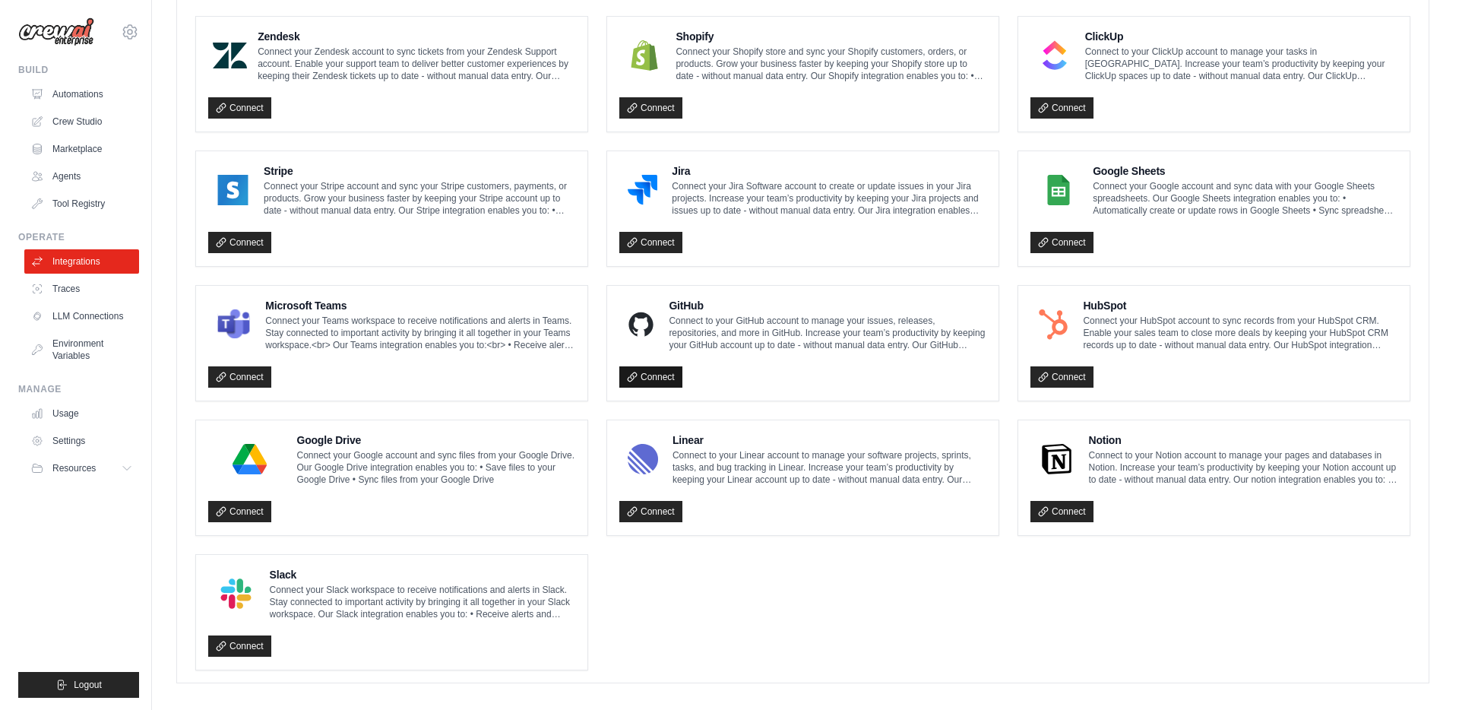
scroll to position [706, 0]
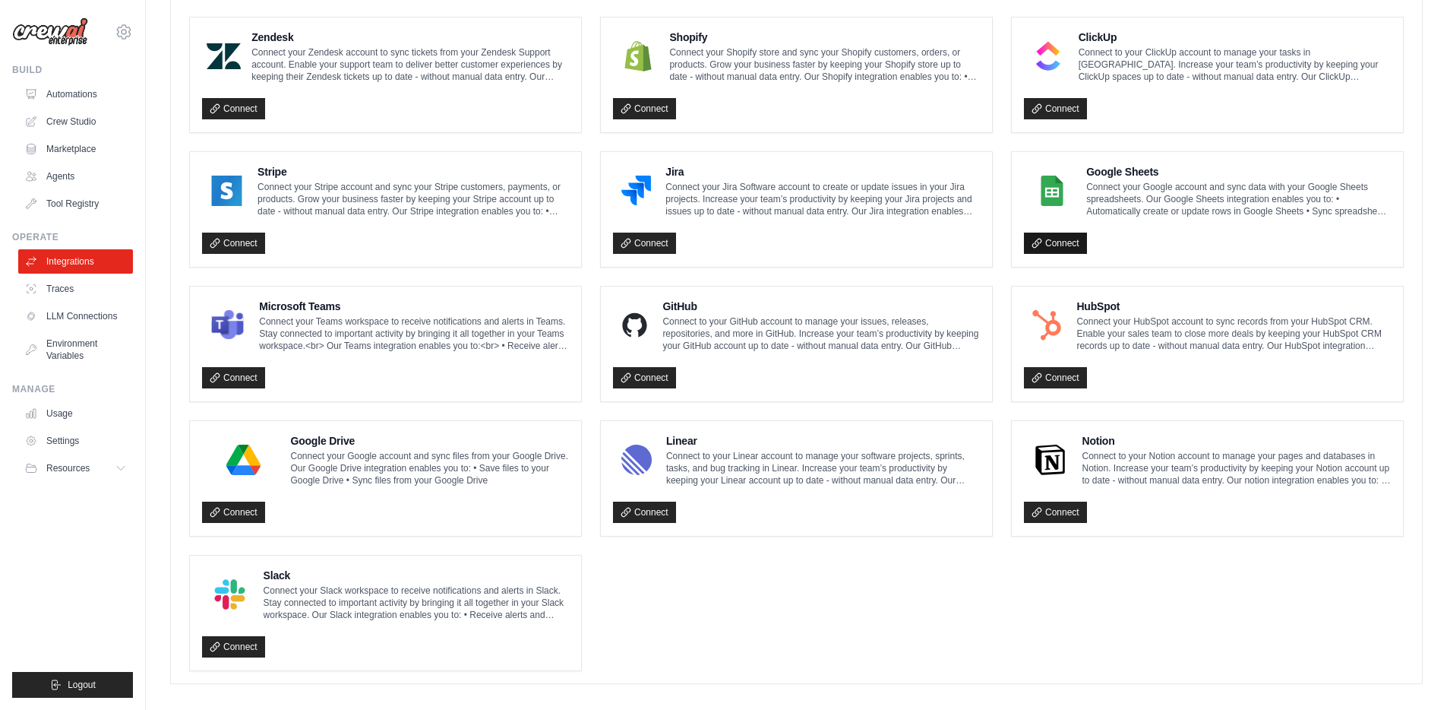
click at [1045, 238] on link "Connect" at bounding box center [1055, 242] width 63 height 21
click at [1087, 239] on button "Disconnect" at bounding box center [1061, 243] width 75 height 23
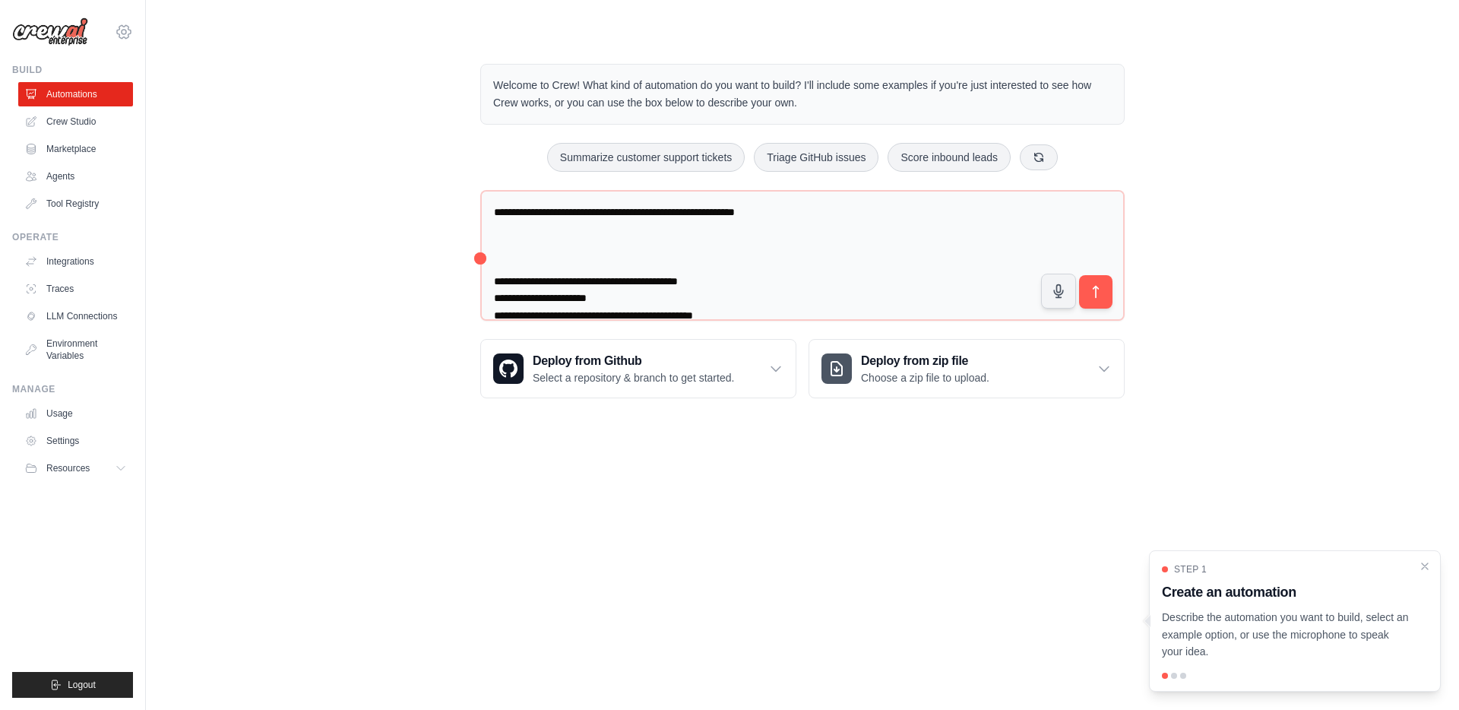
click at [124, 31] on icon at bounding box center [124, 32] width 18 height 18
click at [100, 99] on link "Settings" at bounding box center [124, 102] width 134 height 27
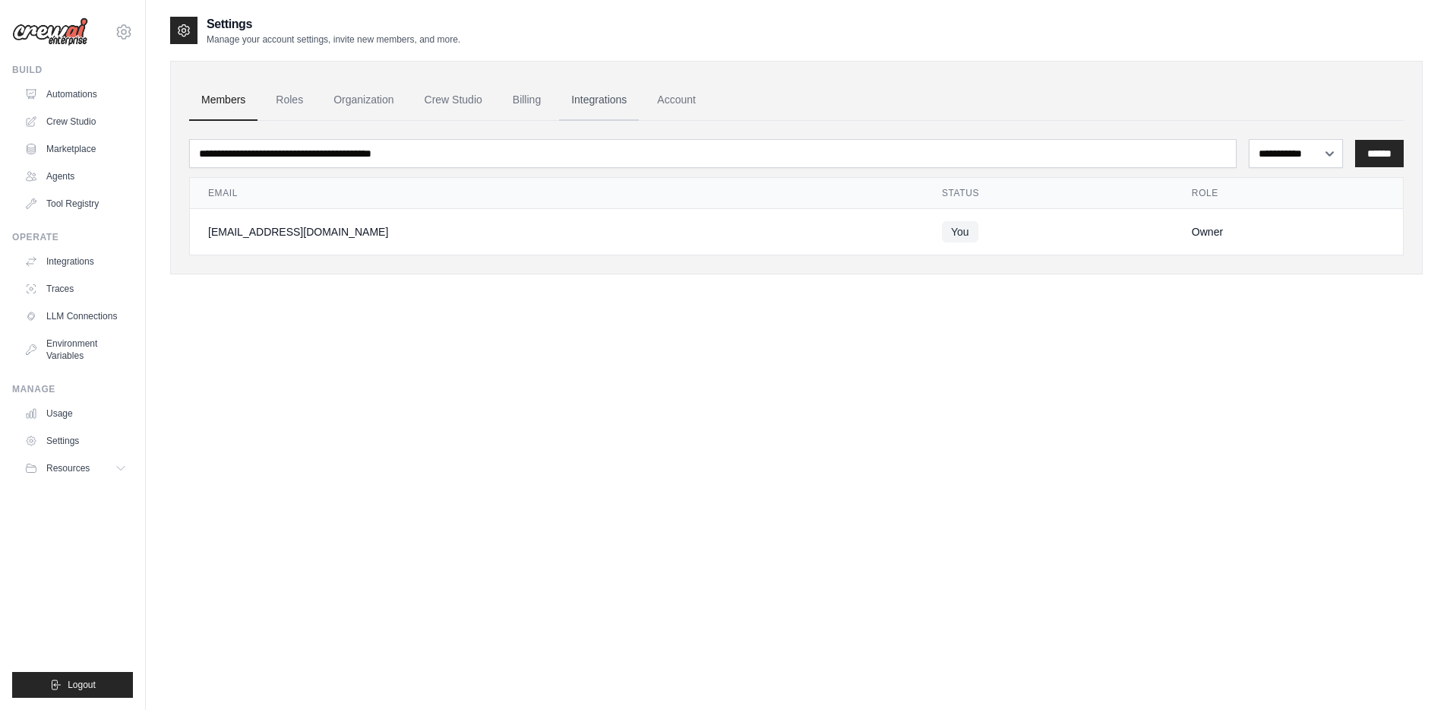
click at [633, 97] on link "Integrations" at bounding box center [599, 100] width 80 height 41
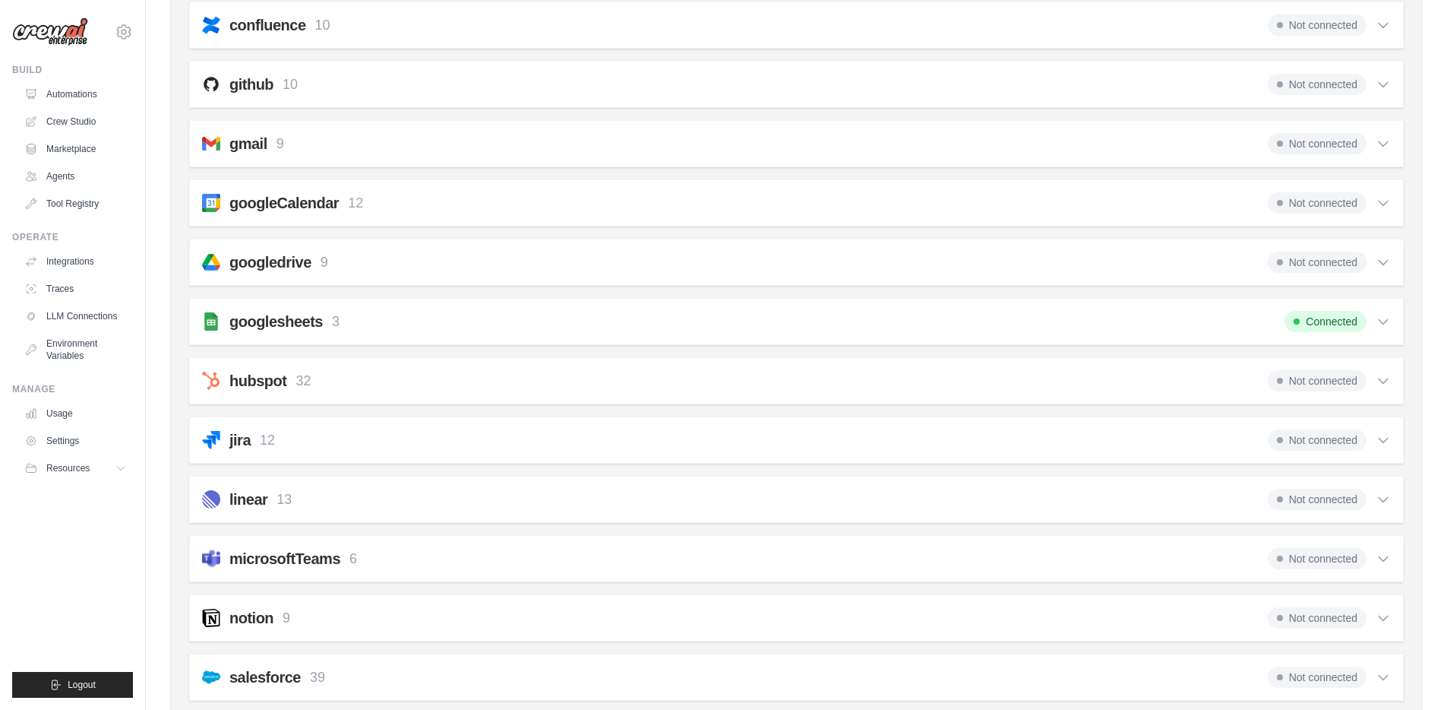
scroll to position [427, 0]
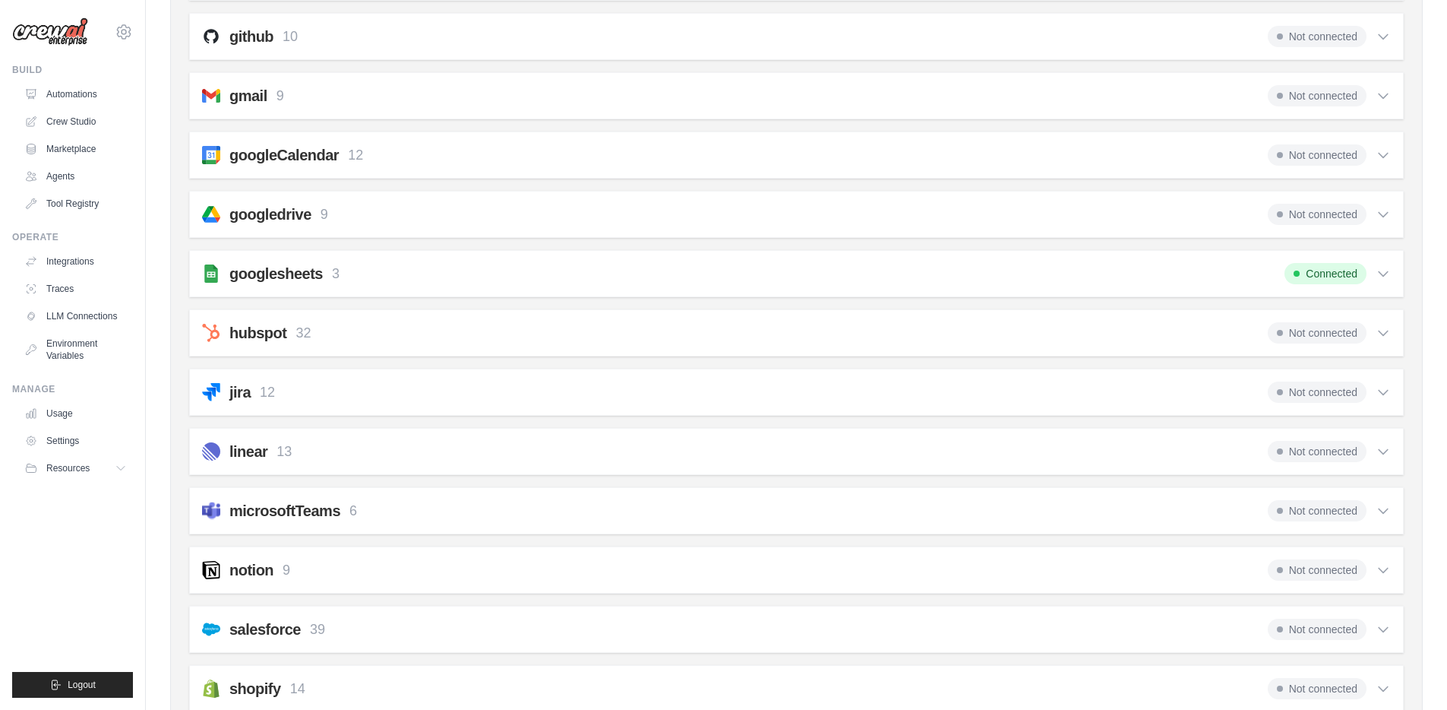
click at [498, 281] on div "googlesheets 3 Connected" at bounding box center [796, 273] width 1189 height 21
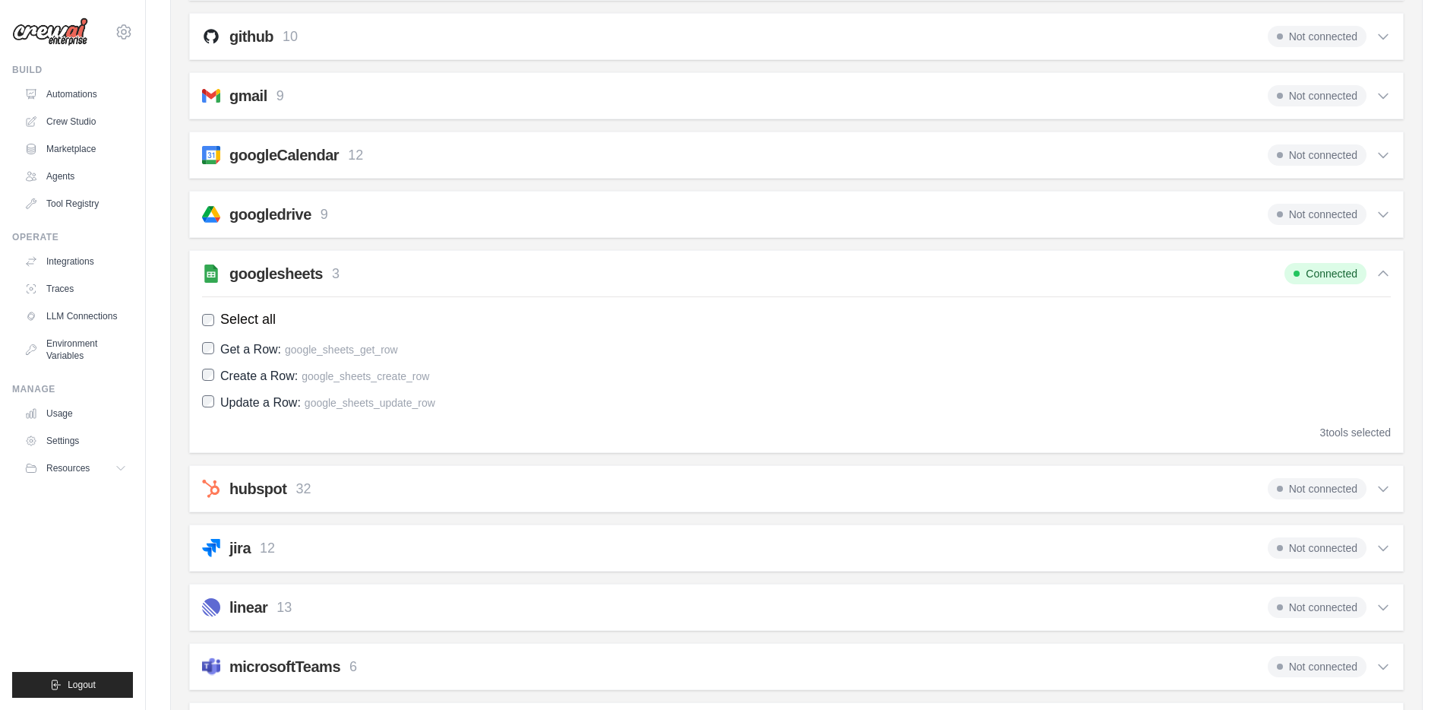
click at [1340, 273] on span "Connected" at bounding box center [1326, 273] width 82 height 21
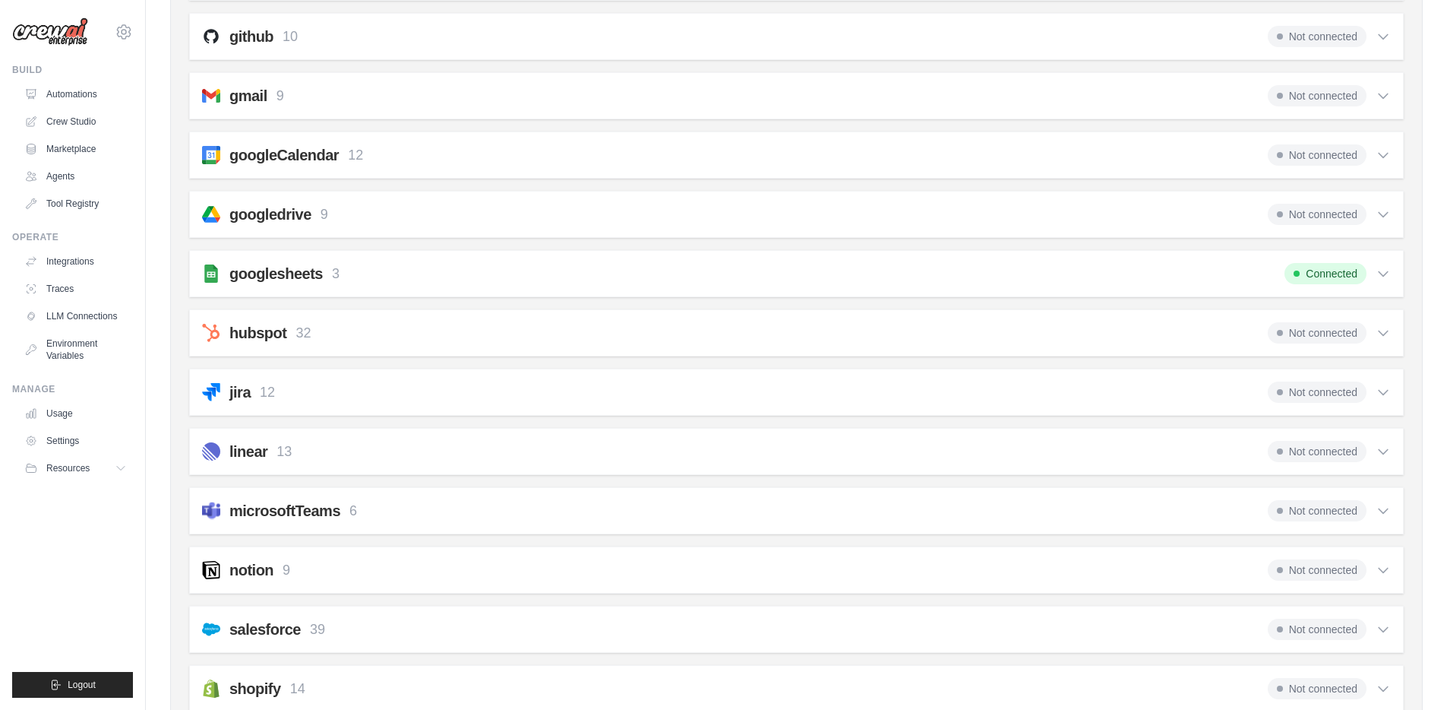
click at [1326, 273] on span "Connected" at bounding box center [1326, 273] width 82 height 21
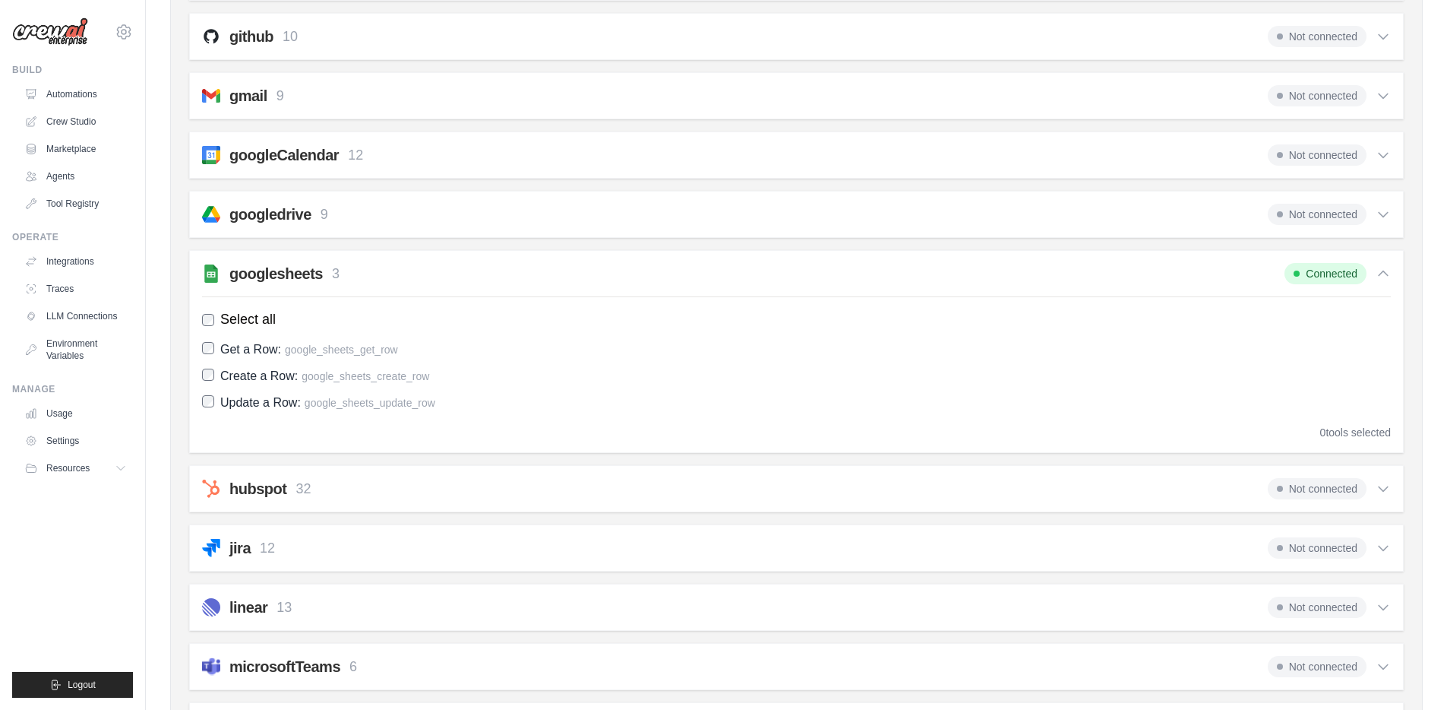
click at [1380, 273] on icon at bounding box center [1383, 273] width 15 height 15
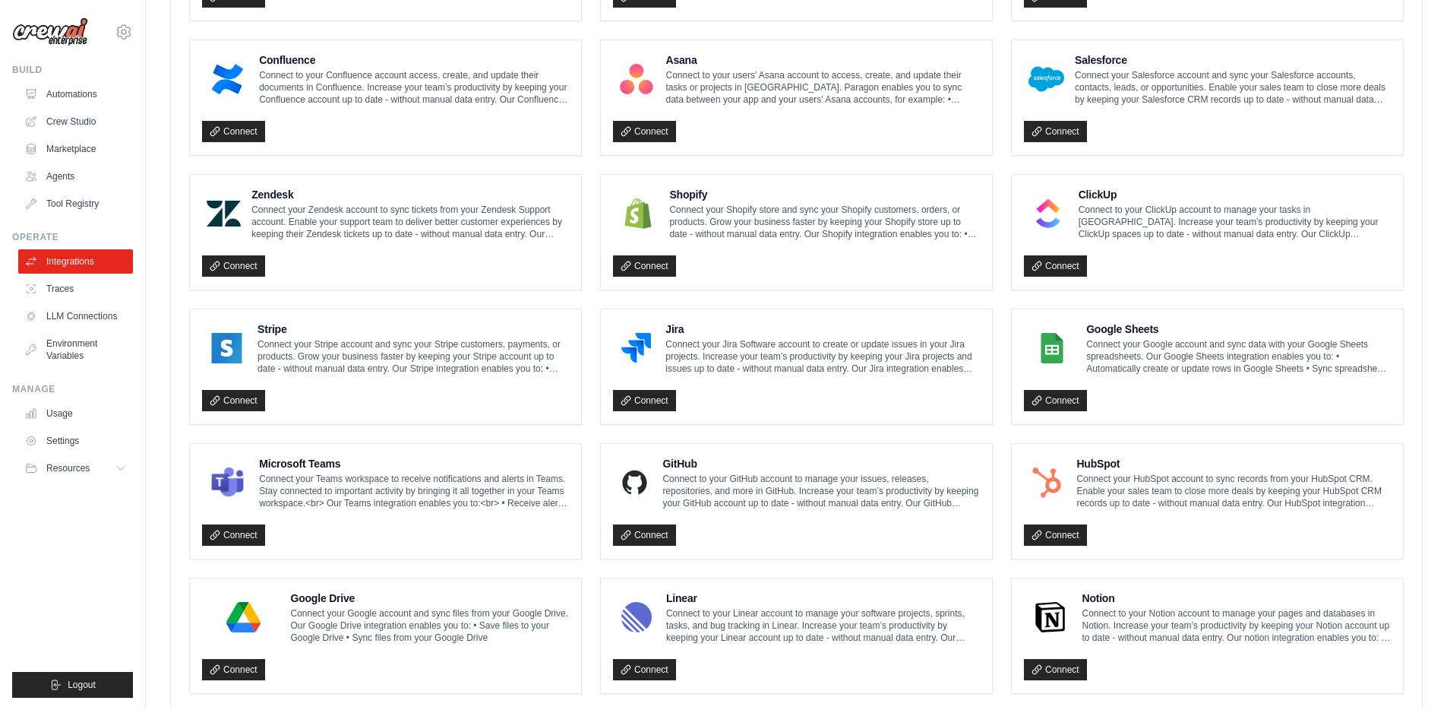
scroll to position [445, 0]
